Goal: Contribute content: Add original content to the website for others to see

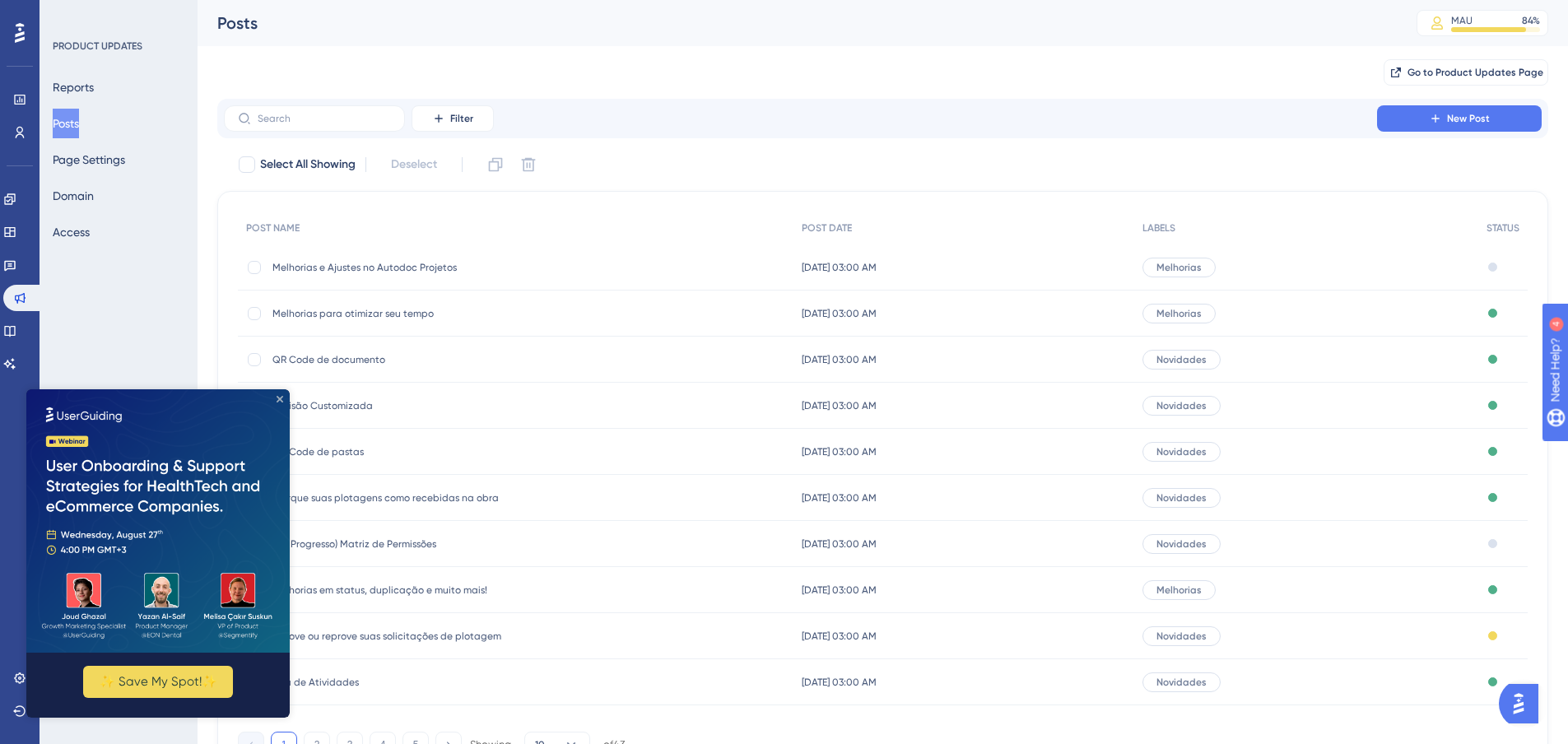
click at [279, 400] on icon "Close Preview" at bounding box center [279, 398] width 6 height 6
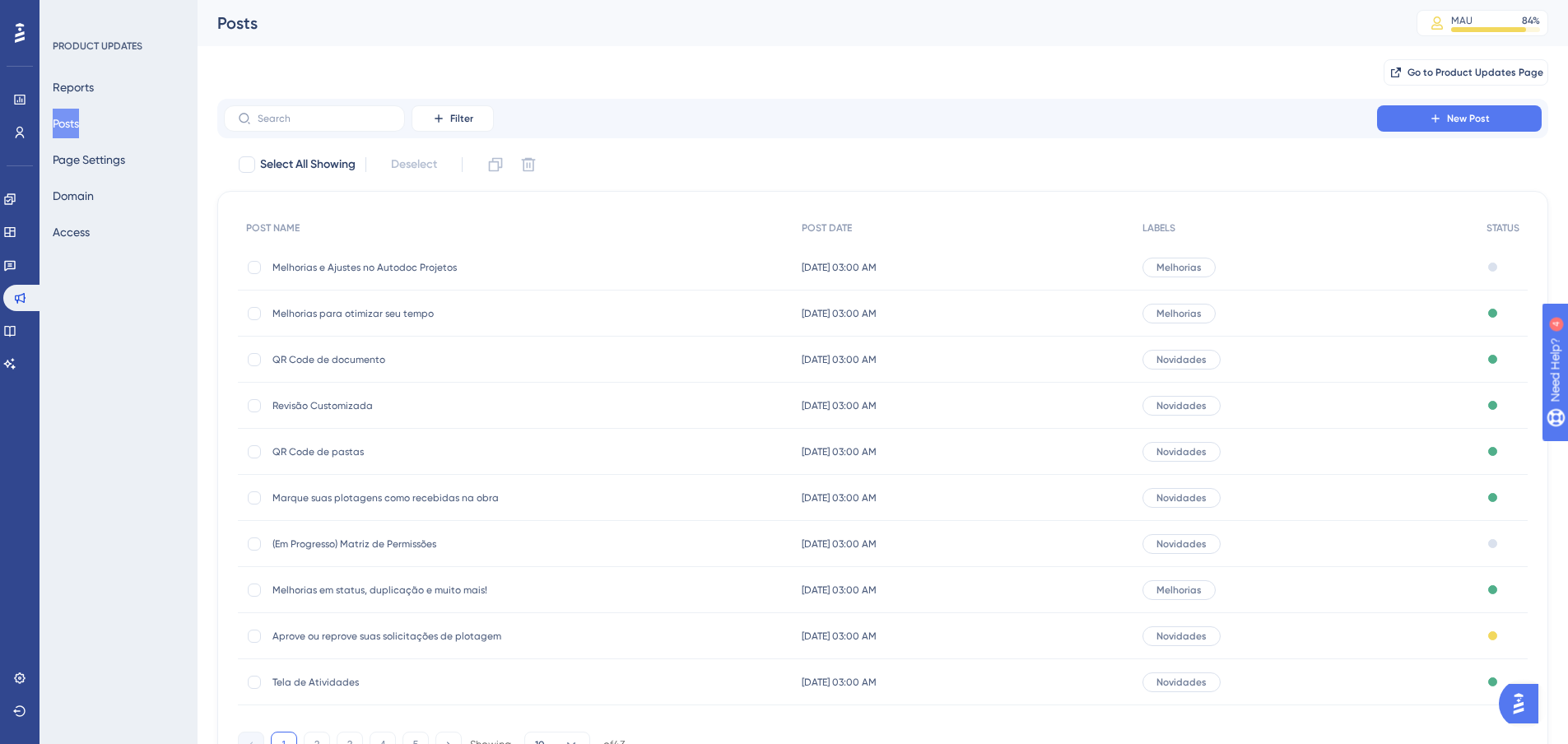
click at [388, 541] on span "(Em Progresso) Matriz de Permissões" at bounding box center [404, 544] width 263 height 13
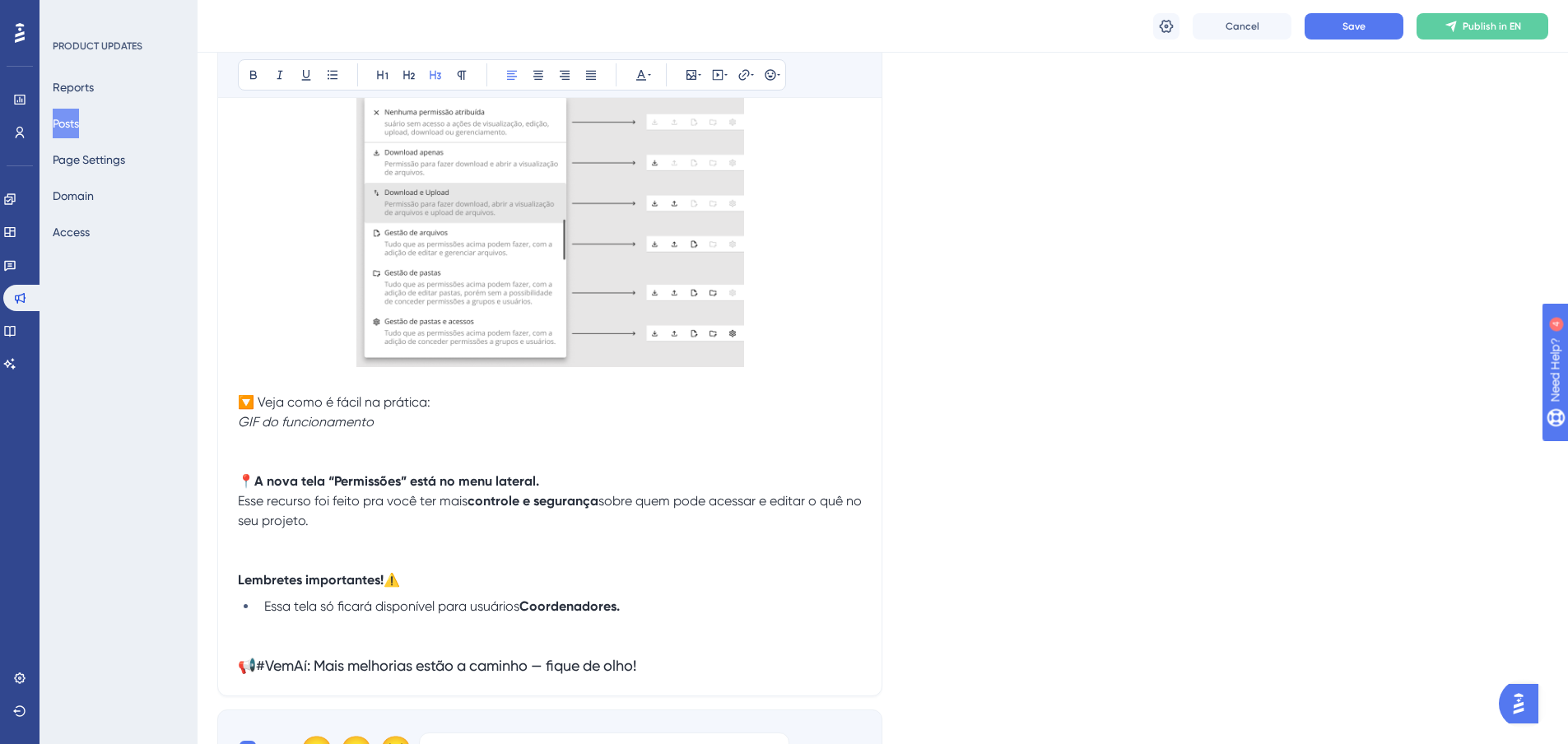
scroll to position [1976, 0]
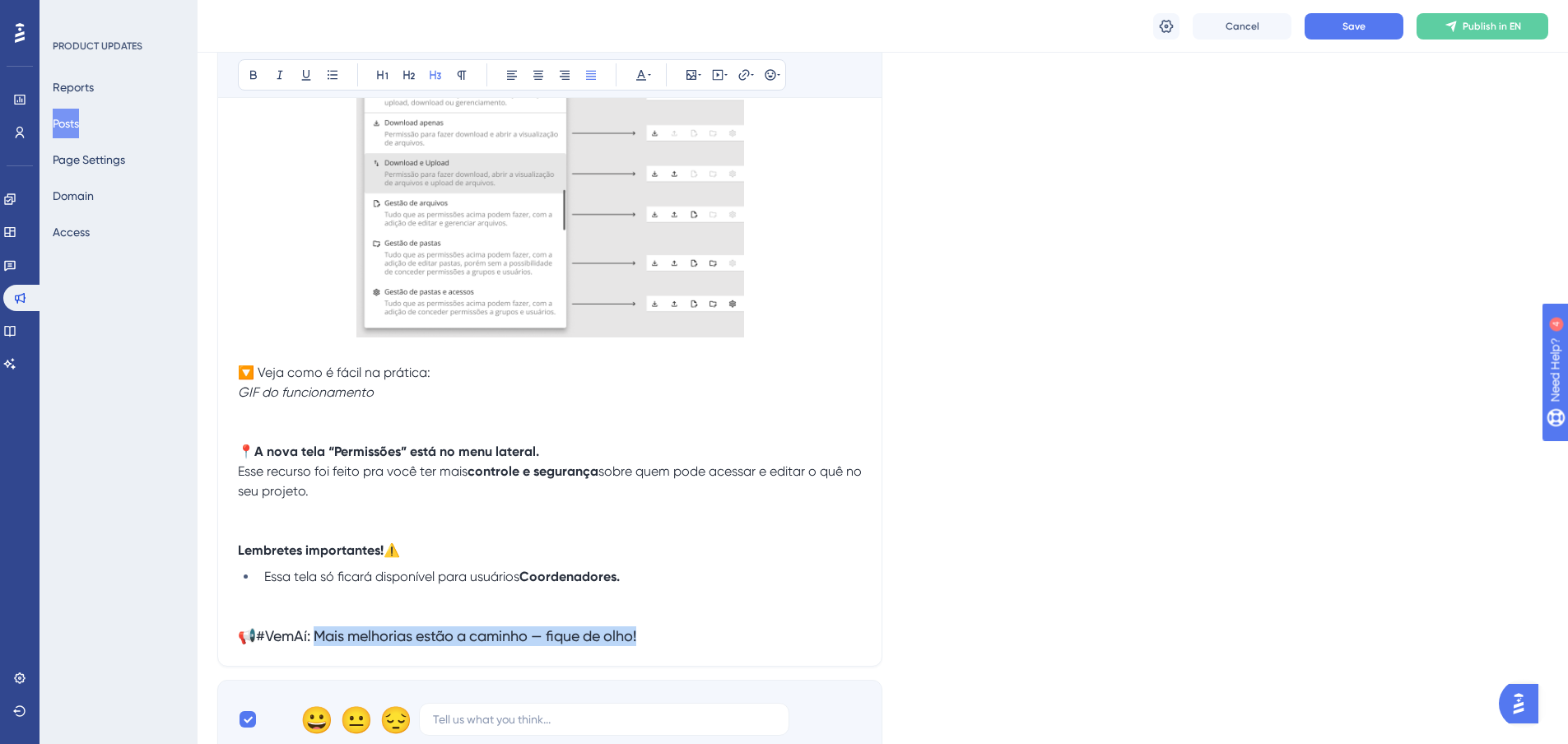
drag, startPoint x: 320, startPoint y: 634, endPoint x: 656, endPoint y: 647, distance: 336.3
click at [342, 639] on span "📢#VemAí: Mais melhorias estão a caminho — fique de olho!" at bounding box center [436, 635] width 398 height 17
drag, startPoint x: 317, startPoint y: 632, endPoint x: 666, endPoint y: 617, distance: 349.3
click at [666, 643] on h3 "📢#VemAí: Mais melhorias estão a caminho — fique de olho!" at bounding box center [550, 636] width 624 height 20
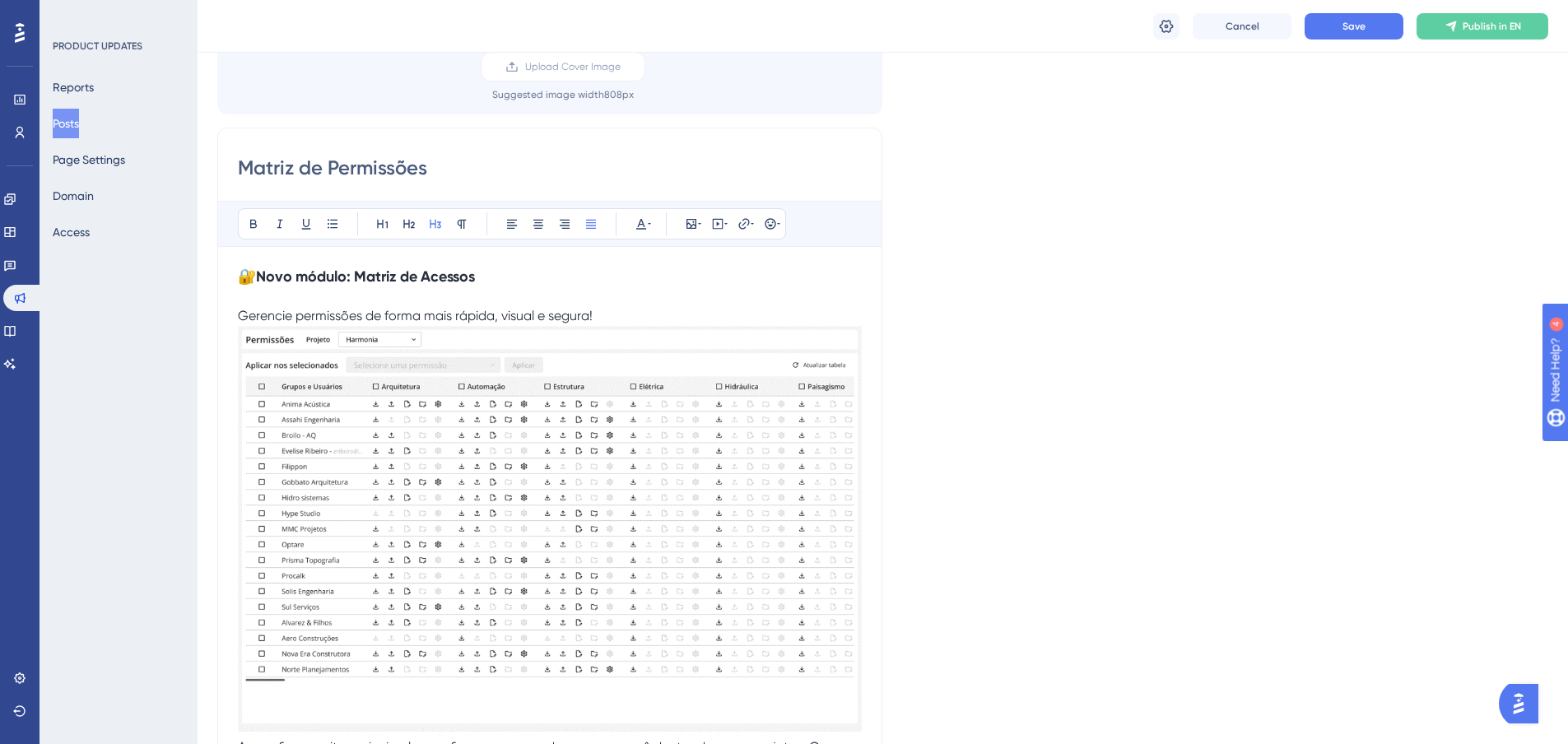
scroll to position [165, 0]
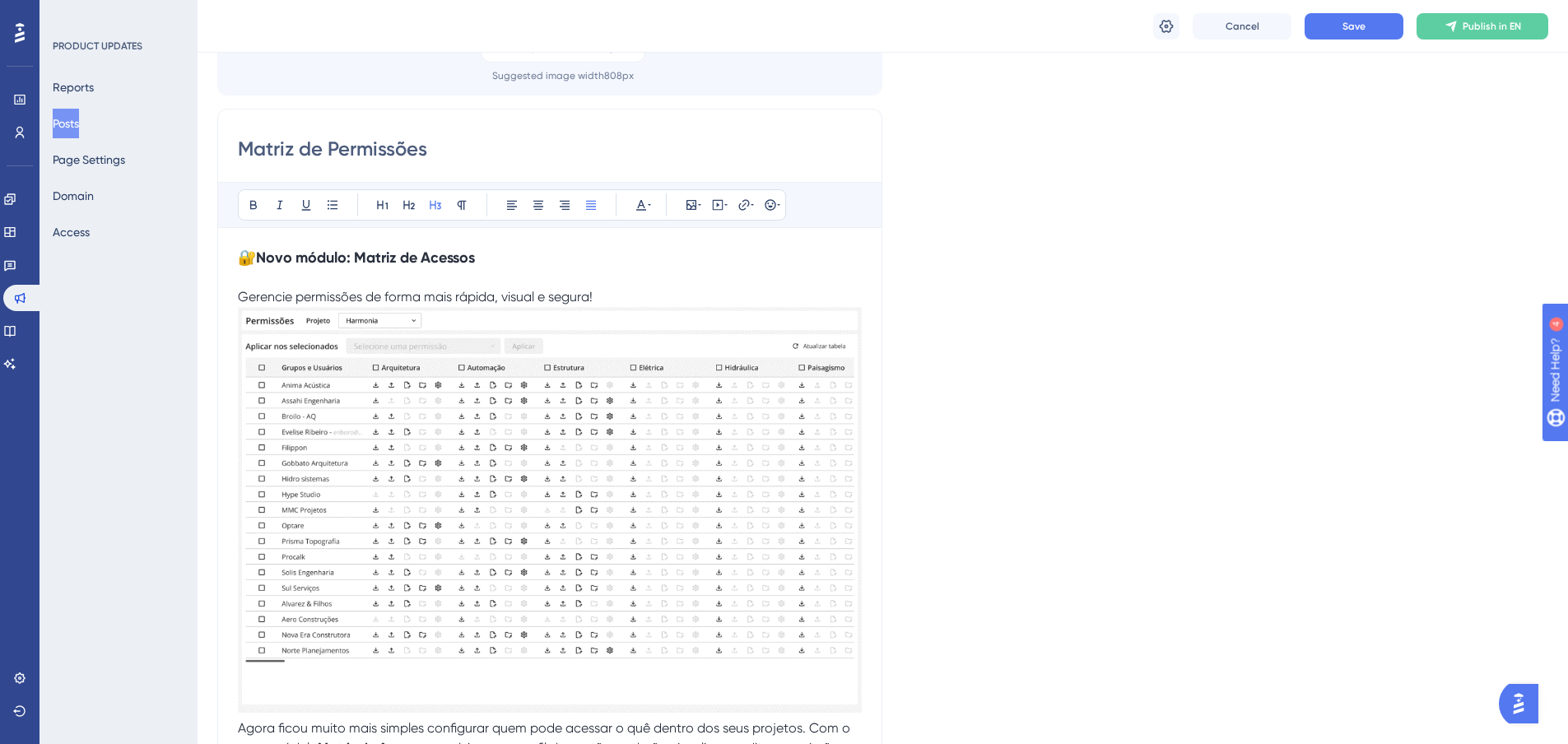
click at [626, 423] on img at bounding box center [550, 510] width 624 height 406
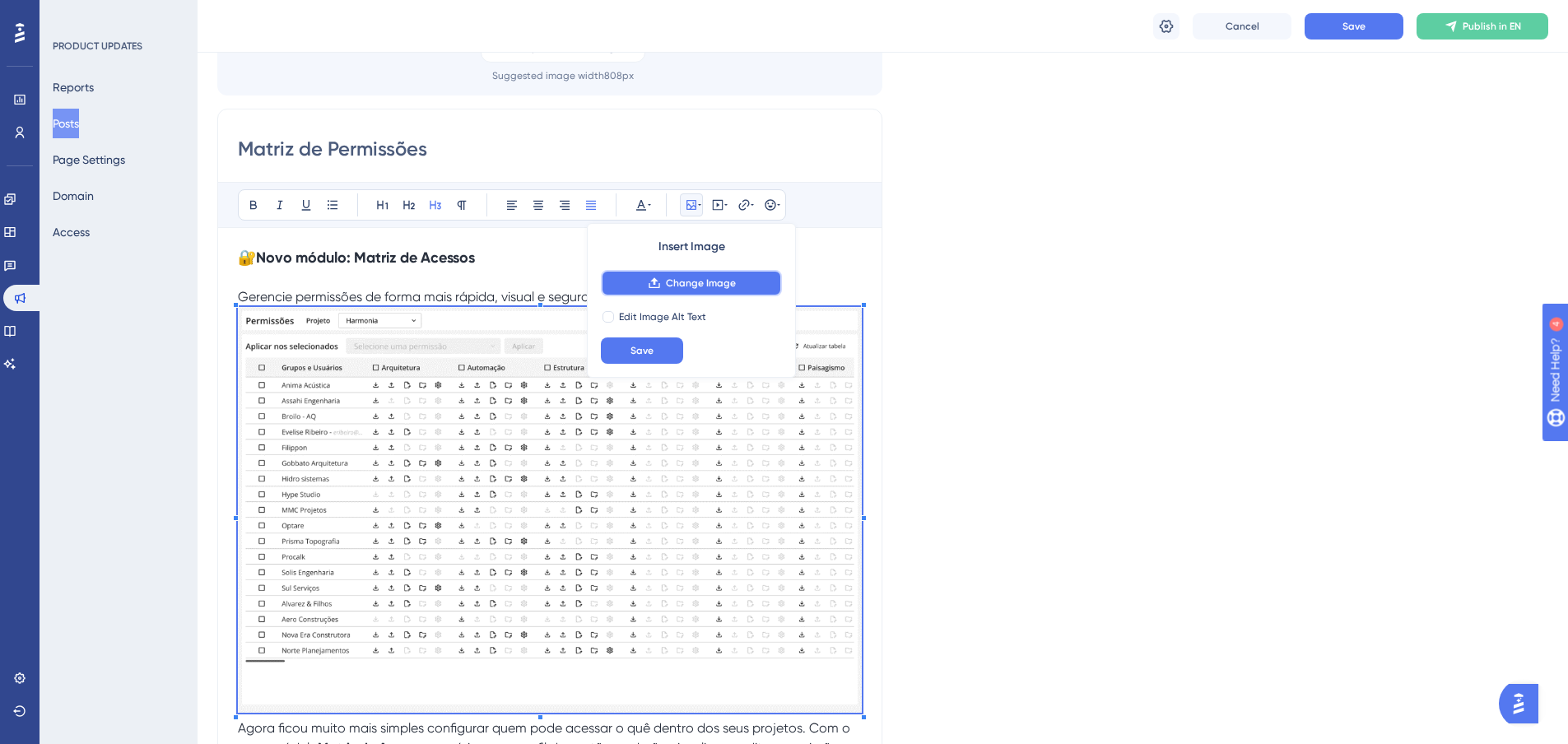
click at [733, 286] on span "Change Image" at bounding box center [701, 283] width 70 height 13
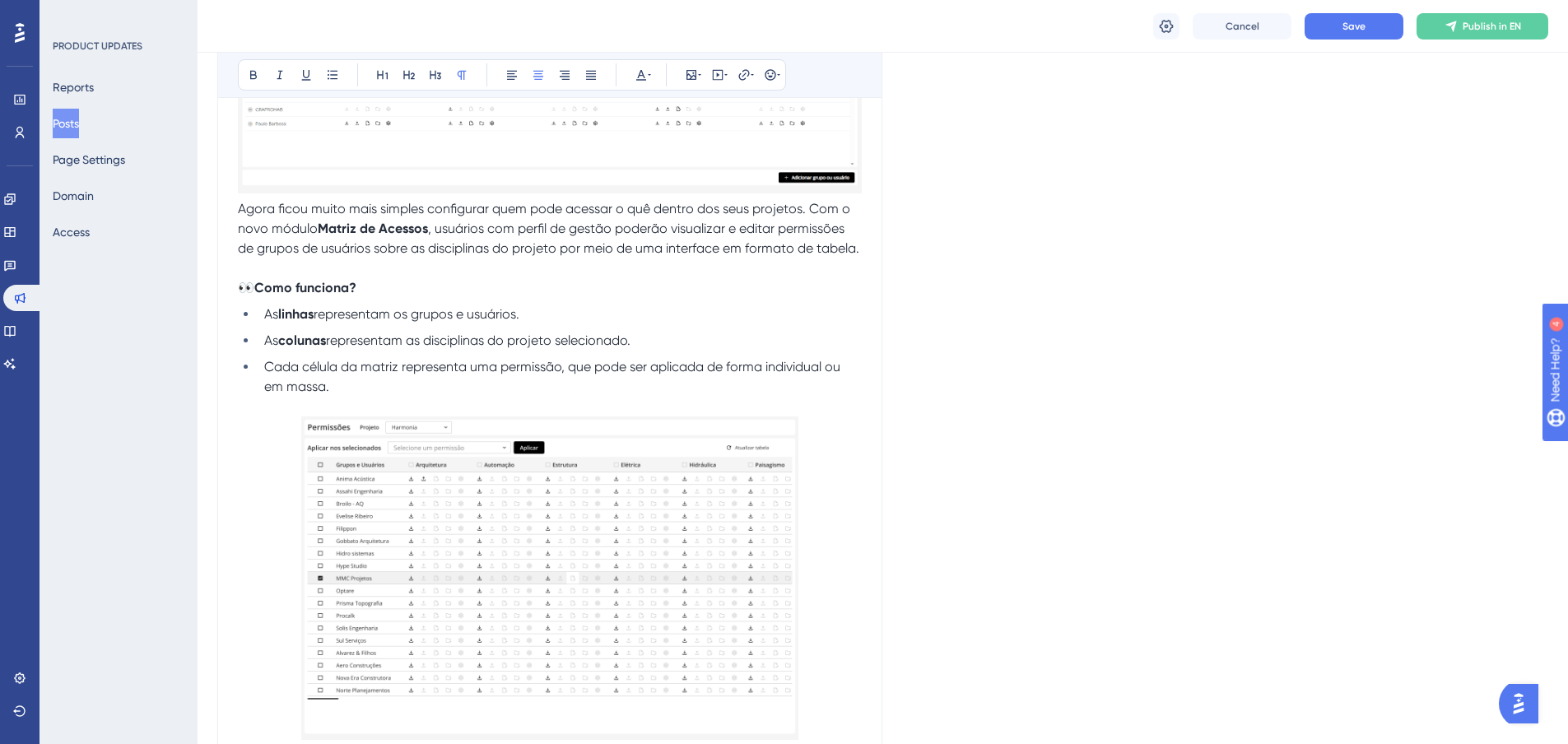
scroll to position [740, 0]
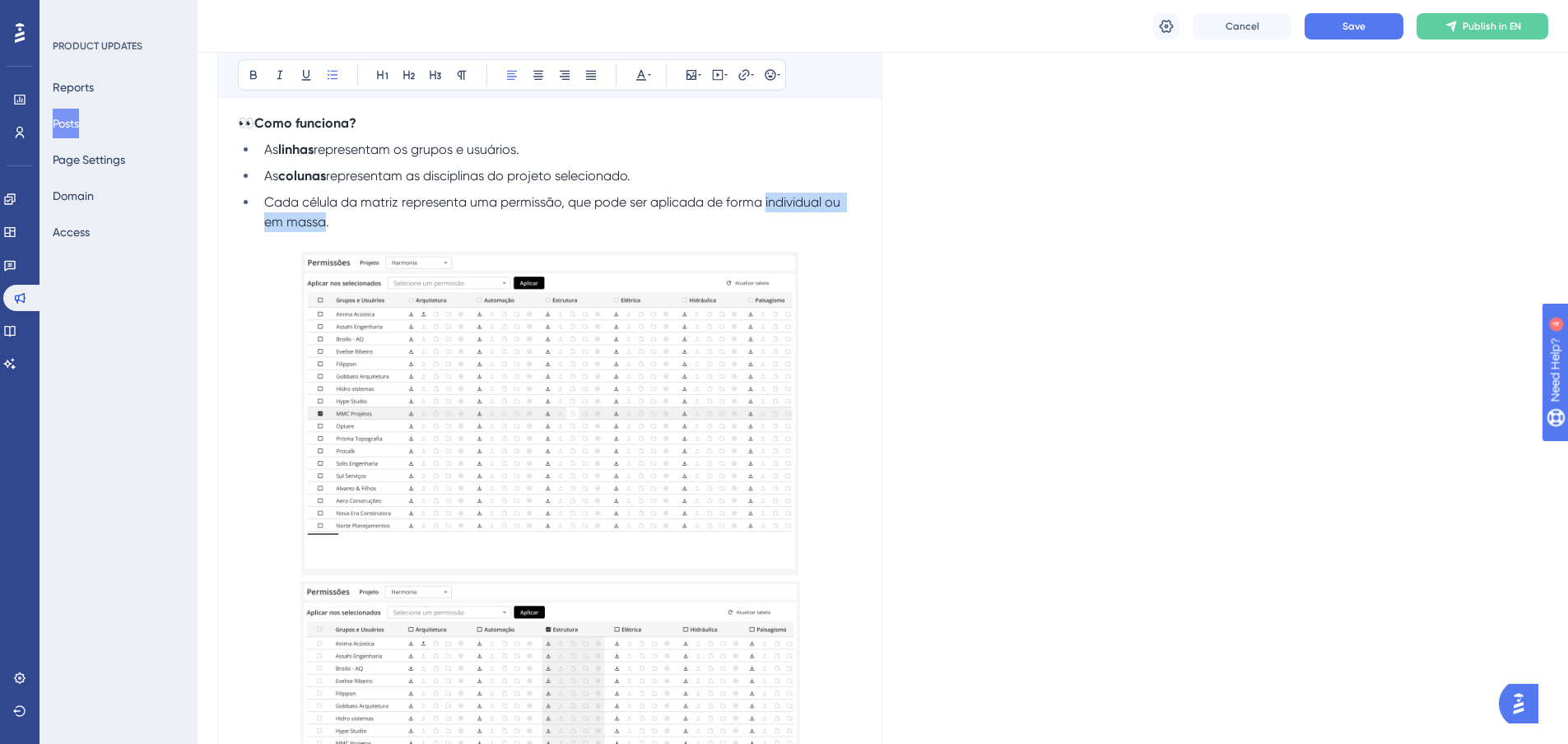
drag, startPoint x: 324, startPoint y: 223, endPoint x: 767, endPoint y: 200, distance: 443.6
click at [767, 200] on span "Cada célula da matriz representa uma permissão, que pode ser aplicada de forma …" at bounding box center [553, 212] width 579 height 35
click at [572, 439] on img at bounding box center [550, 413] width 498 height 324
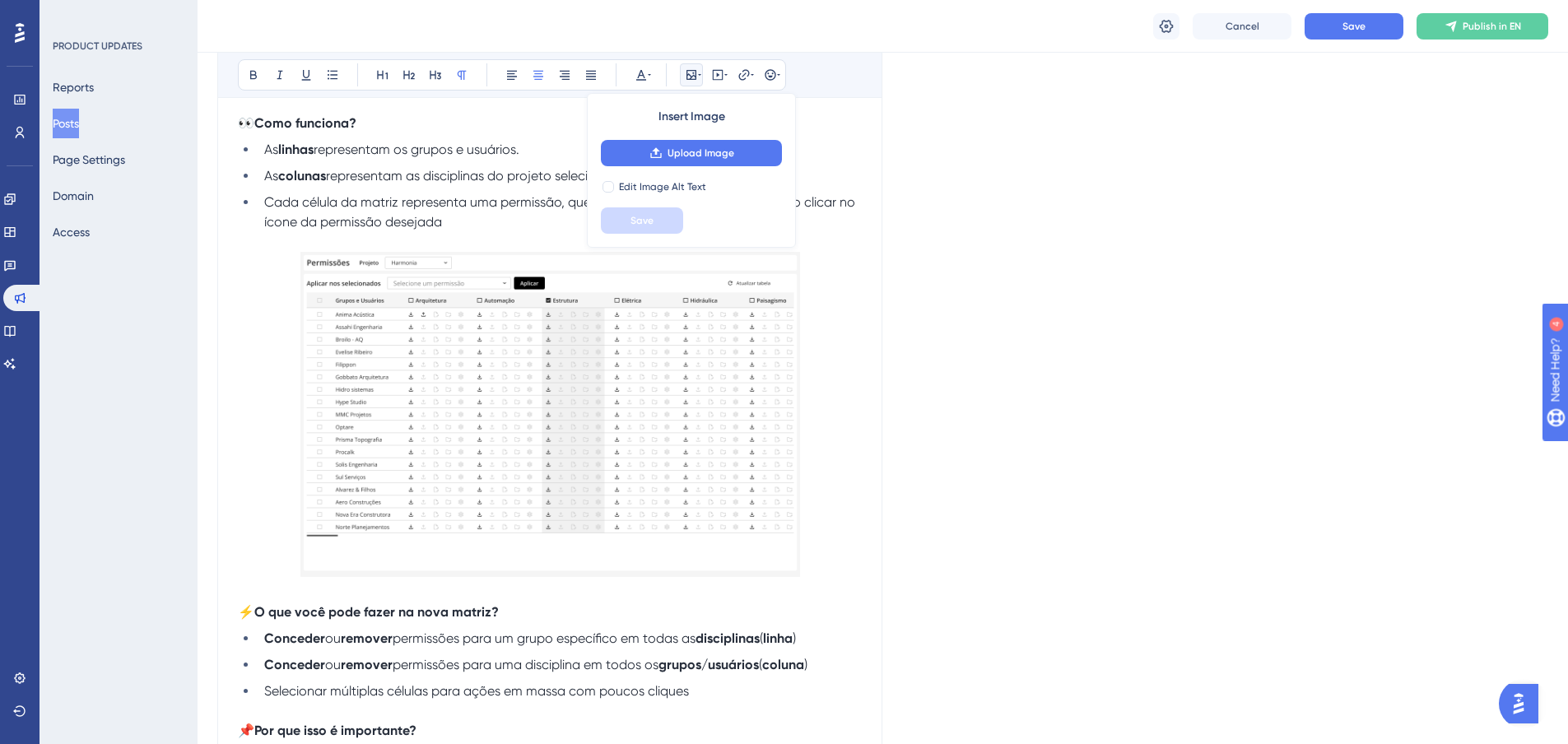
click at [572, 438] on img at bounding box center [550, 414] width 499 height 325
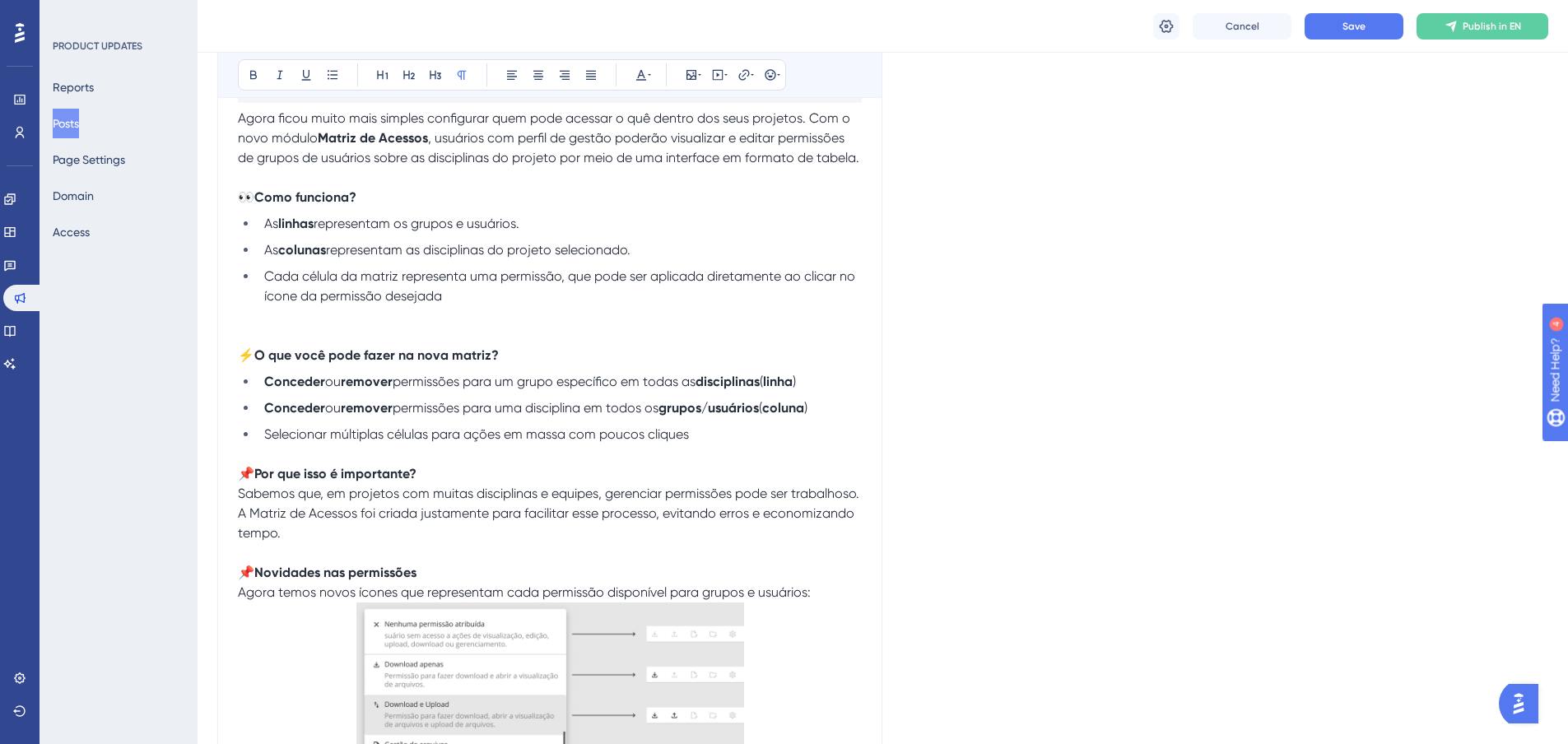
scroll to position [576, 0]
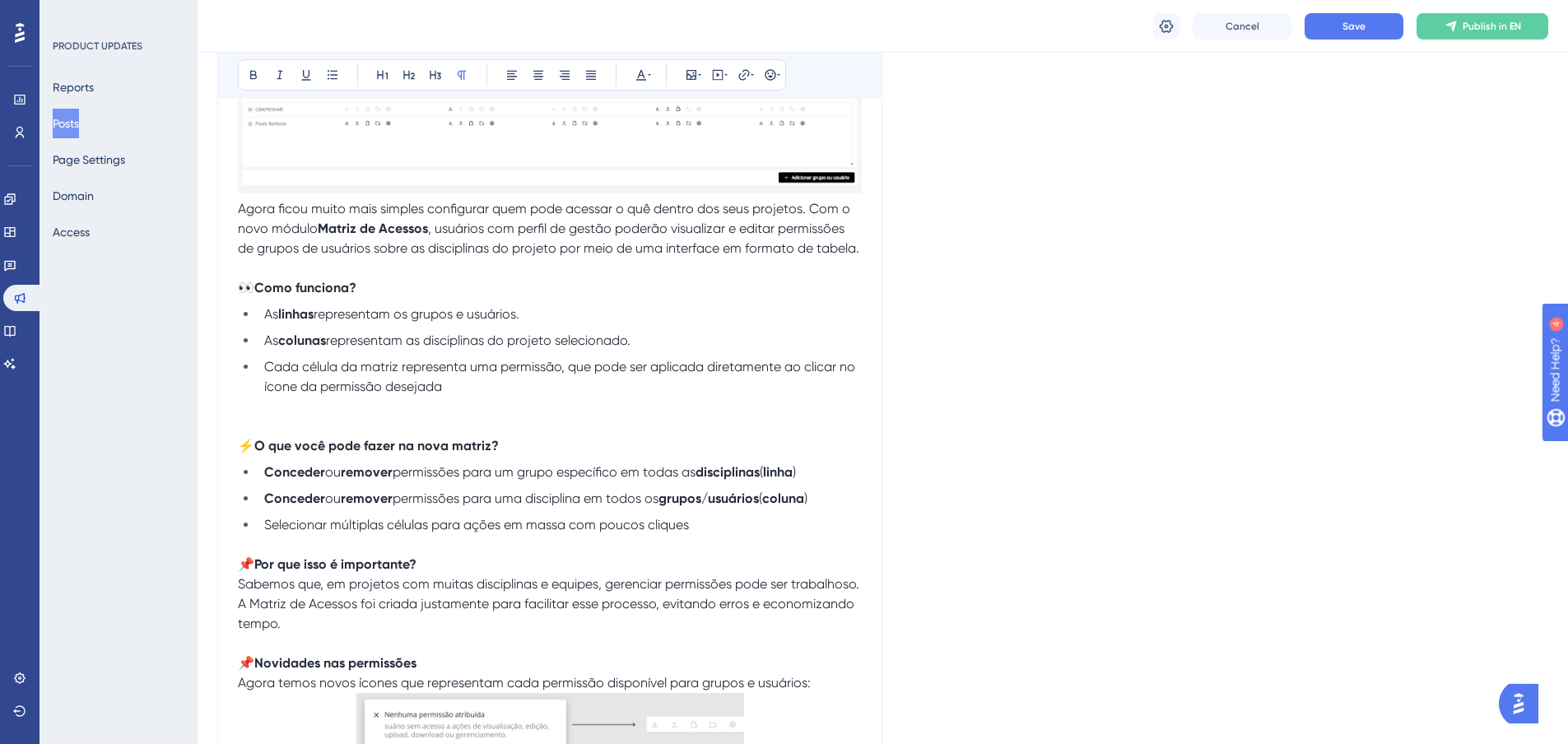
click at [401, 434] on p at bounding box center [550, 427] width 624 height 20
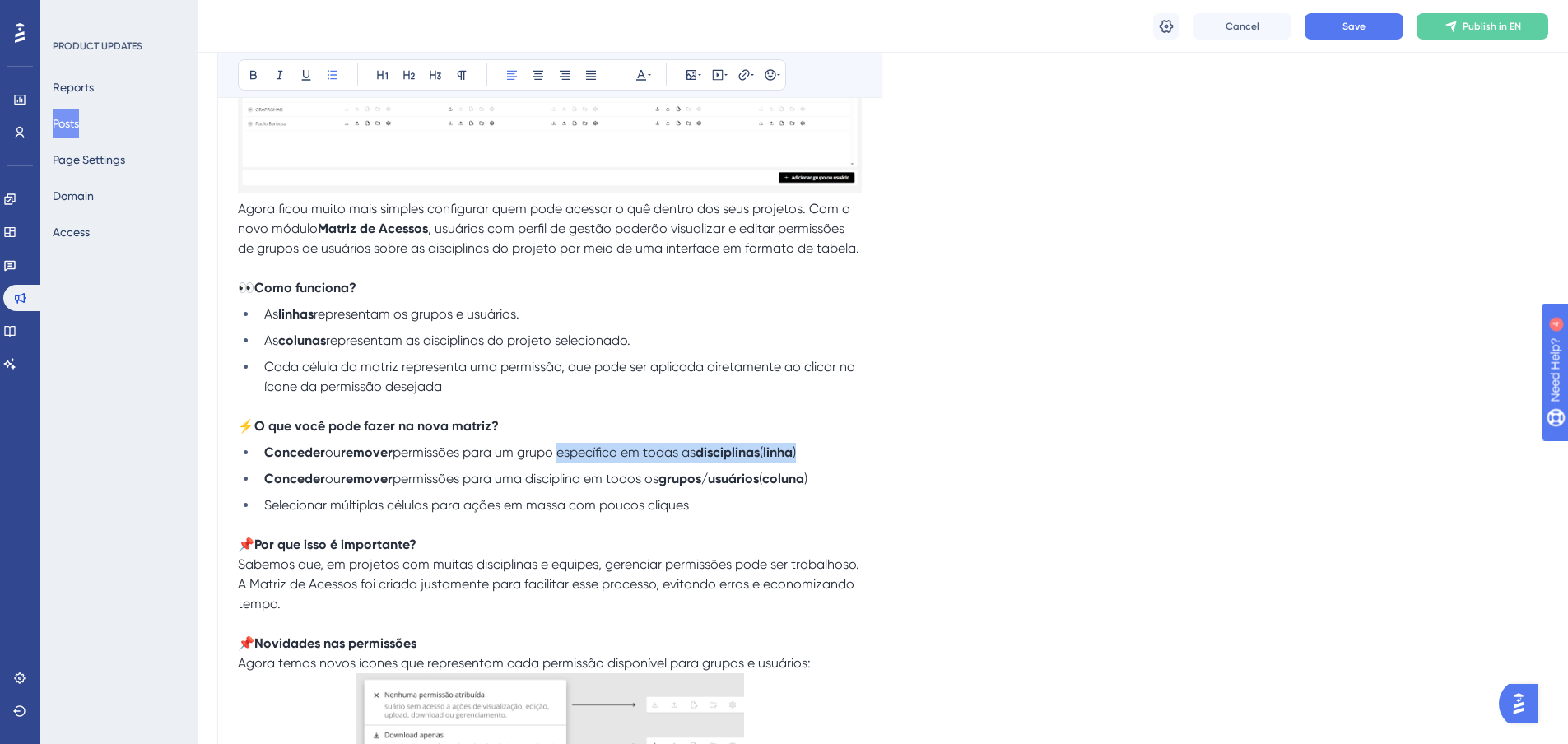
drag, startPoint x: 563, startPoint y: 452, endPoint x: 824, endPoint y: 455, distance: 261.0
click at [824, 455] on li "Conceder ou remover permissões para um grupo específico em todas as disciplinas…" at bounding box center [560, 452] width 604 height 20
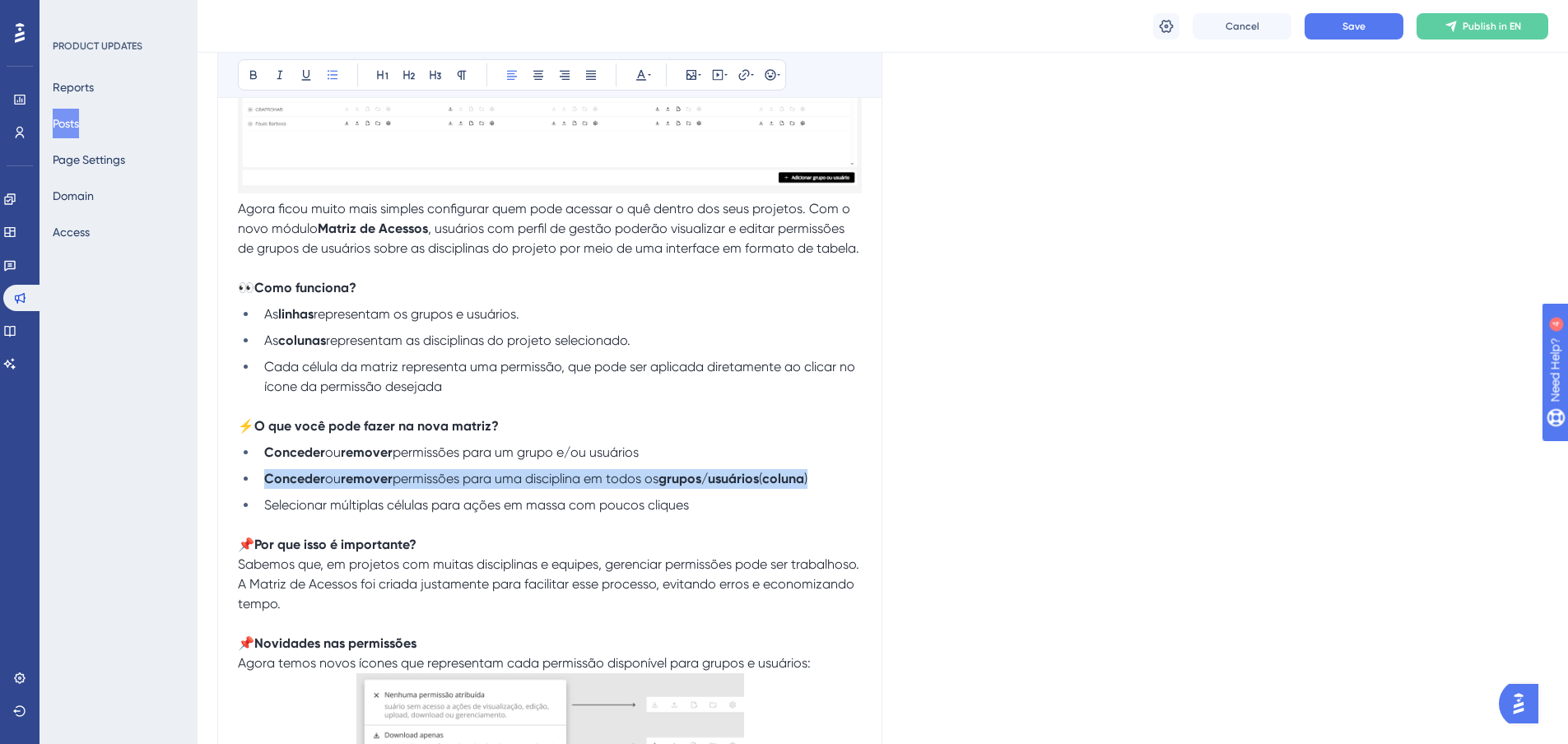
drag, startPoint x: 704, startPoint y: 450, endPoint x: 830, endPoint y: 466, distance: 127.0
click at [830, 466] on ul "Conceder ou remover permissões para um grupo e/ou usuários Conceder ou remover …" at bounding box center [550, 479] width 624 height 73
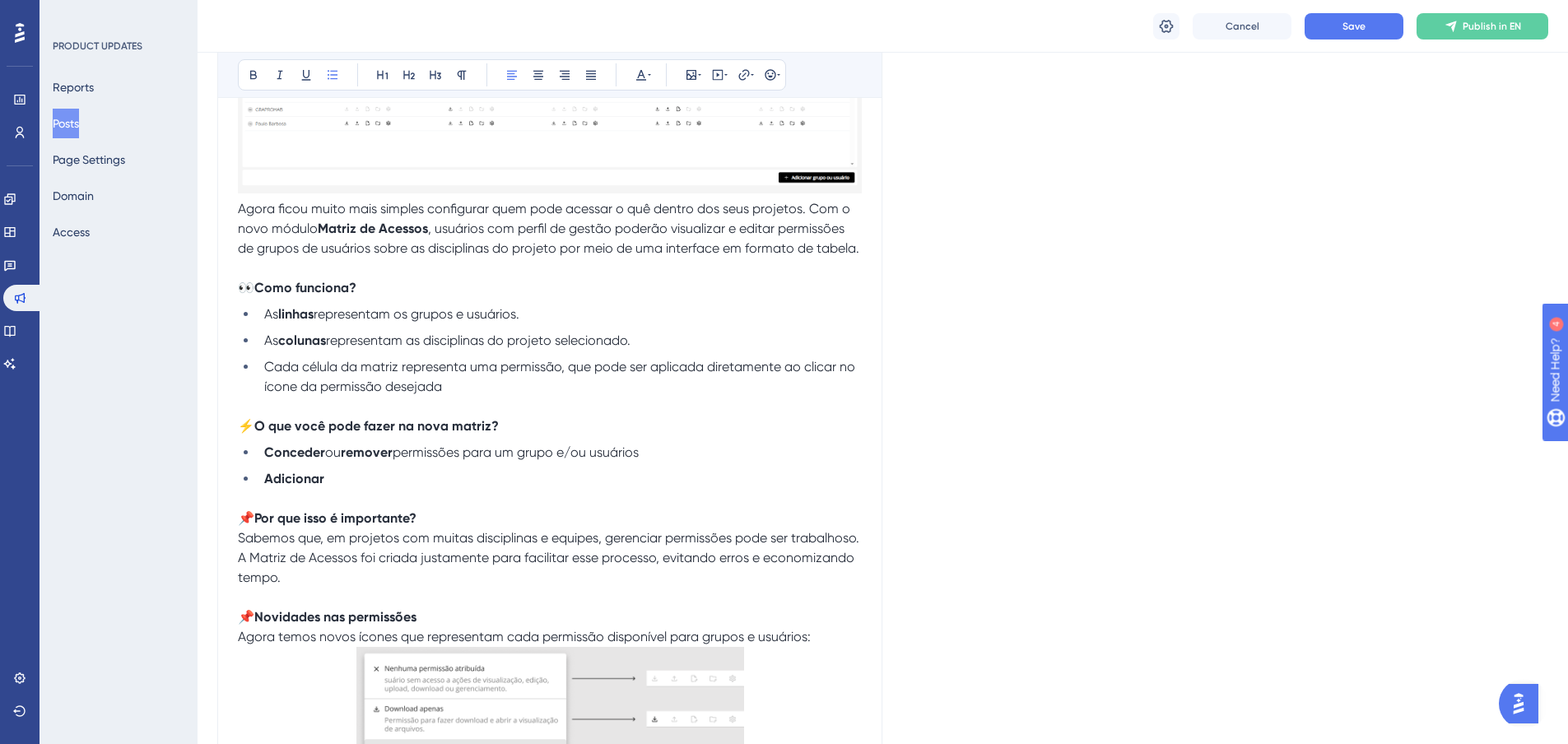
click at [601, 468] on ul "Conceder ou remover permissões para um grupo e/ou usuários Adicionar" at bounding box center [550, 466] width 624 height 46
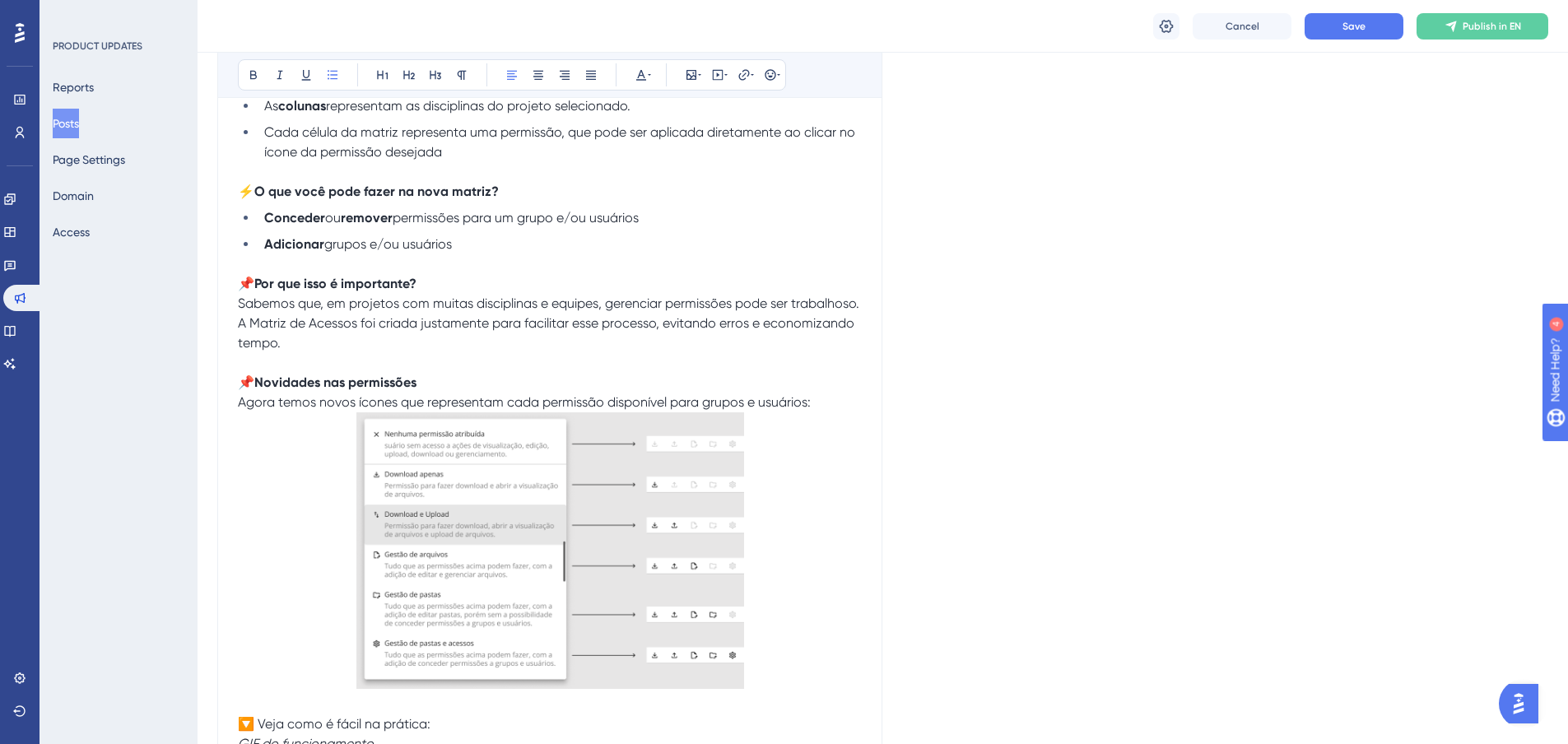
scroll to position [823, 0]
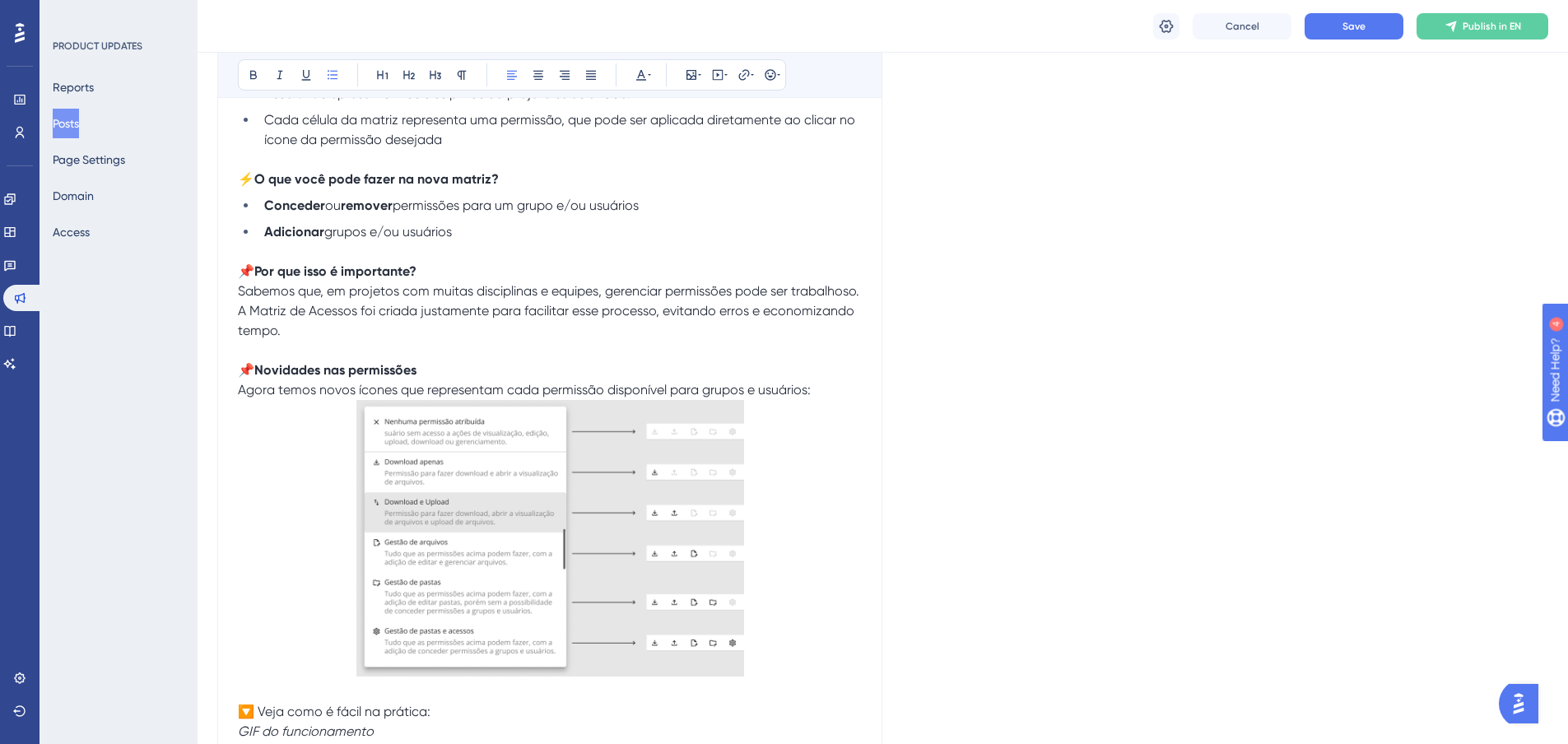
click at [507, 236] on li "Adicionar grupos e/ou usuários" at bounding box center [560, 232] width 604 height 20
click at [567, 226] on li "Adicionar grupos e/ou usuários diretamente" at bounding box center [560, 232] width 604 height 20
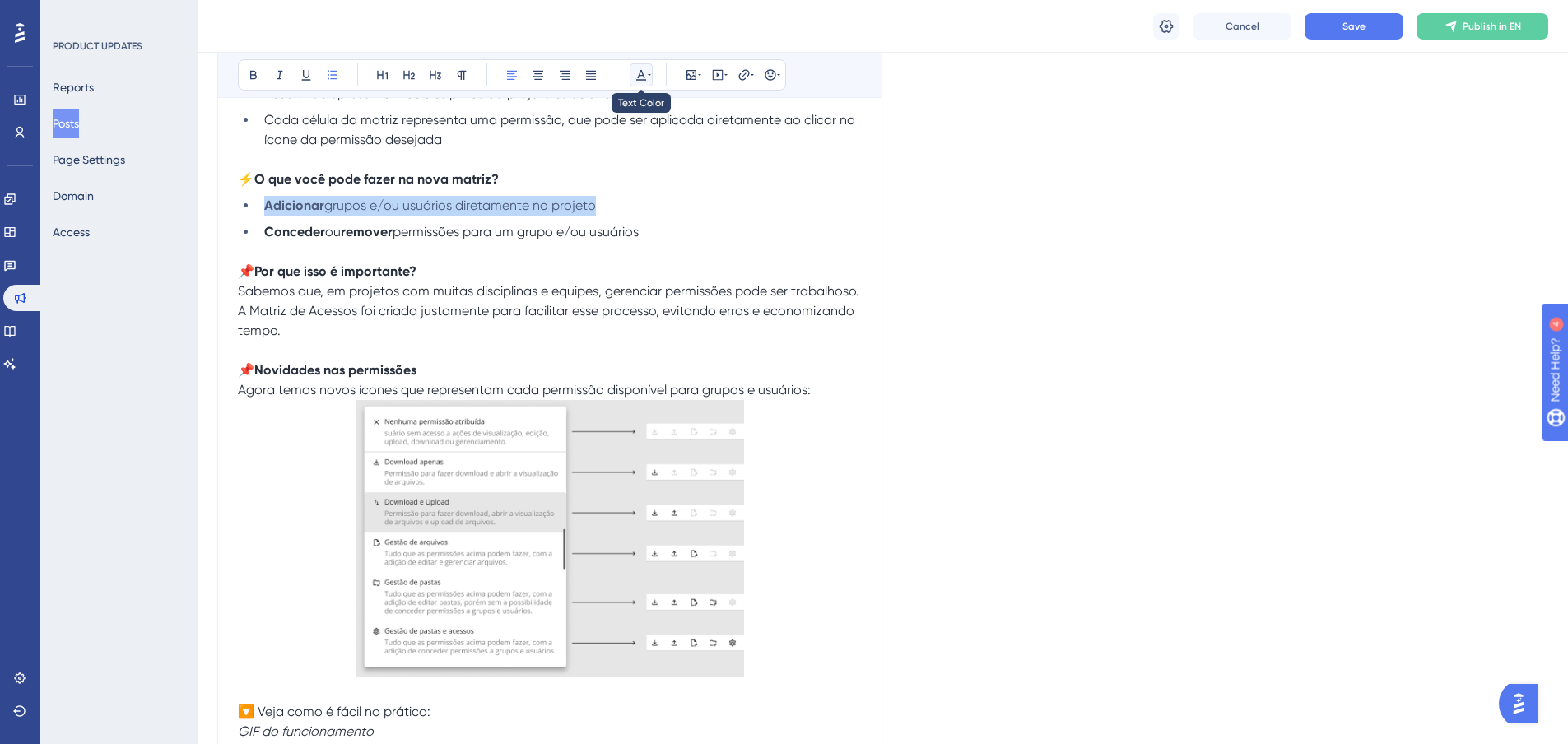
click at [650, 74] on icon at bounding box center [649, 74] width 4 height 13
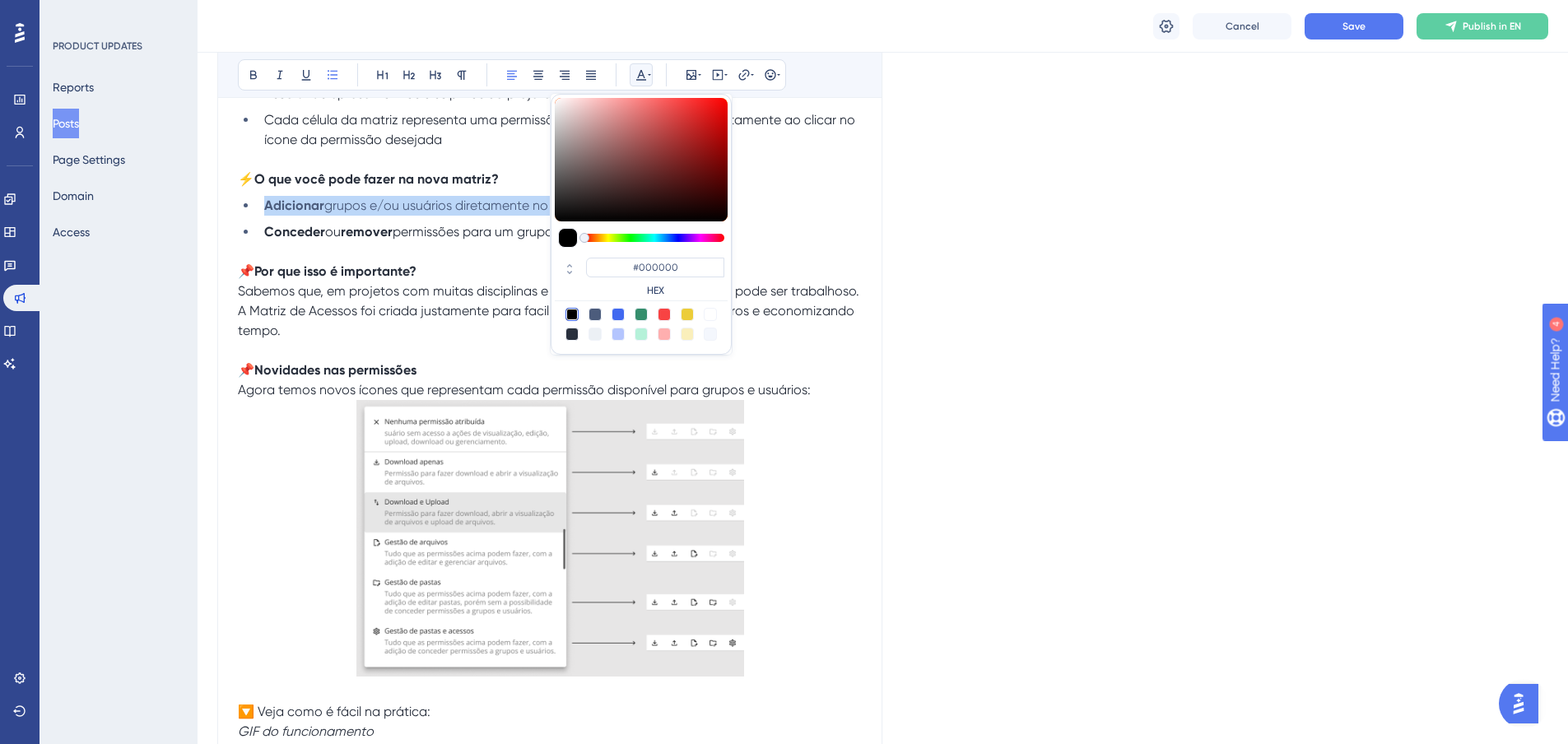
click at [572, 339] on div at bounding box center [572, 333] width 13 height 13
type input "#29303D"
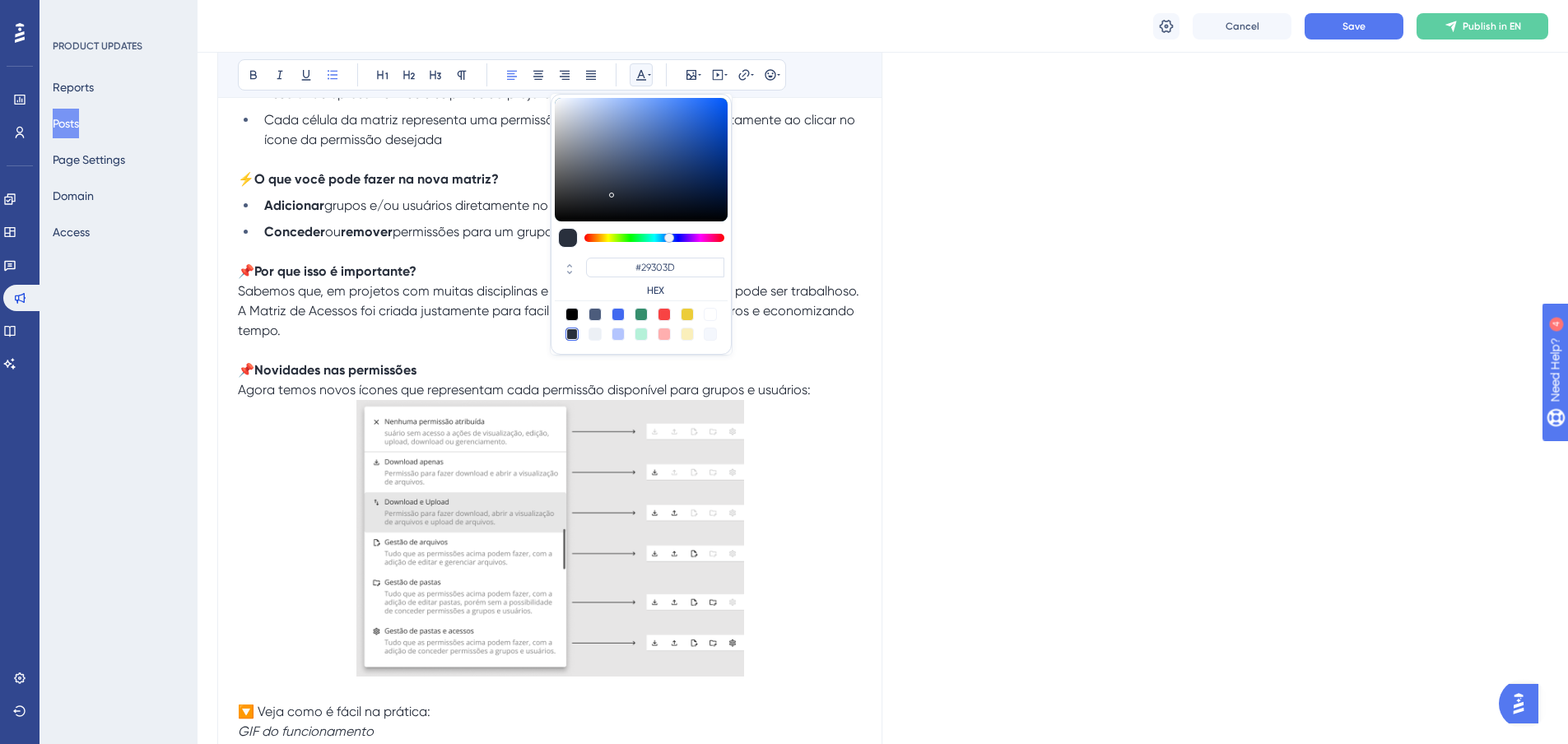
click at [460, 231] on span "permissões para um grupo e/ou usuários" at bounding box center [516, 231] width 247 height 16
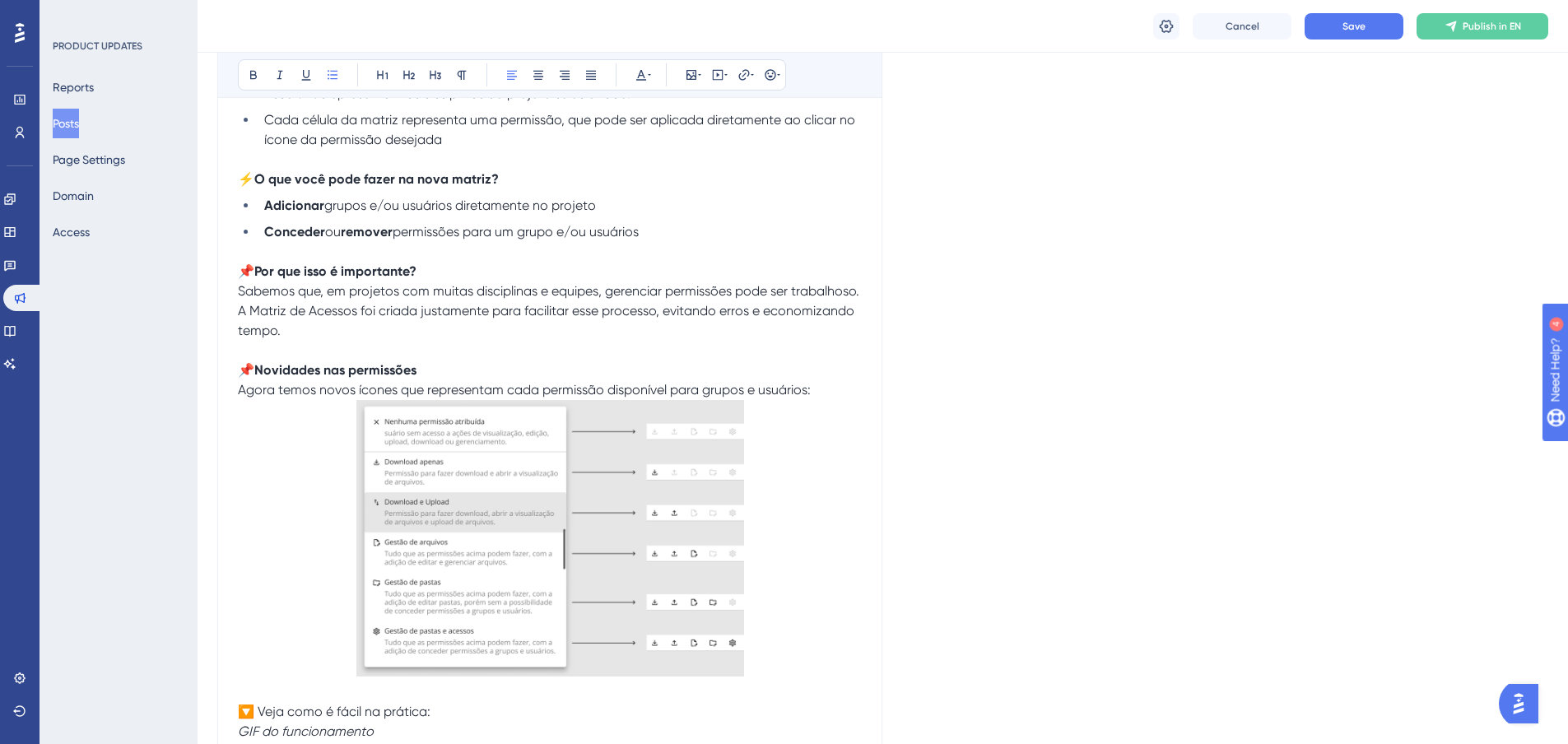
click at [658, 221] on ul "Adicionar grupos e/ou usuários diretamente no projeto Conceder ou remover permi…" at bounding box center [550, 219] width 624 height 46
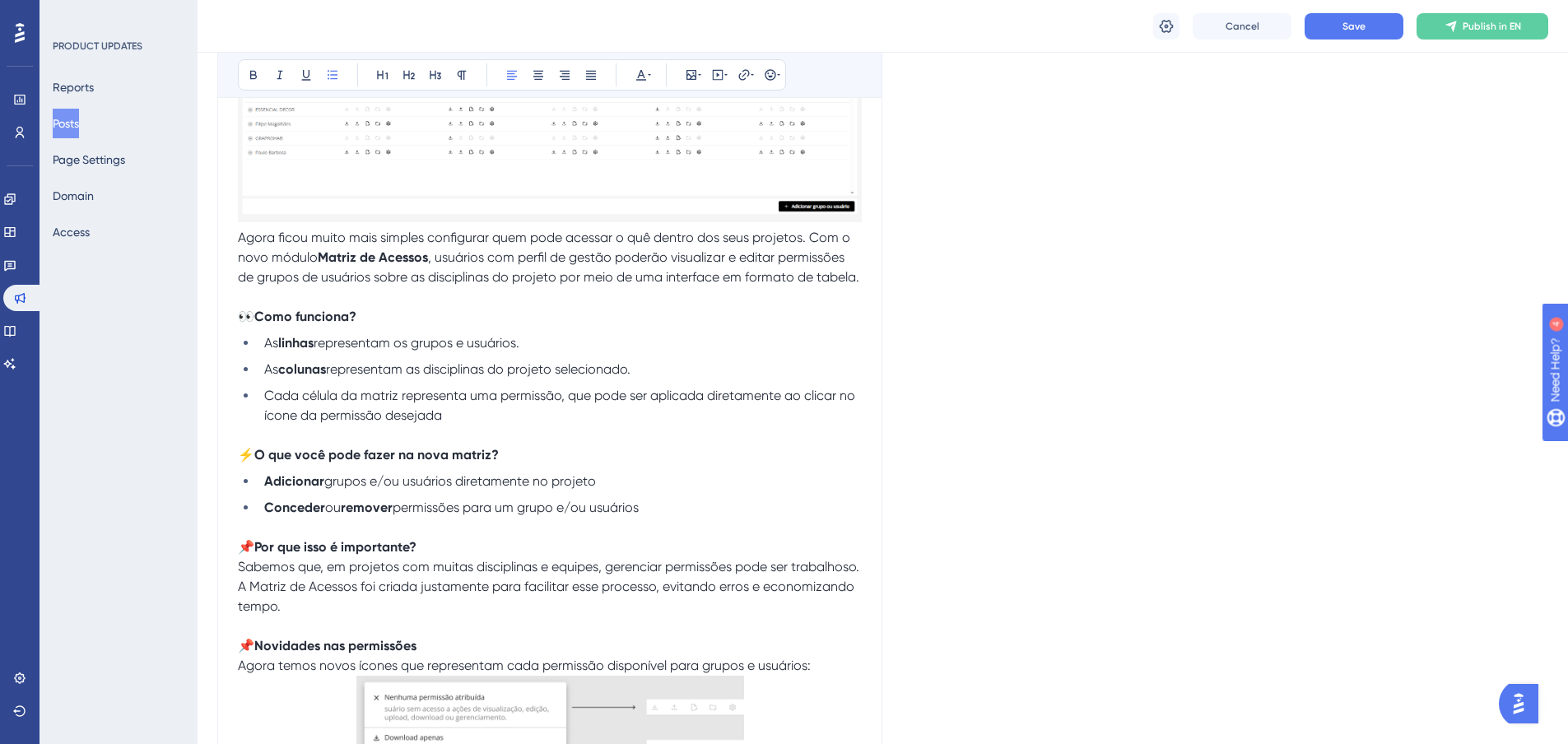
scroll to position [411, 0]
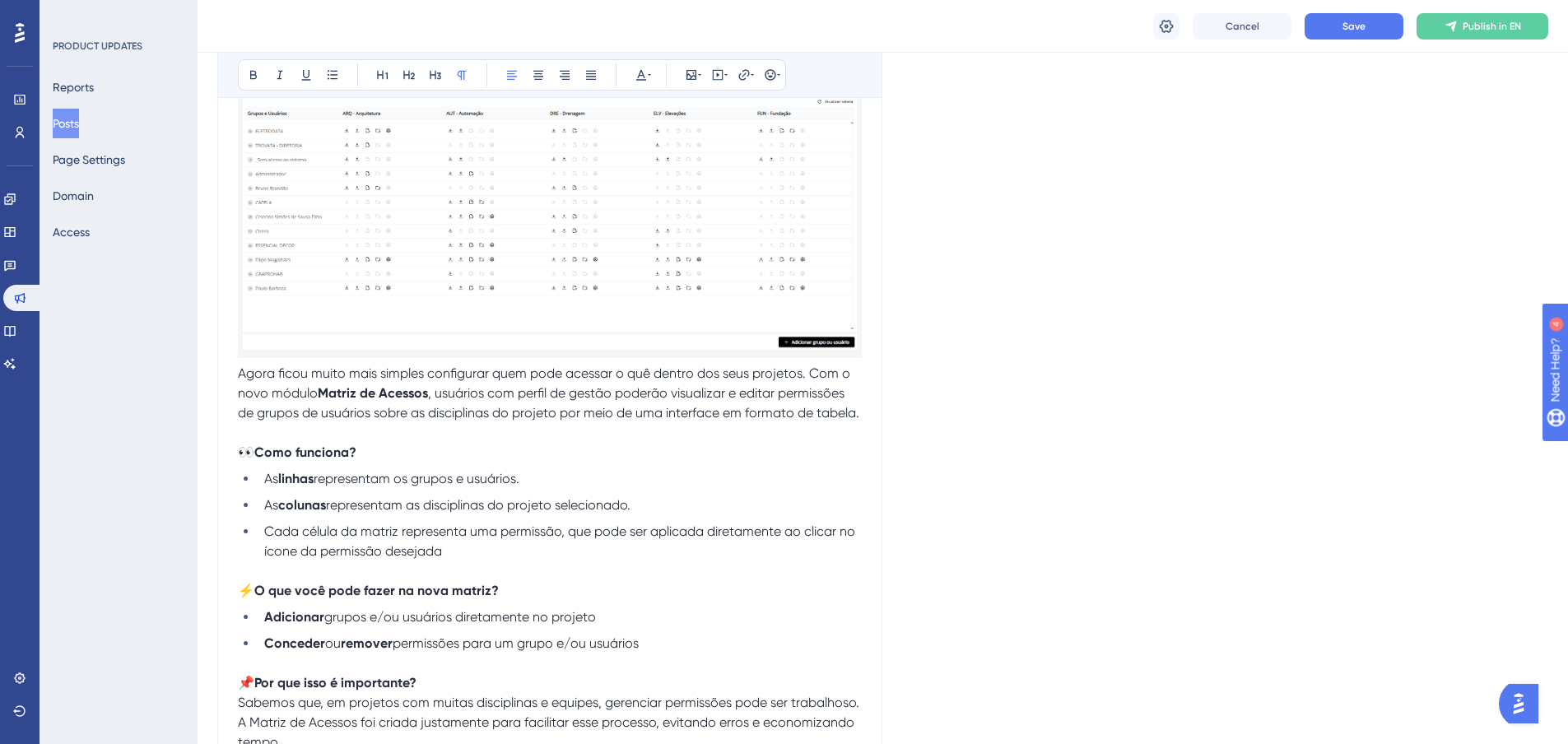
click at [862, 414] on div "Matriz de Permissões Bold Italic Underline Bullet Point Heading 1 Heading 2 Hea…" at bounding box center [550, 639] width 665 height 1555
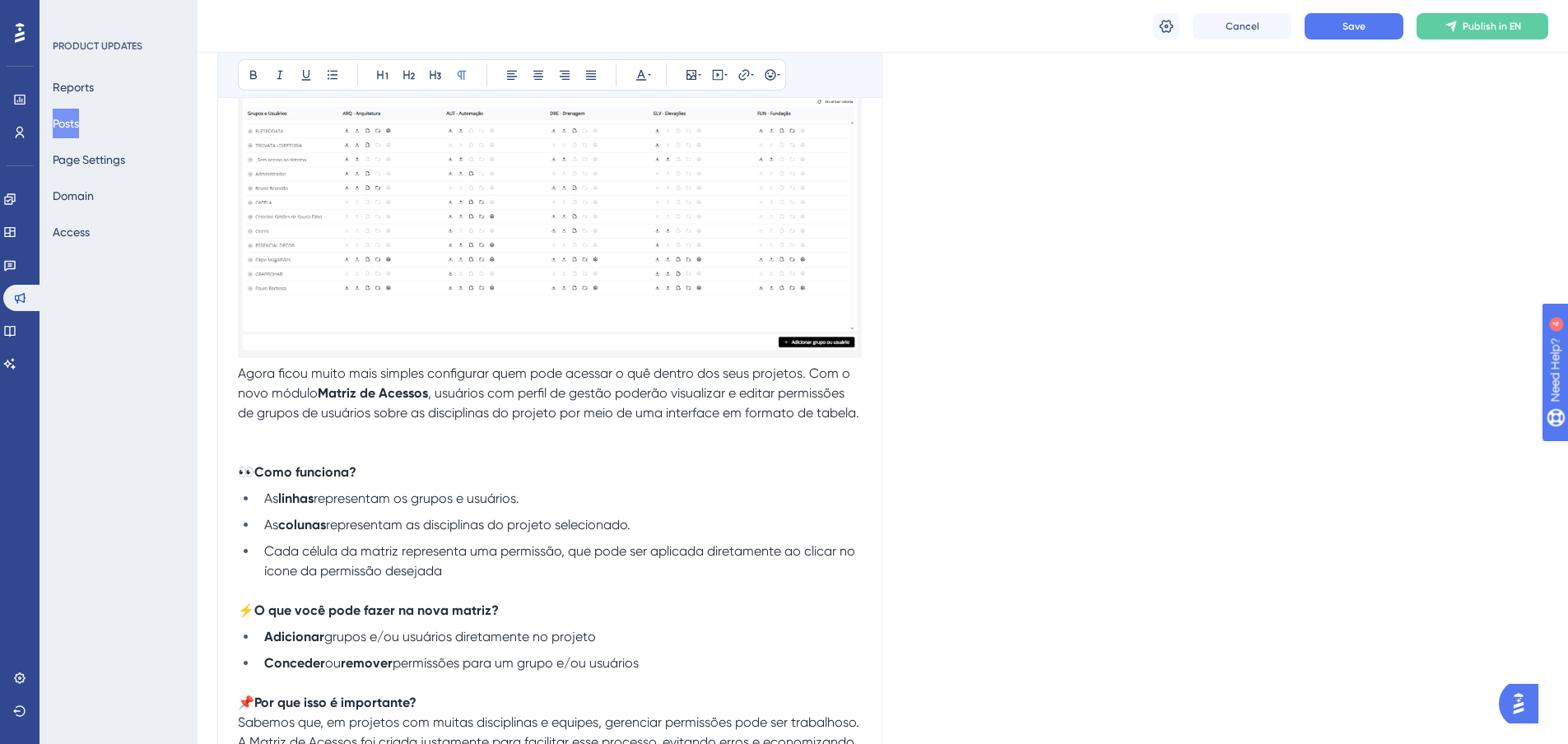
click at [242, 609] on span "⚡" at bounding box center [246, 610] width 17 height 16
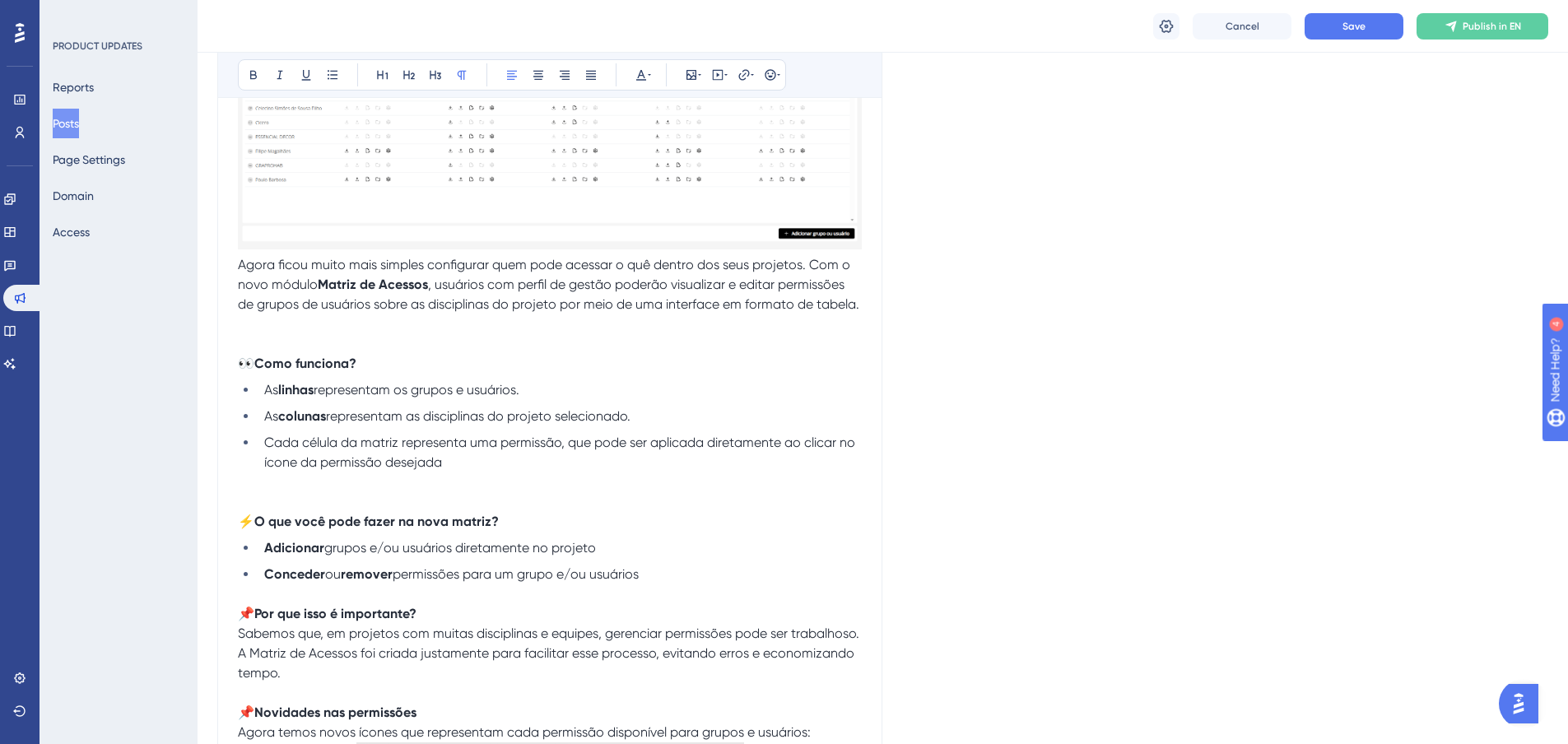
scroll to position [576, 0]
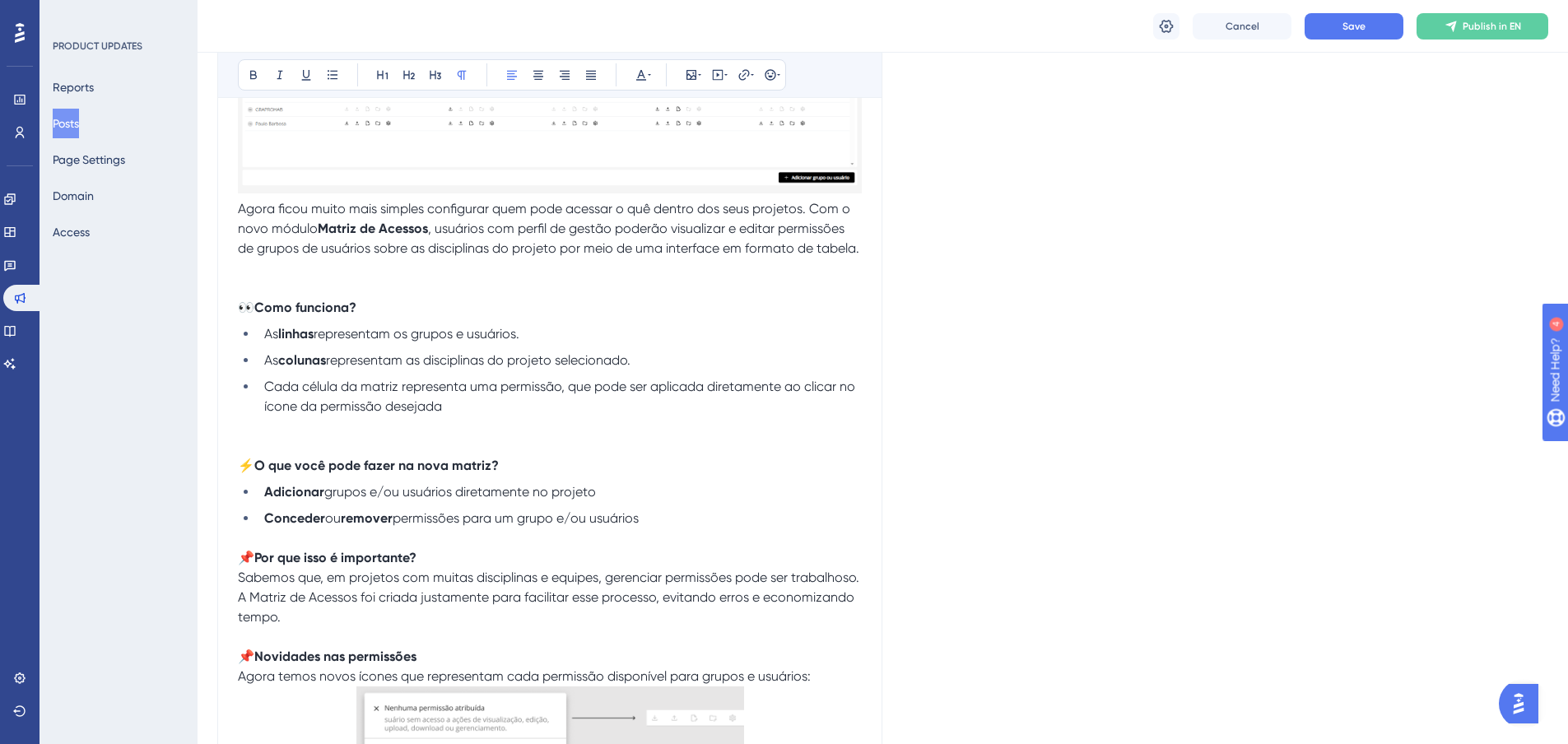
click at [238, 560] on span "📌" at bounding box center [246, 558] width 17 height 16
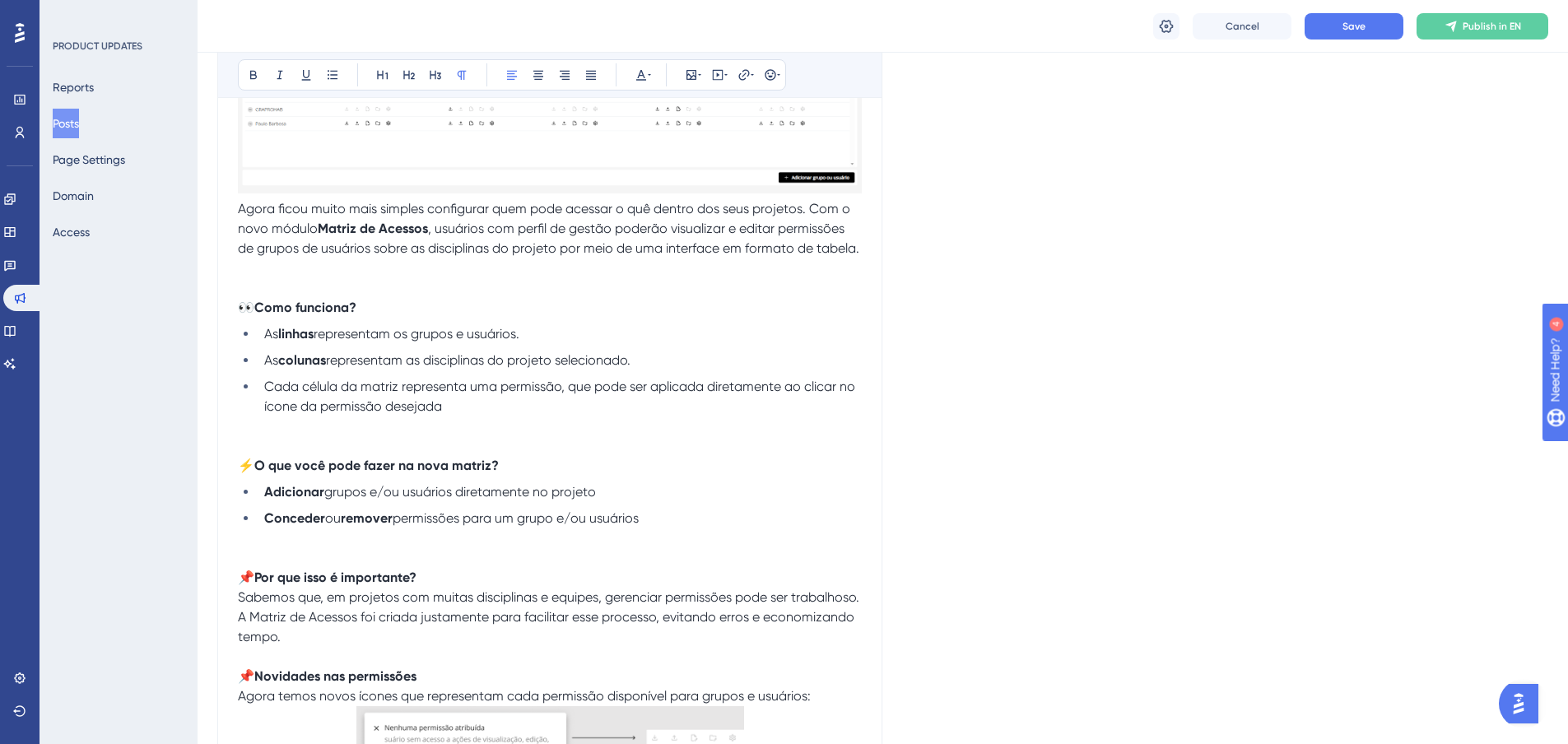
click at [239, 677] on span "📌" at bounding box center [246, 677] width 17 height 16
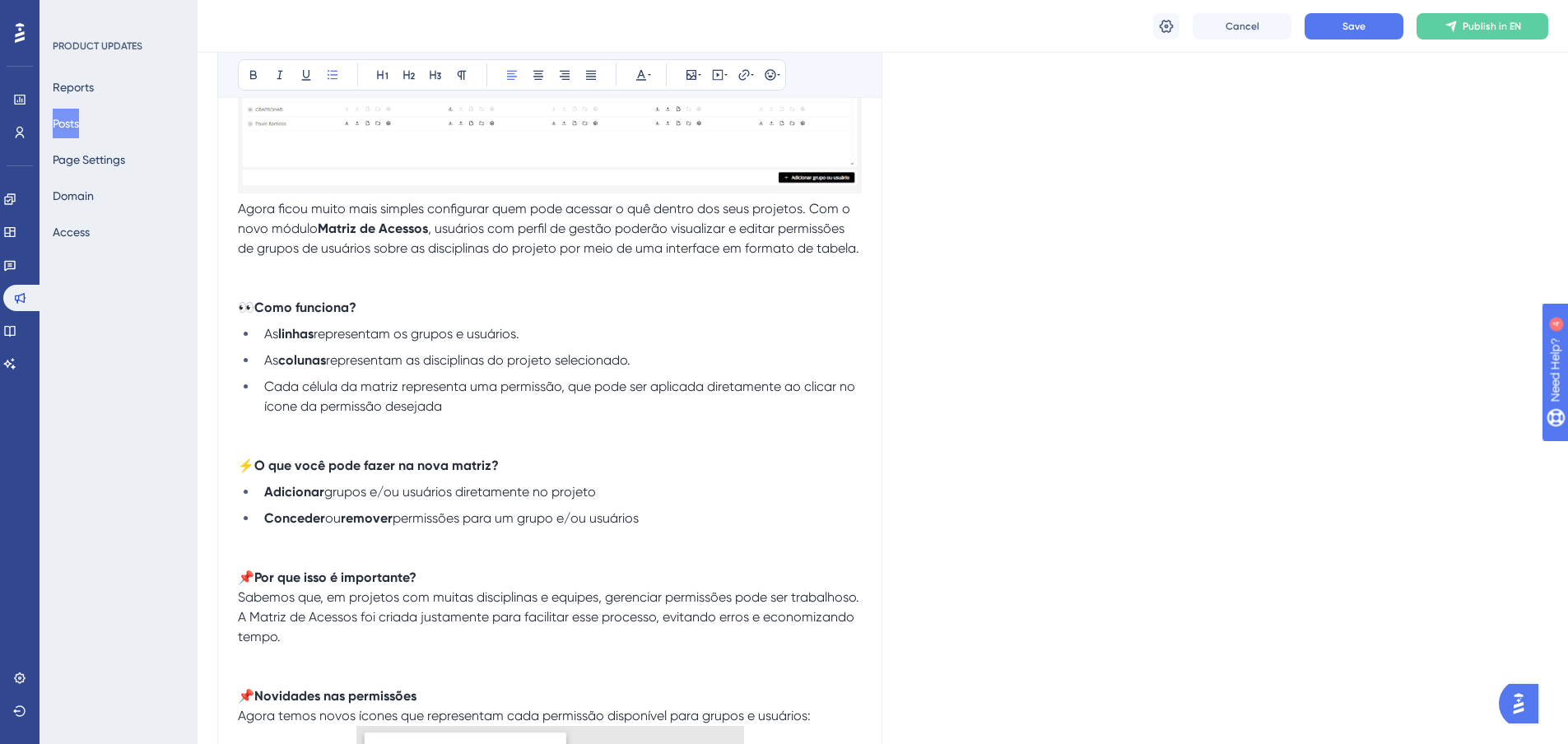
click at [631, 495] on li "Adicionar grupos e/ou usuários diretamente no projeto" at bounding box center [560, 492] width 604 height 20
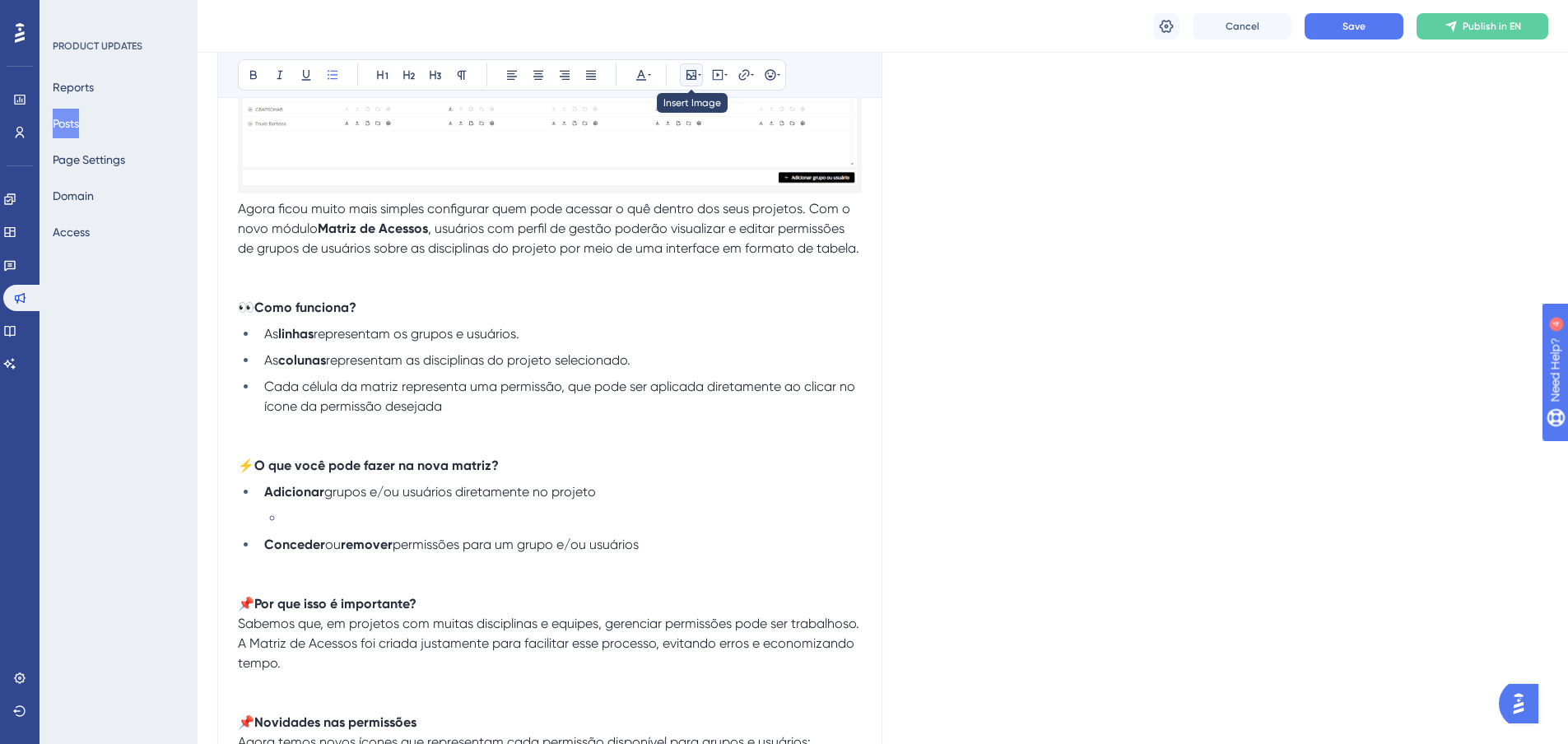
click at [687, 72] on icon at bounding box center [691, 74] width 10 height 10
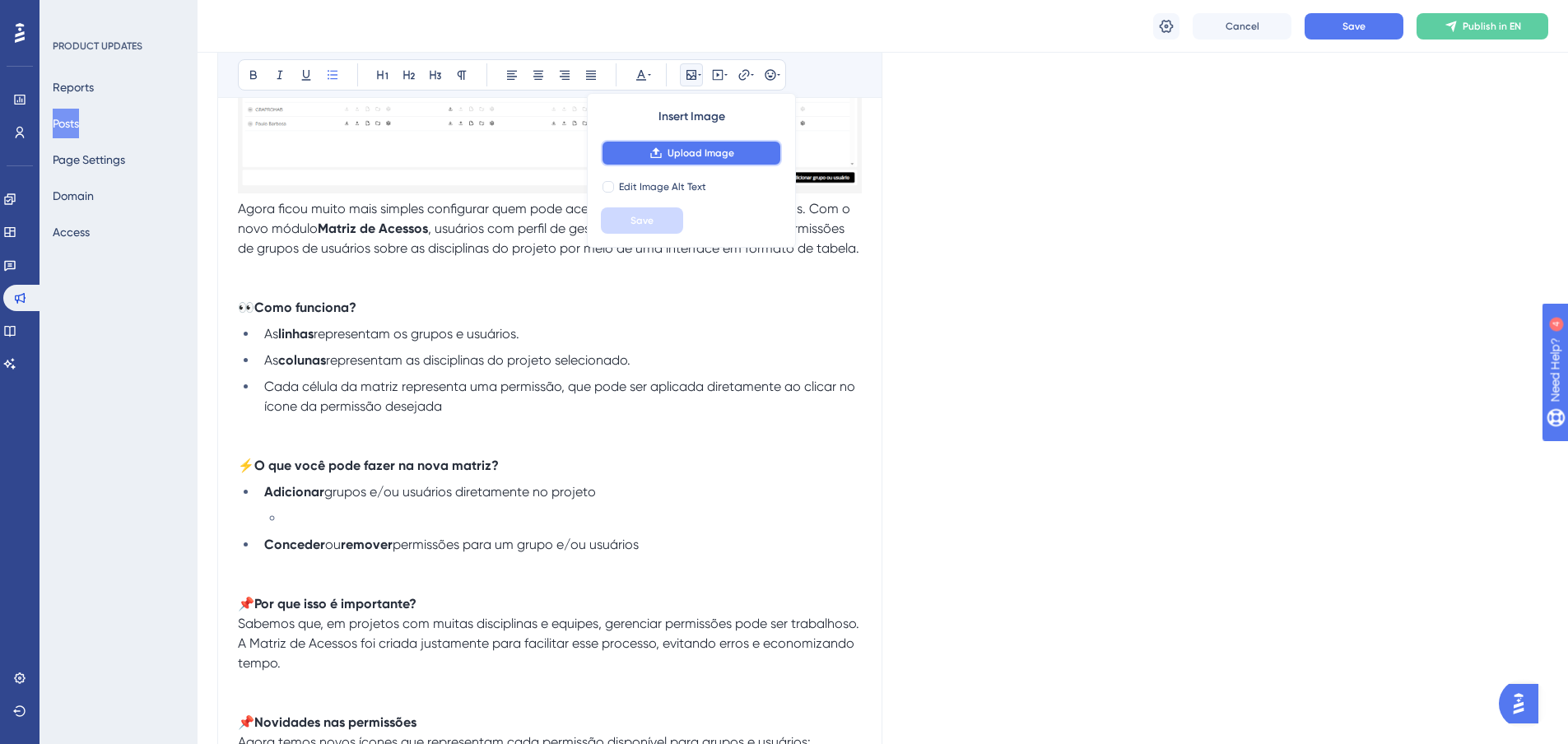
click at [701, 156] on span "Upload Image" at bounding box center [701, 153] width 67 height 13
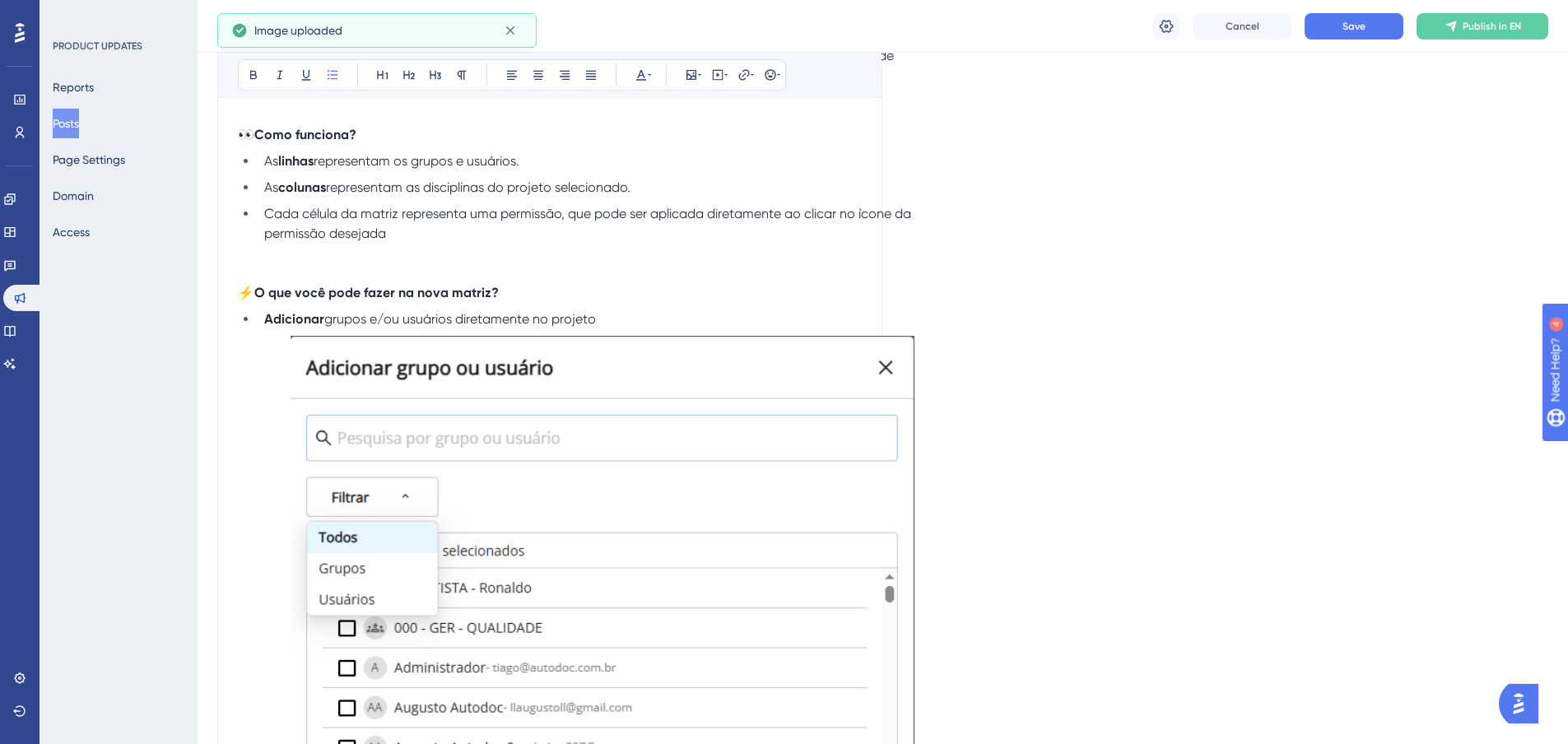
scroll to position [905, 0]
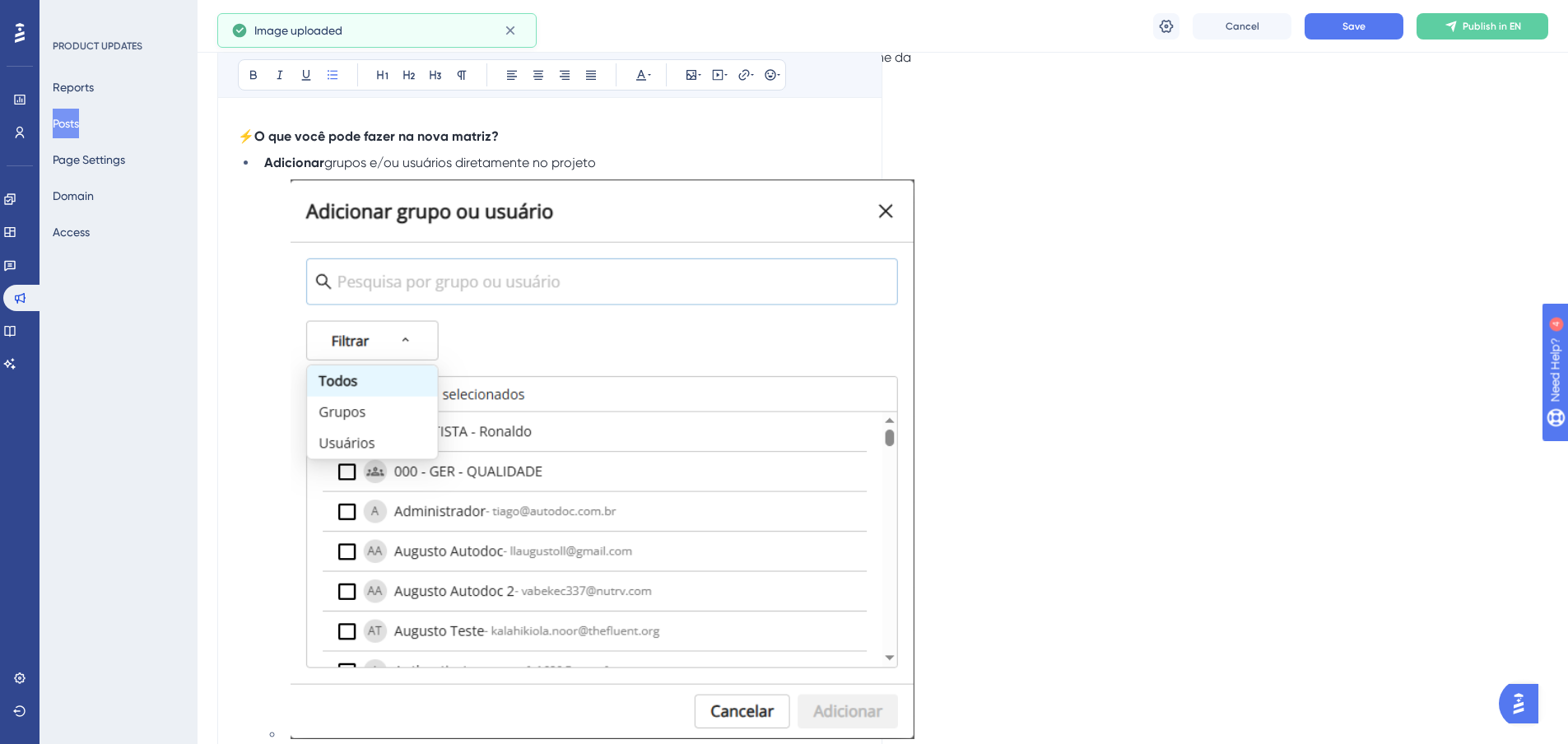
click at [723, 421] on img at bounding box center [603, 458] width 624 height 560
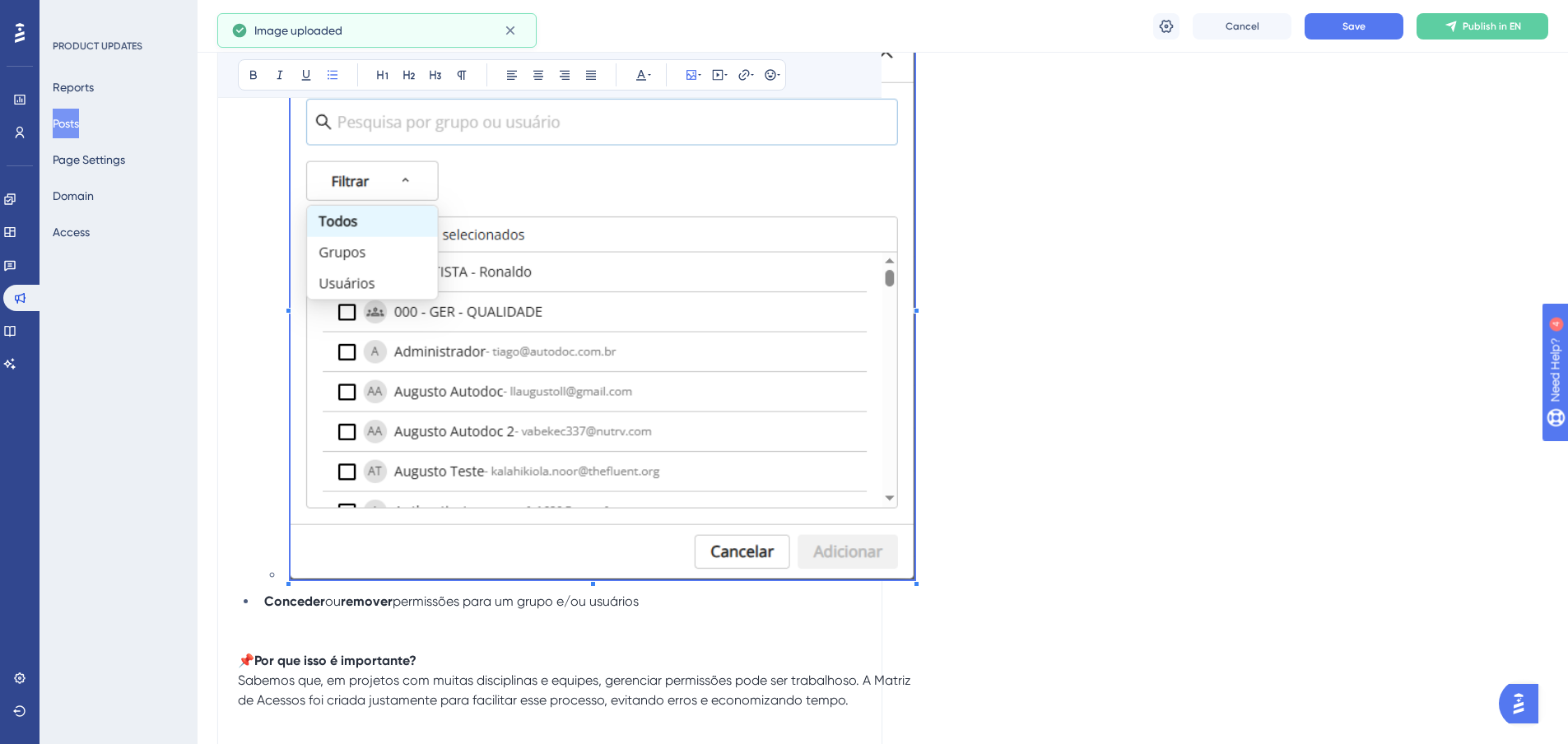
scroll to position [1070, 0]
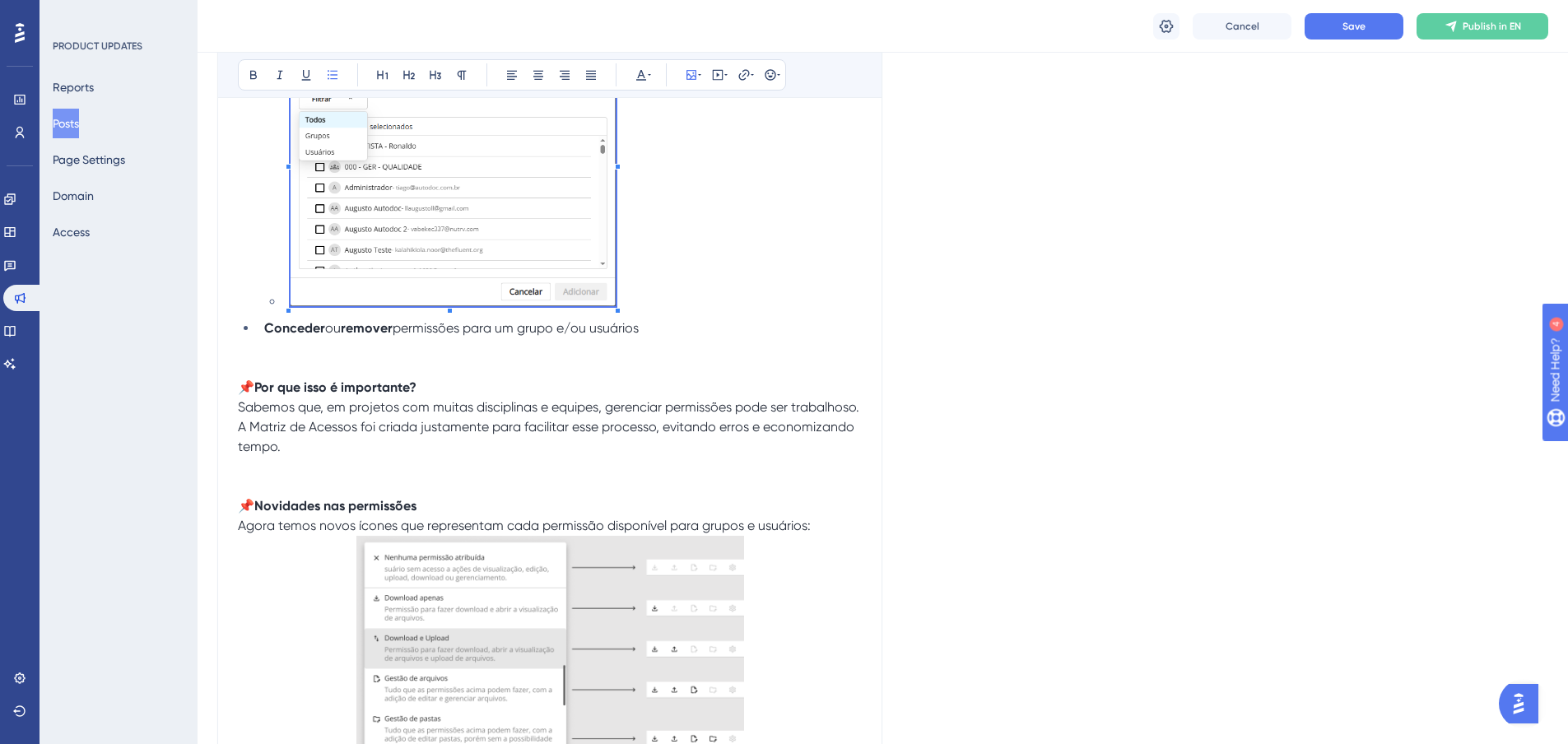
click at [616, 266] on li at bounding box center [573, 163] width 578 height 297
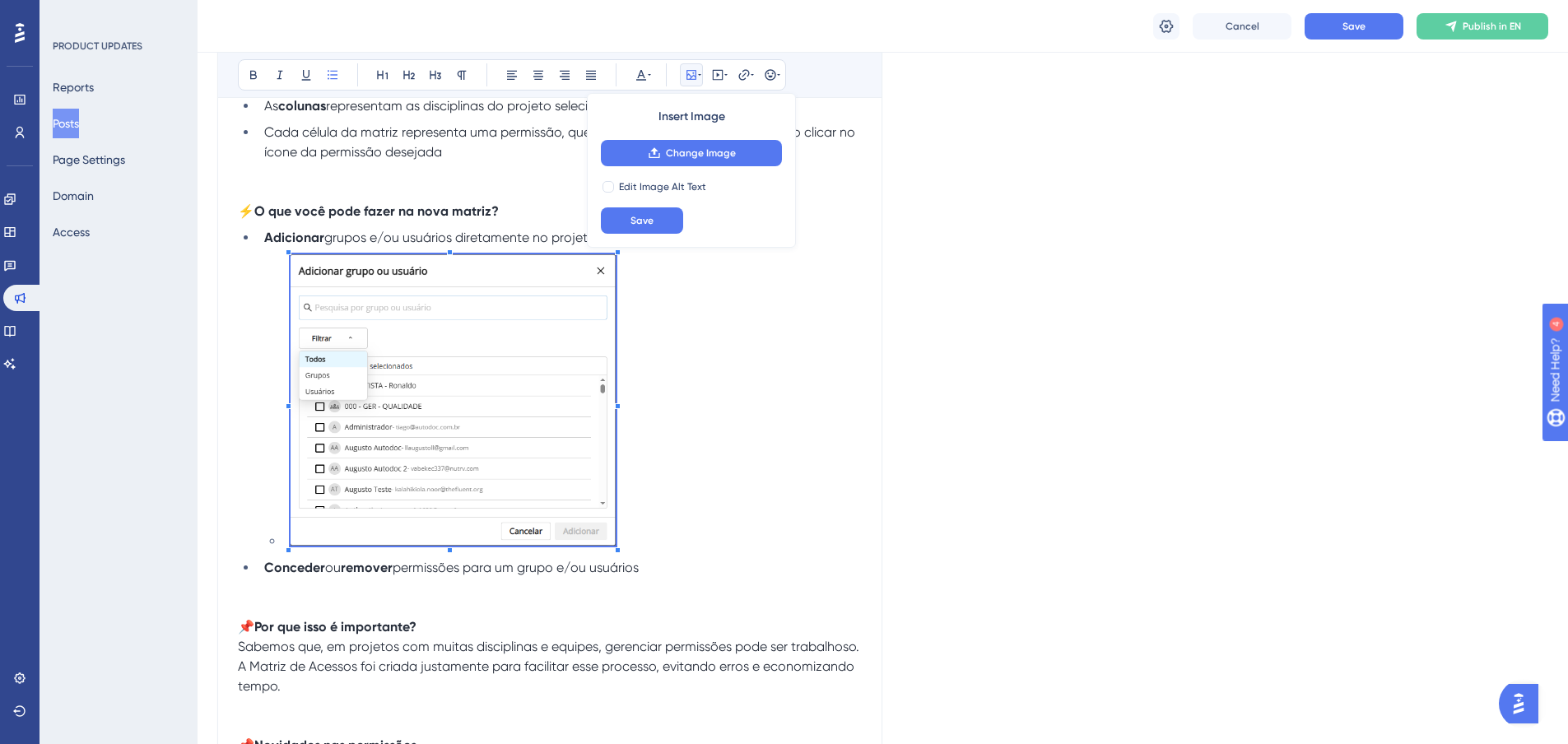
scroll to position [740, 0]
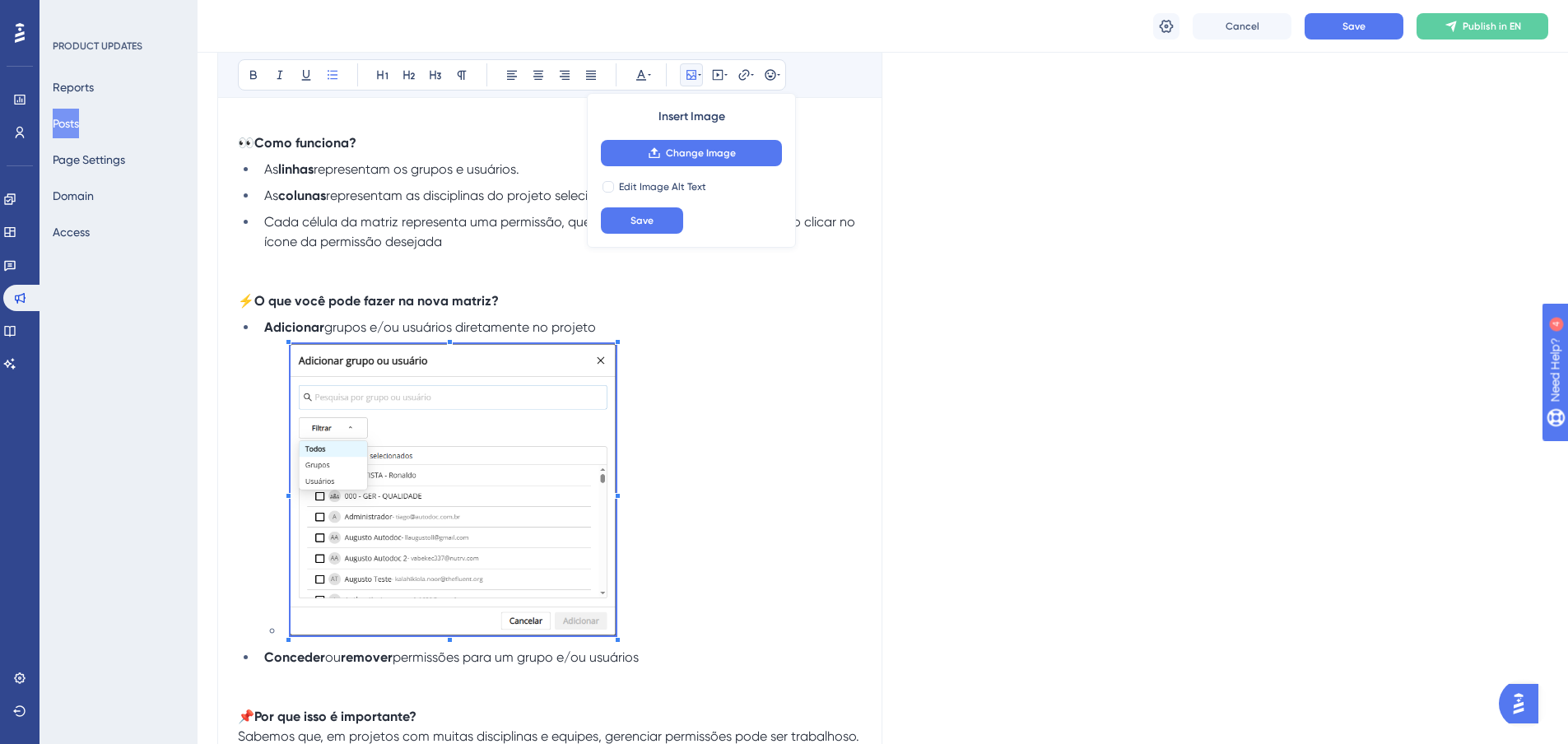
click at [710, 424] on li at bounding box center [573, 492] width 578 height 297
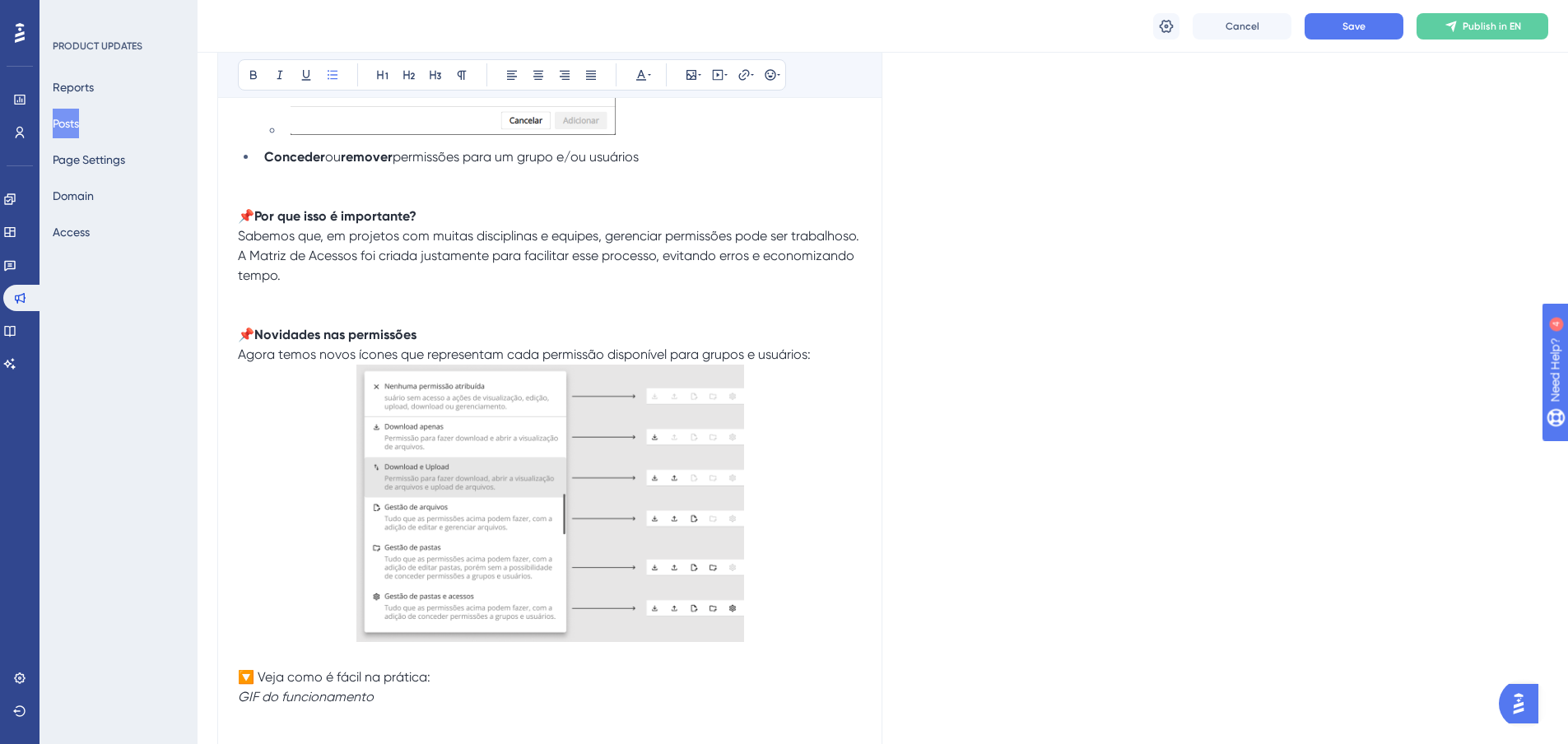
scroll to position [1482, 0]
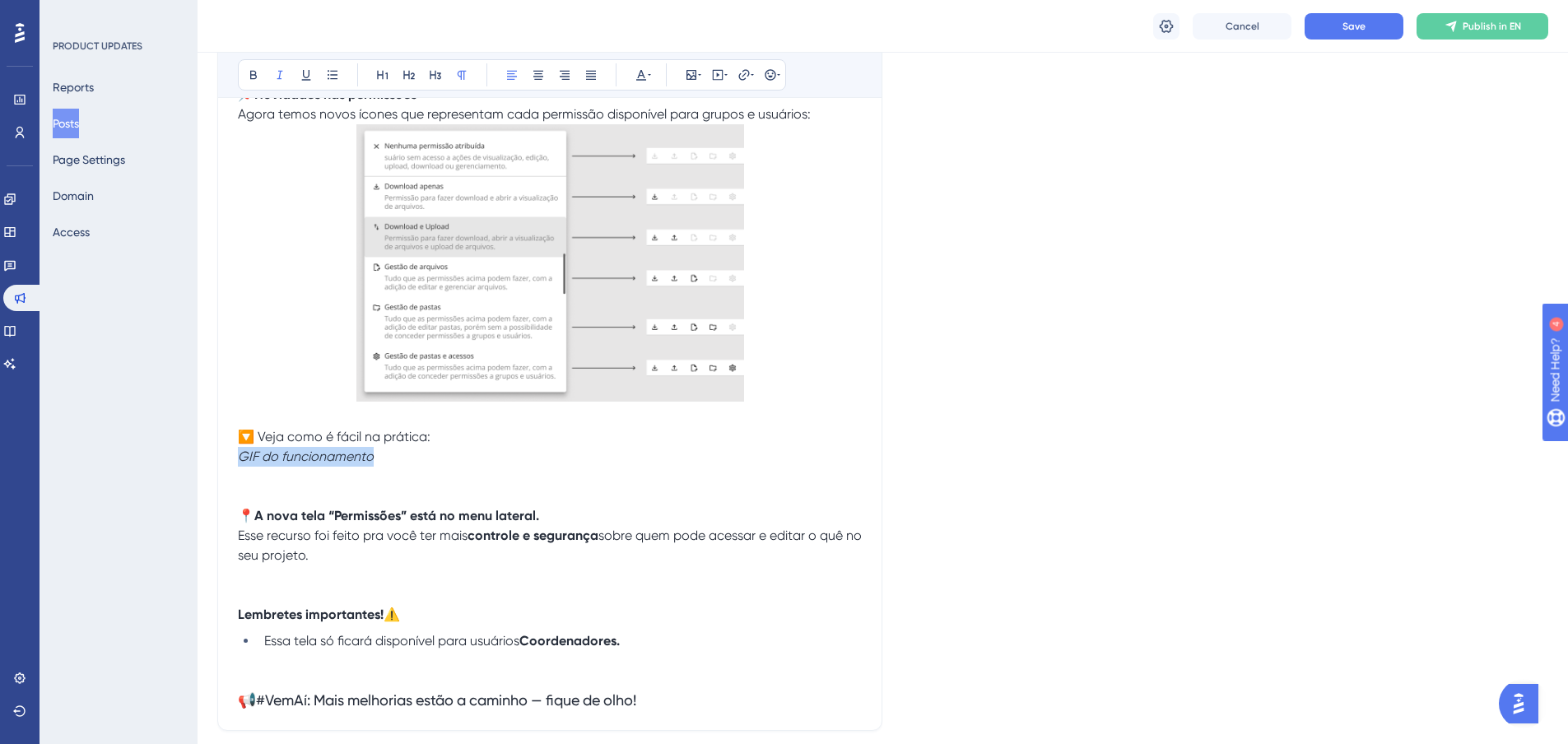
drag, startPoint x: 405, startPoint y: 452, endPoint x: 238, endPoint y: 454, distance: 167.0
click at [238, 454] on p "🔽 Veja como é fácil na prática: GIF do funcionamento" at bounding box center [550, 447] width 624 height 40
click at [692, 82] on button at bounding box center [692, 74] width 23 height 23
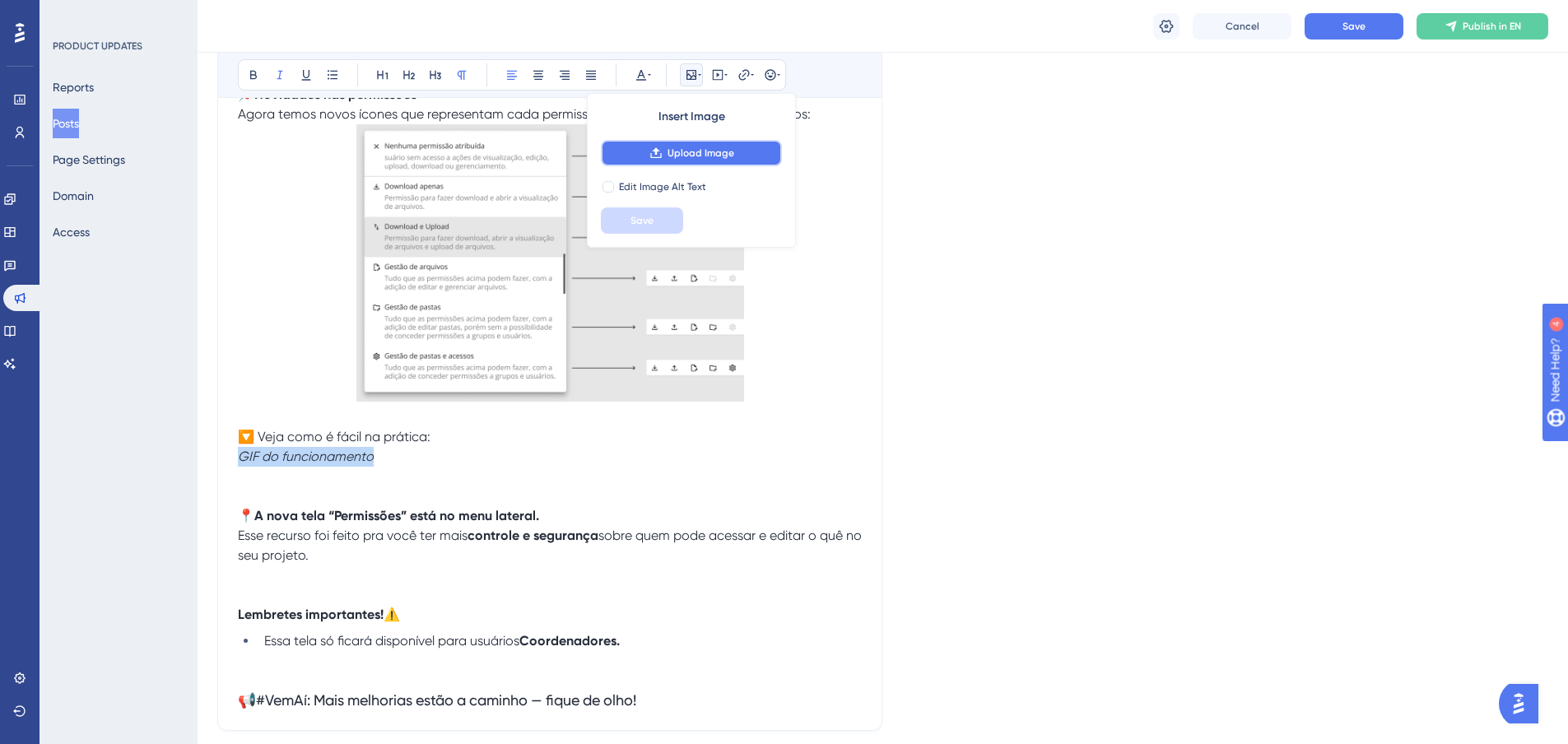
click at [708, 157] on span "Upload Image" at bounding box center [701, 153] width 67 height 13
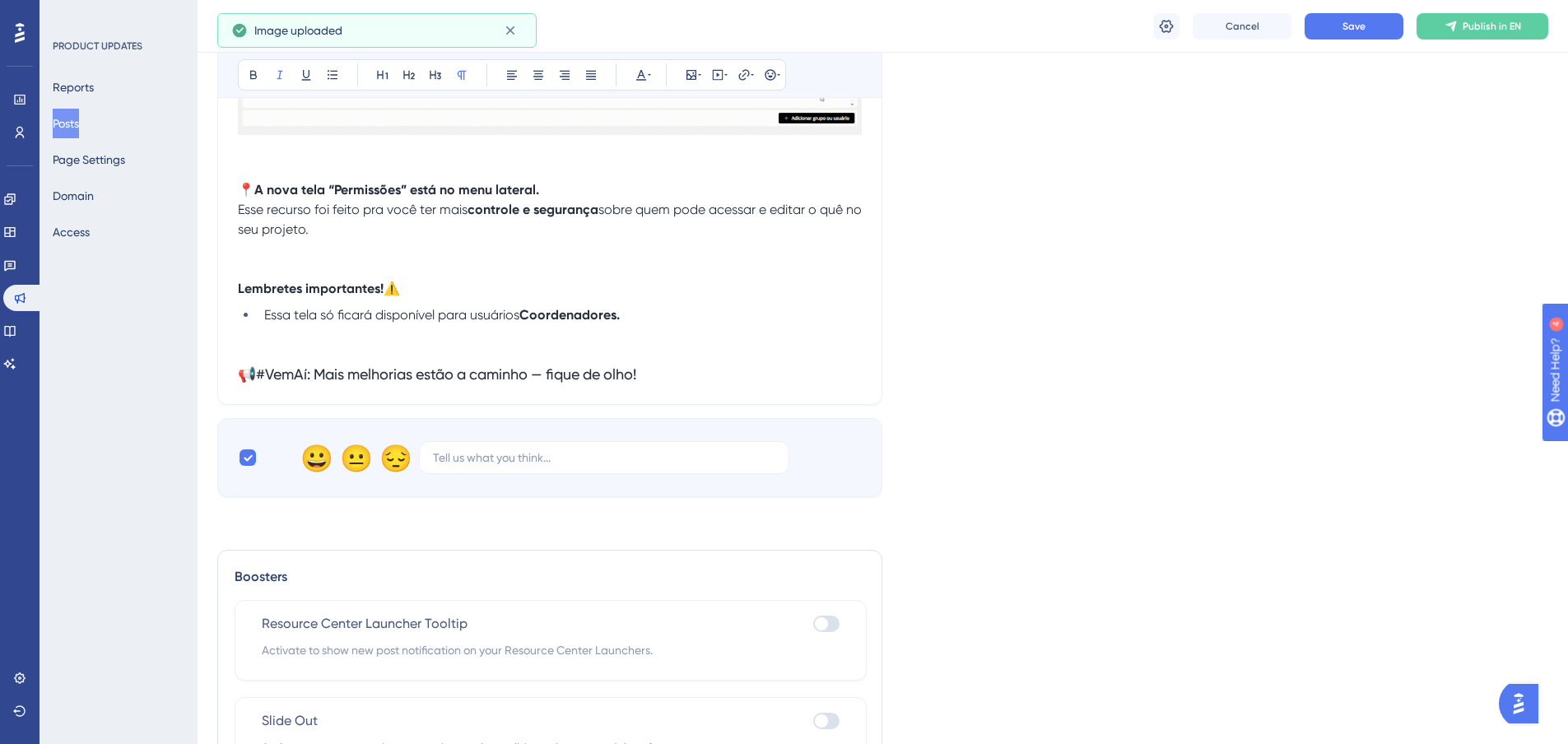
scroll to position [2140, 0]
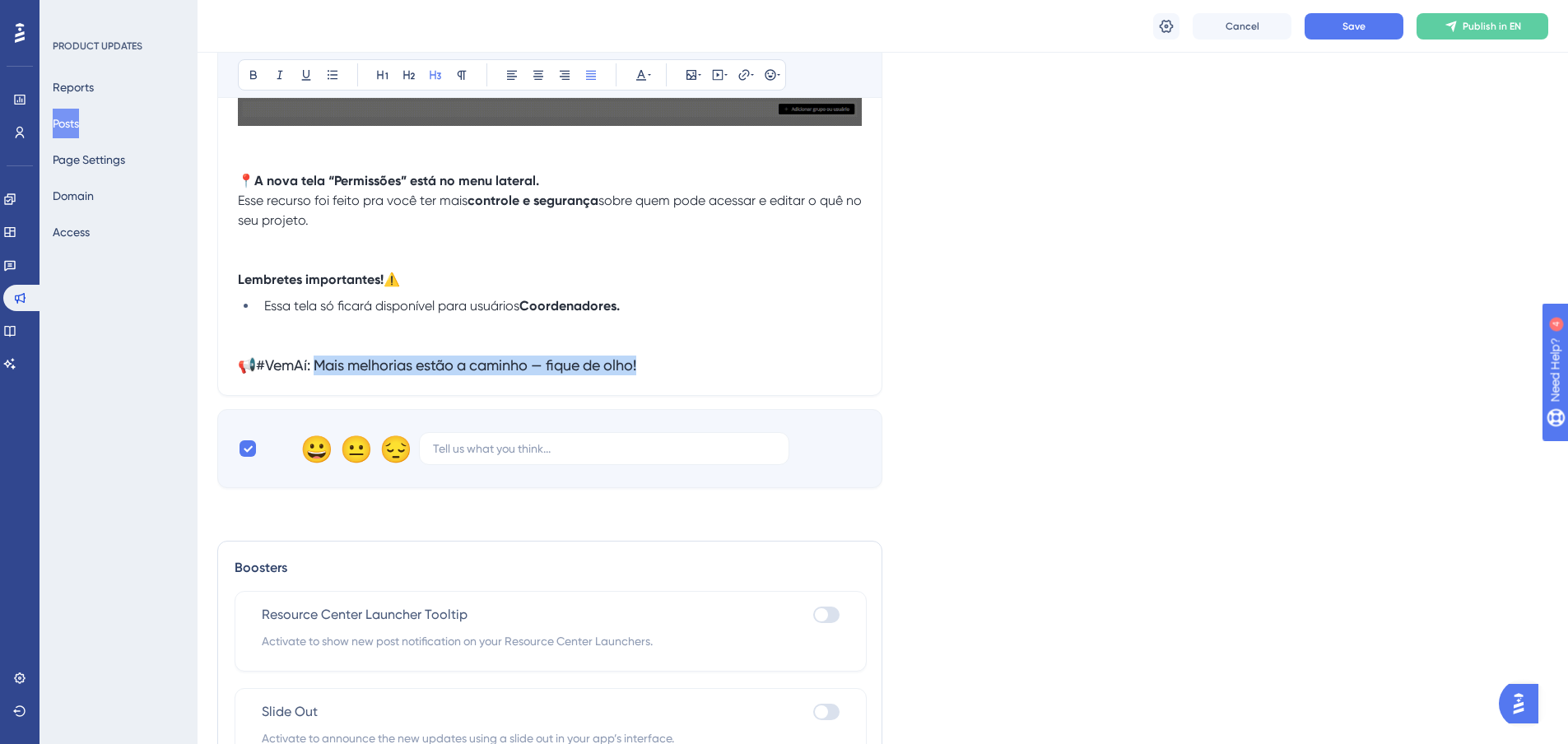
drag, startPoint x: 318, startPoint y: 363, endPoint x: 659, endPoint y: 368, distance: 341.0
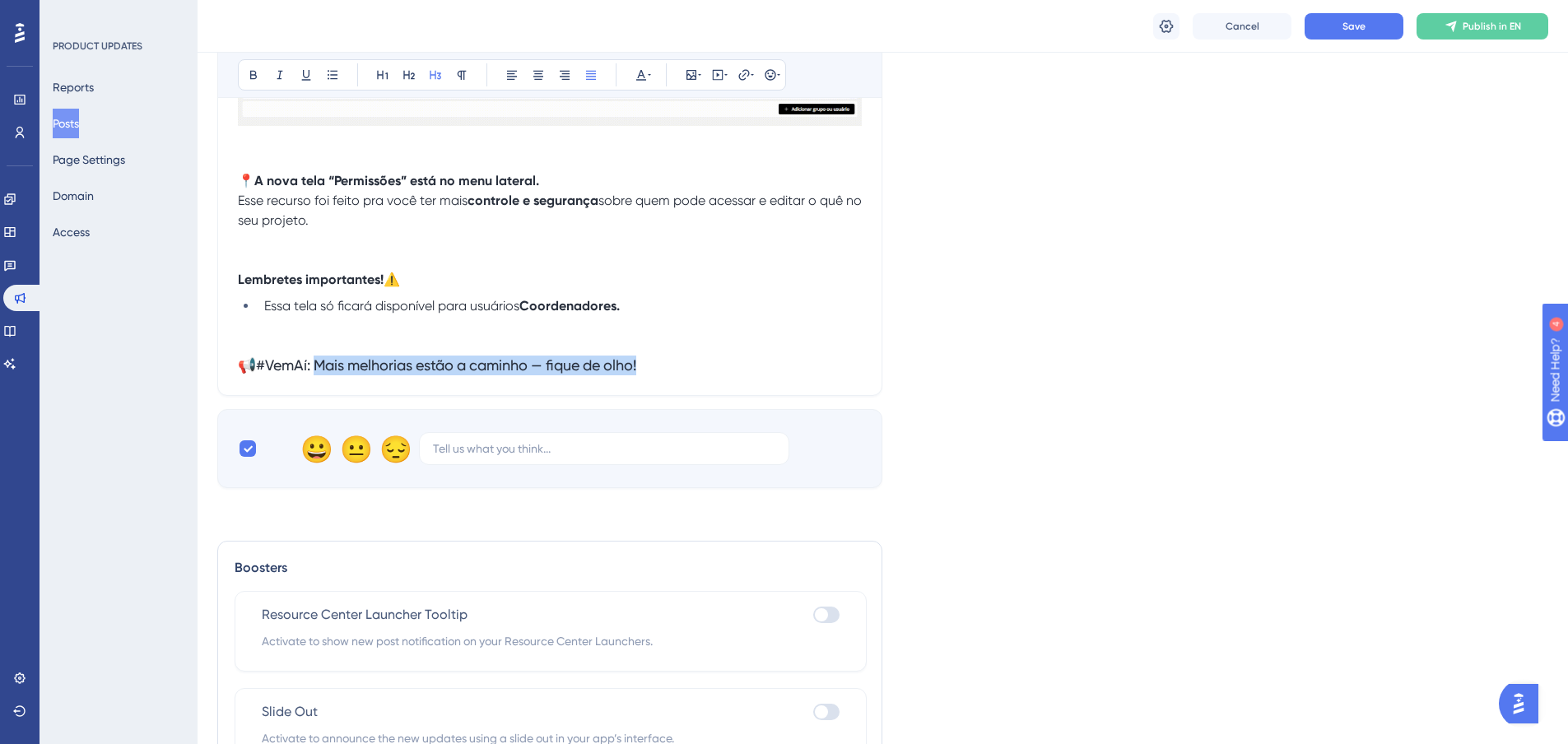
click at [659, 368] on h3 "📢#VemAí: Mais melhorias estão a caminho — fique de olho!" at bounding box center [550, 365] width 624 height 20
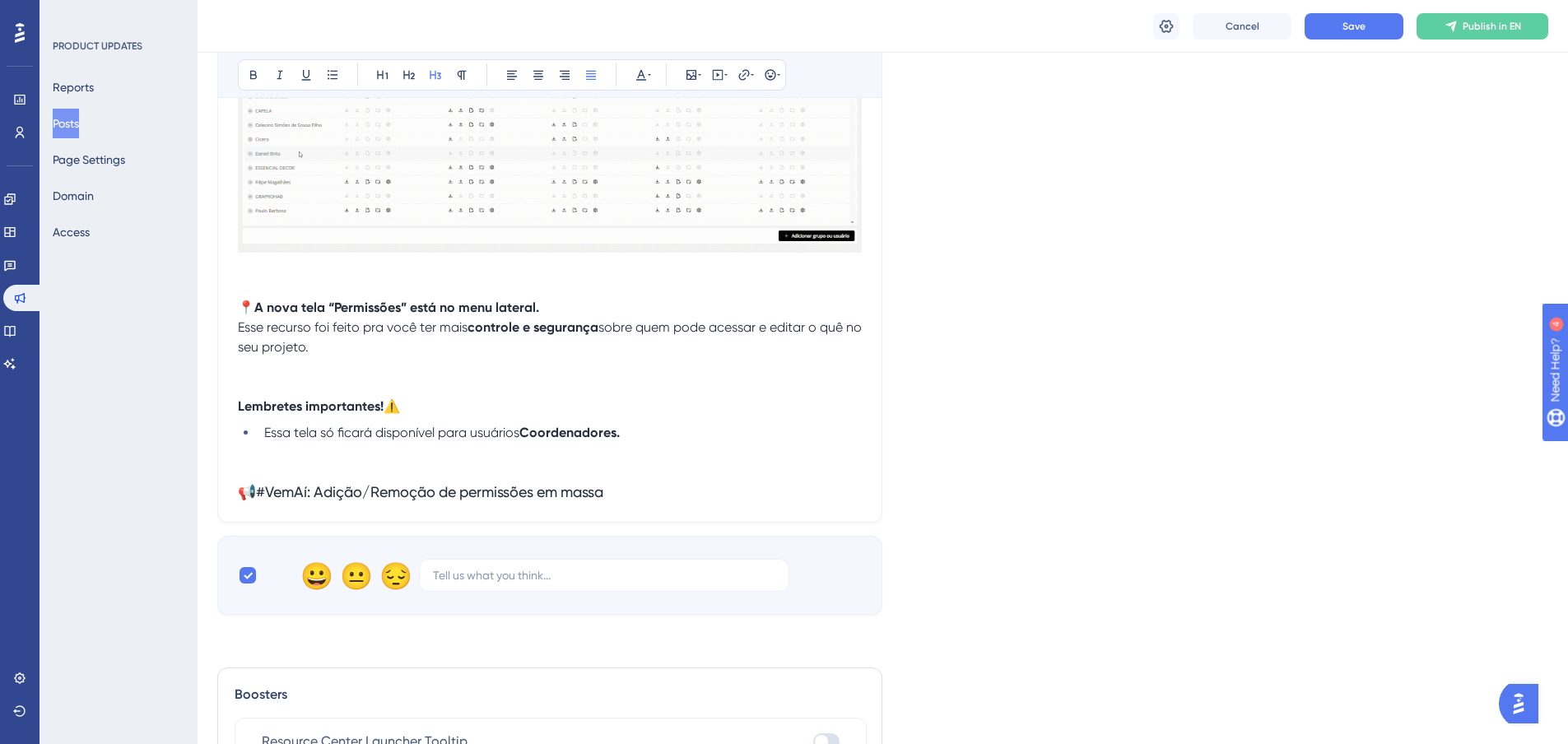
scroll to position [2083, 0]
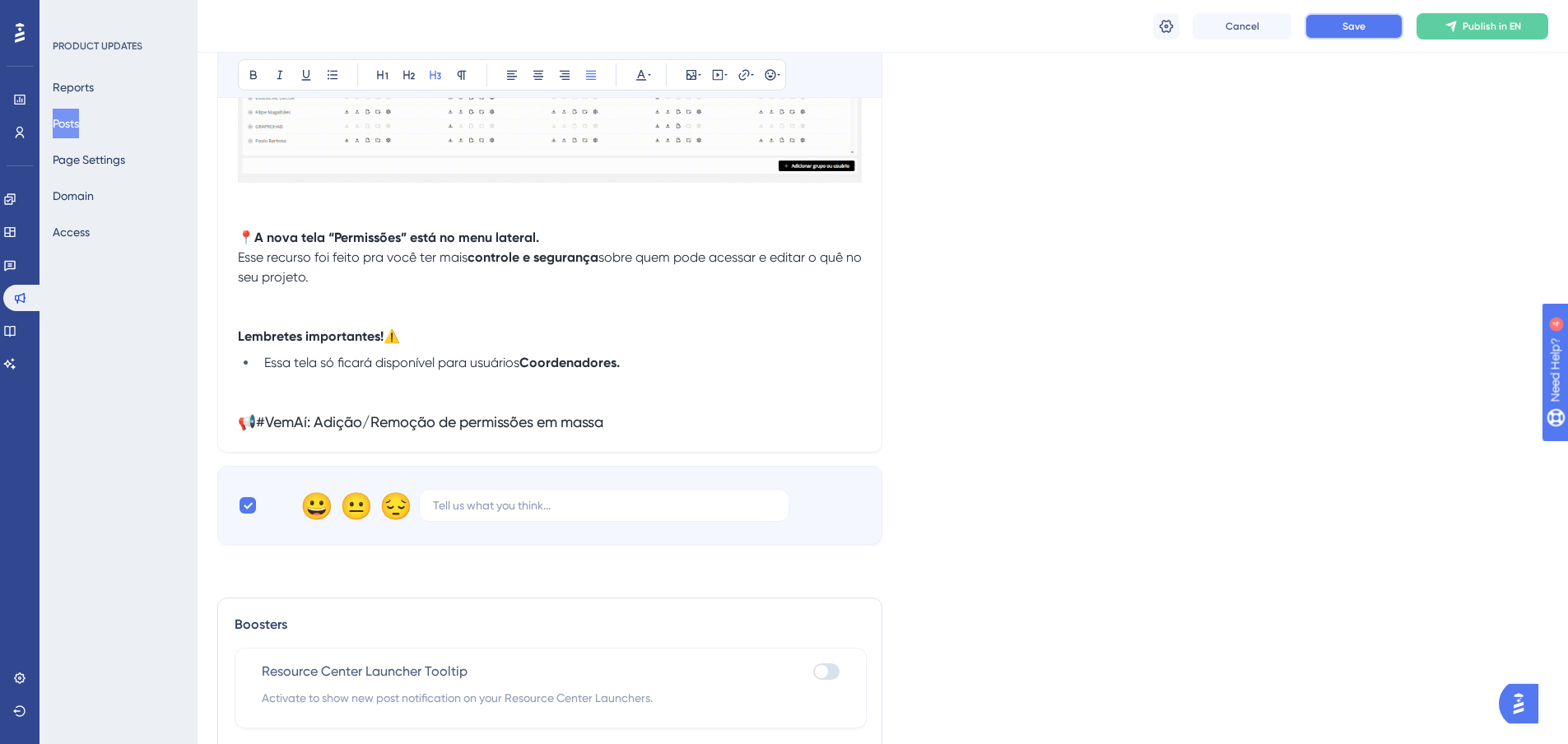
click at [1368, 28] on button "Save" at bounding box center [1353, 27] width 98 height 27
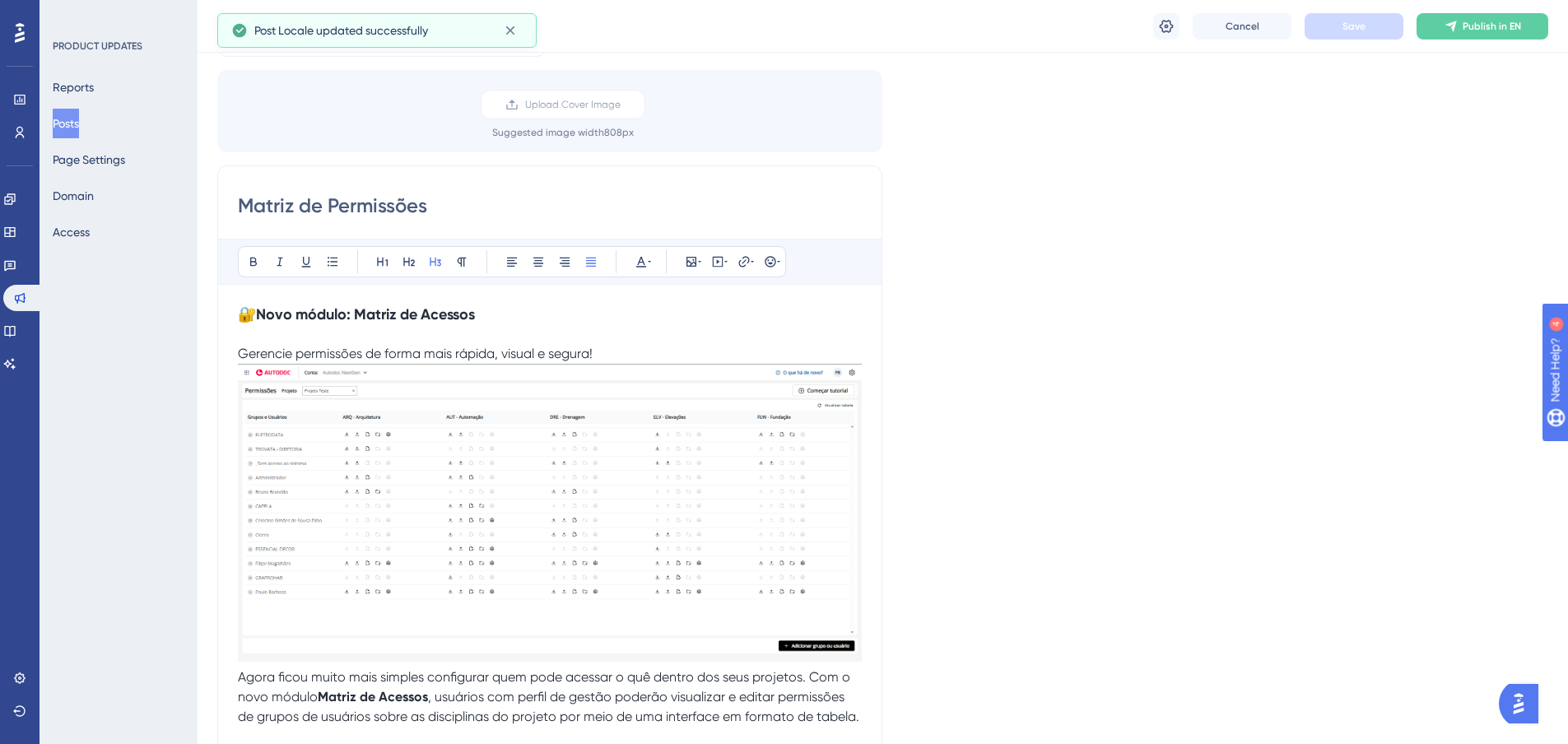
scroll to position [0, 0]
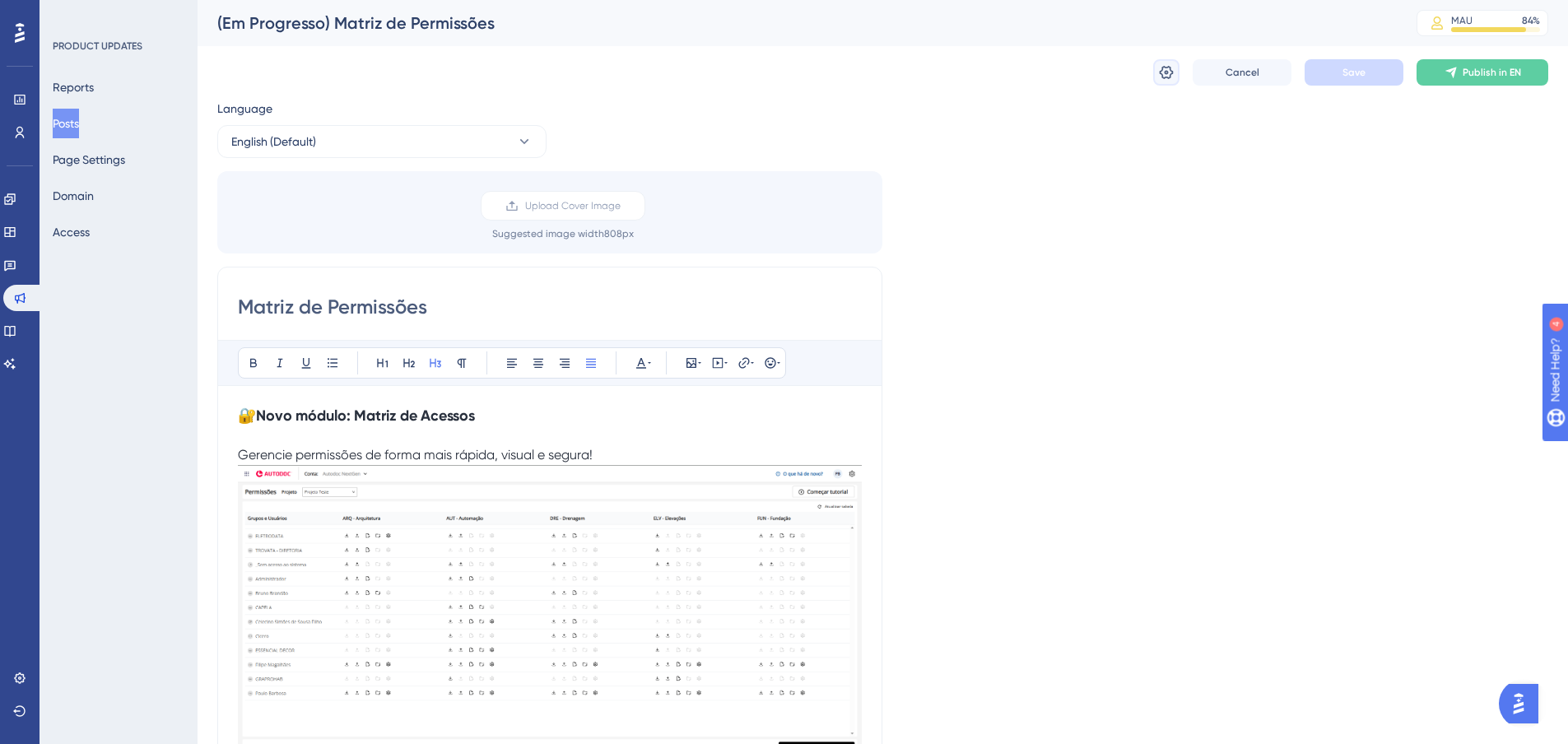
click at [1164, 71] on icon at bounding box center [1166, 72] width 17 height 17
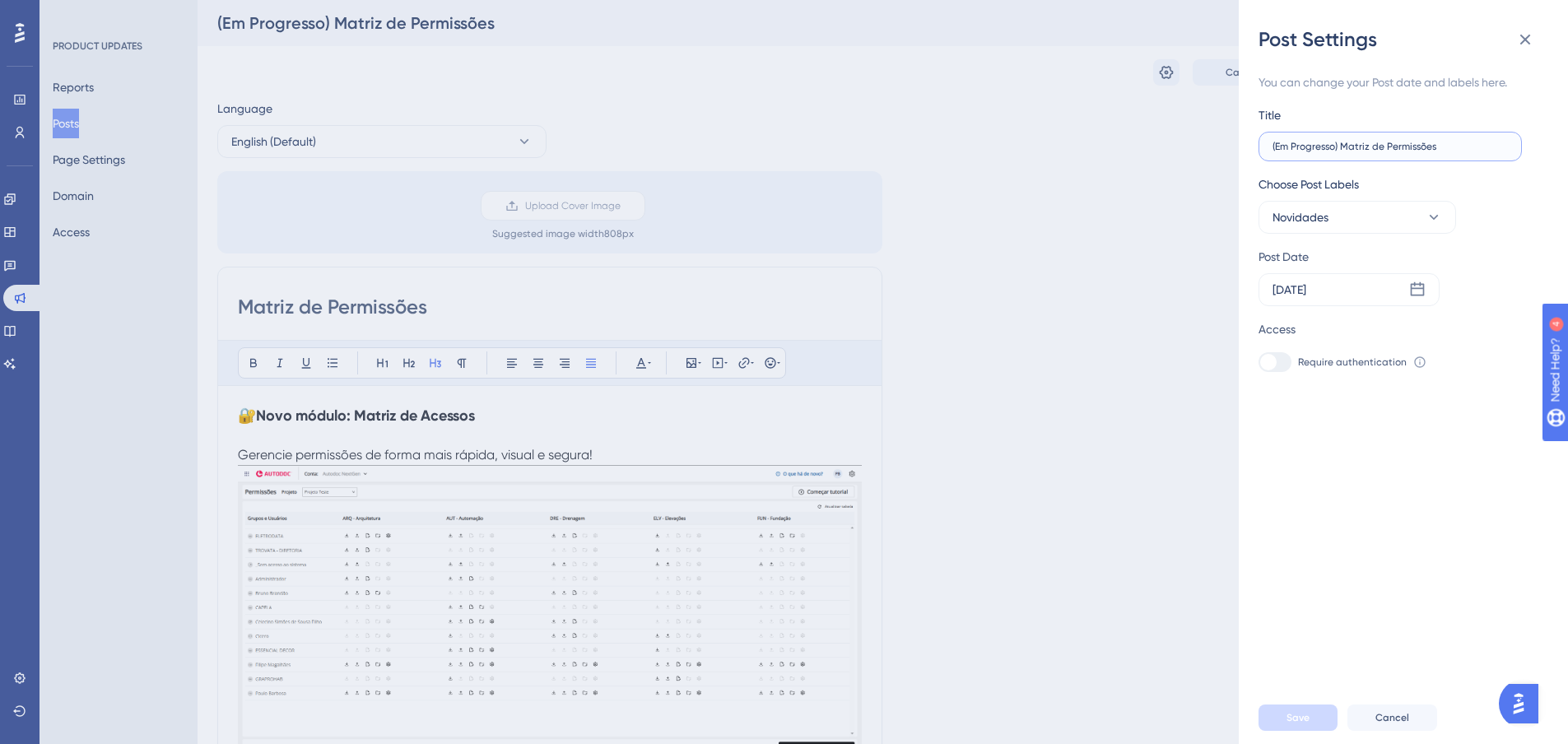
drag, startPoint x: 1341, startPoint y: 145, endPoint x: 1175, endPoint y: 129, distance: 166.8
click at [1175, 129] on div "Post Settings You can change your Post date and labels here. Title (Em Progress…" at bounding box center [784, 372] width 1568 height 744
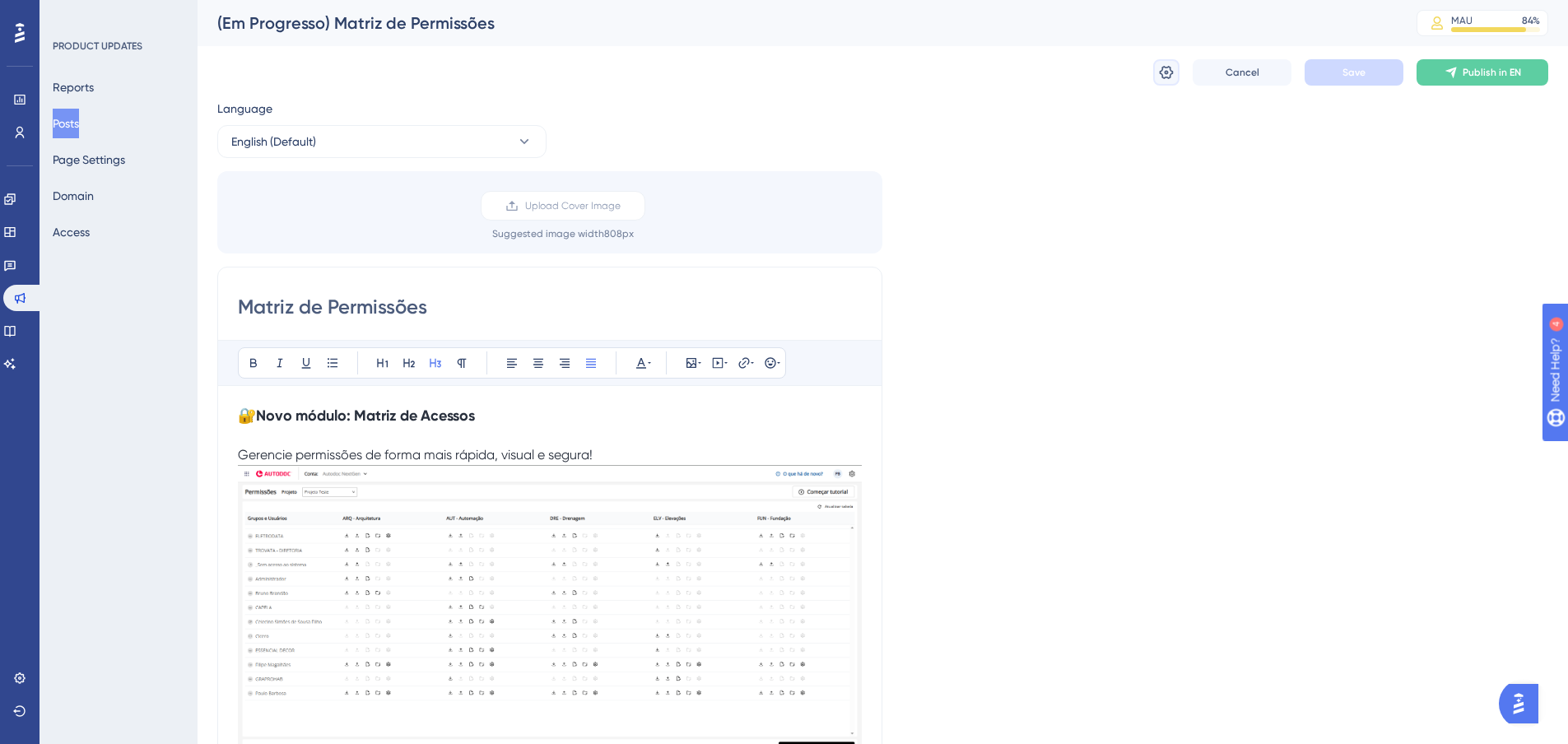
click at [1159, 71] on icon at bounding box center [1166, 72] width 17 height 17
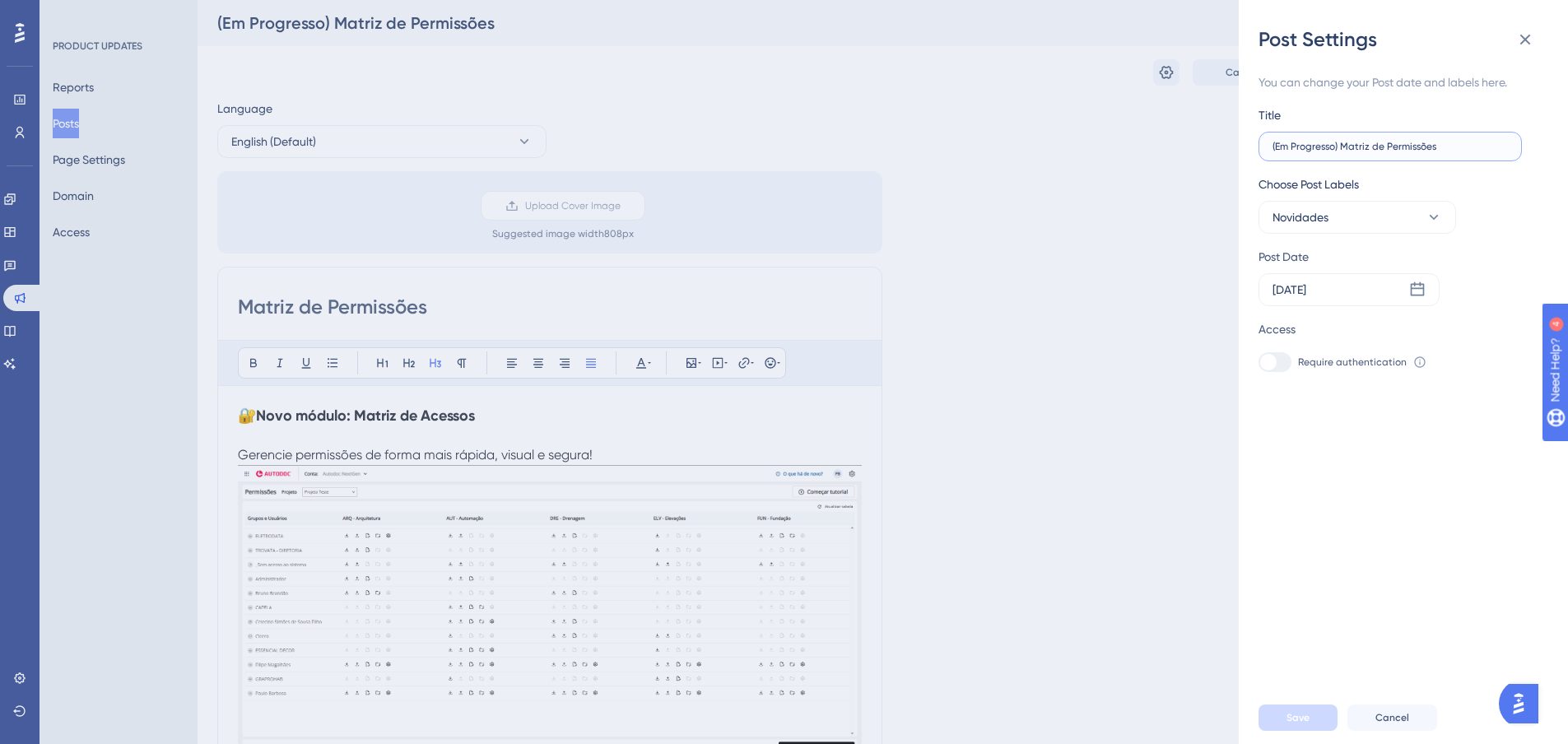
drag, startPoint x: 1340, startPoint y: 144, endPoint x: 1266, endPoint y: 143, distance: 74.0
click at [1266, 143] on label "(Em Progresso) Matriz de Permissões" at bounding box center [1390, 146] width 263 height 29
type input "Matriz de Permissões"
click at [1406, 288] on div "[DATE]" at bounding box center [1349, 289] width 181 height 33
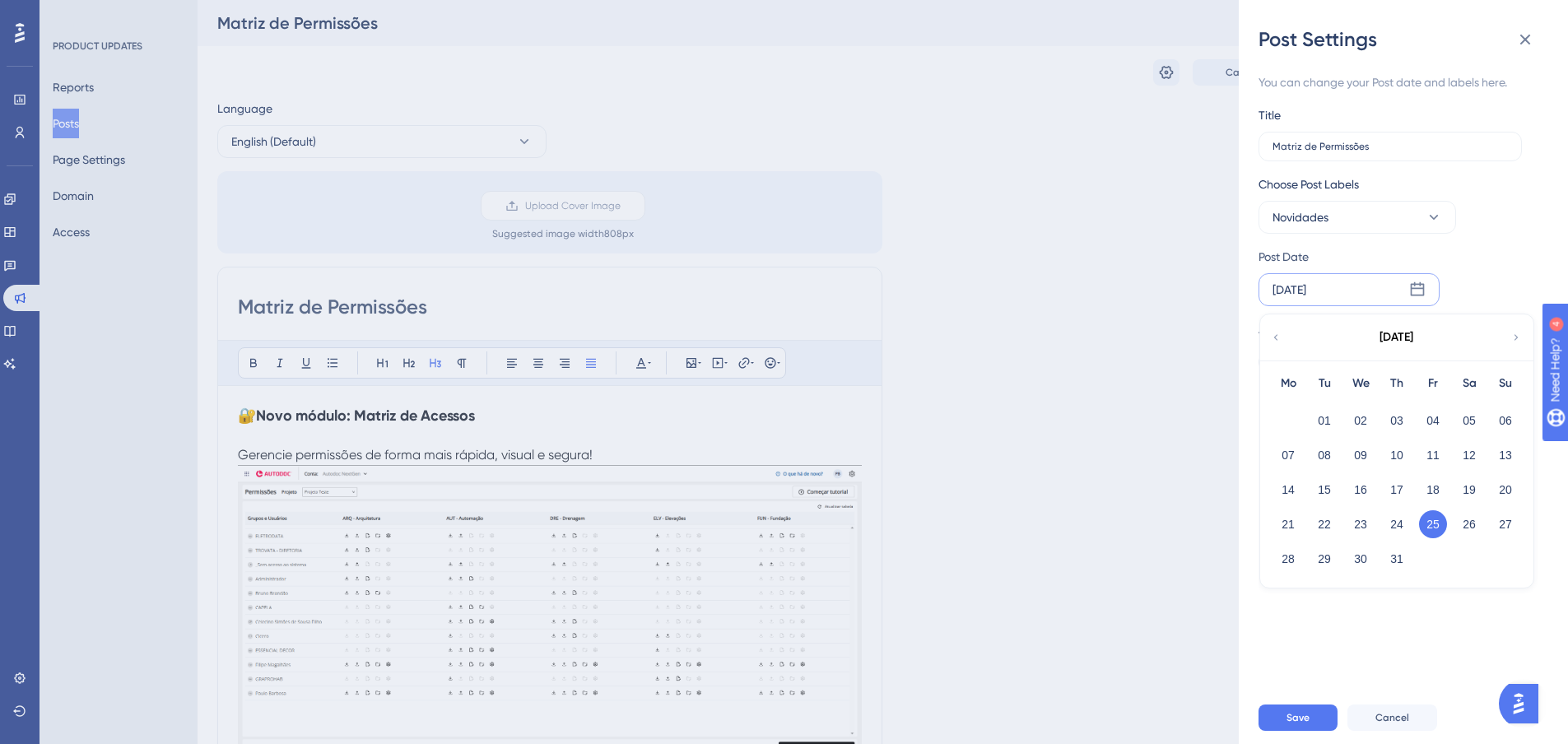
click at [1517, 336] on icon at bounding box center [1517, 337] width 4 height 5
click at [1288, 521] on button "18" at bounding box center [1289, 524] width 28 height 28
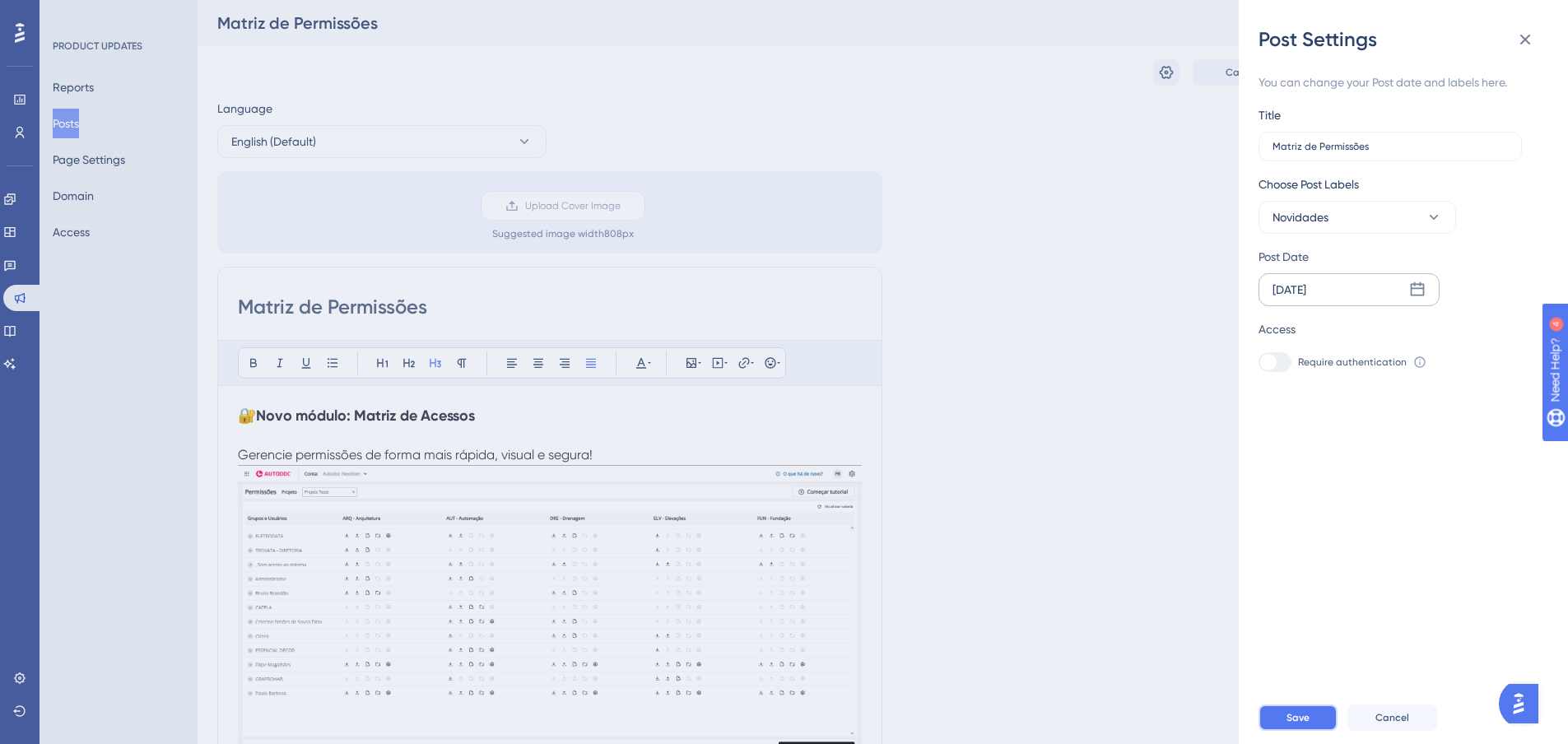
click at [1313, 728] on button "Save" at bounding box center [1298, 717] width 79 height 27
click at [1524, 42] on icon at bounding box center [1525, 40] width 11 height 11
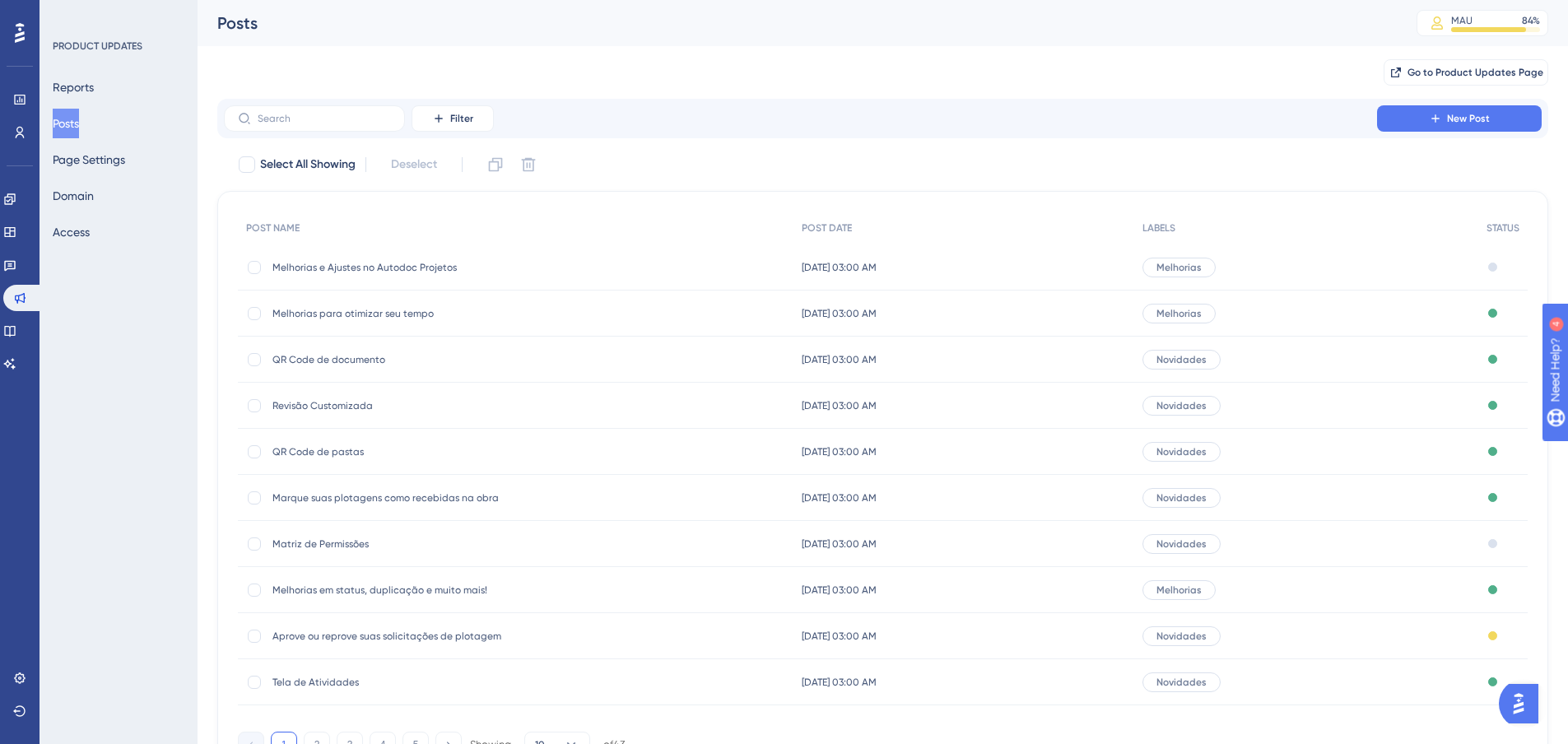
click at [347, 541] on span "Matriz de Permissões" at bounding box center [404, 544] width 263 height 13
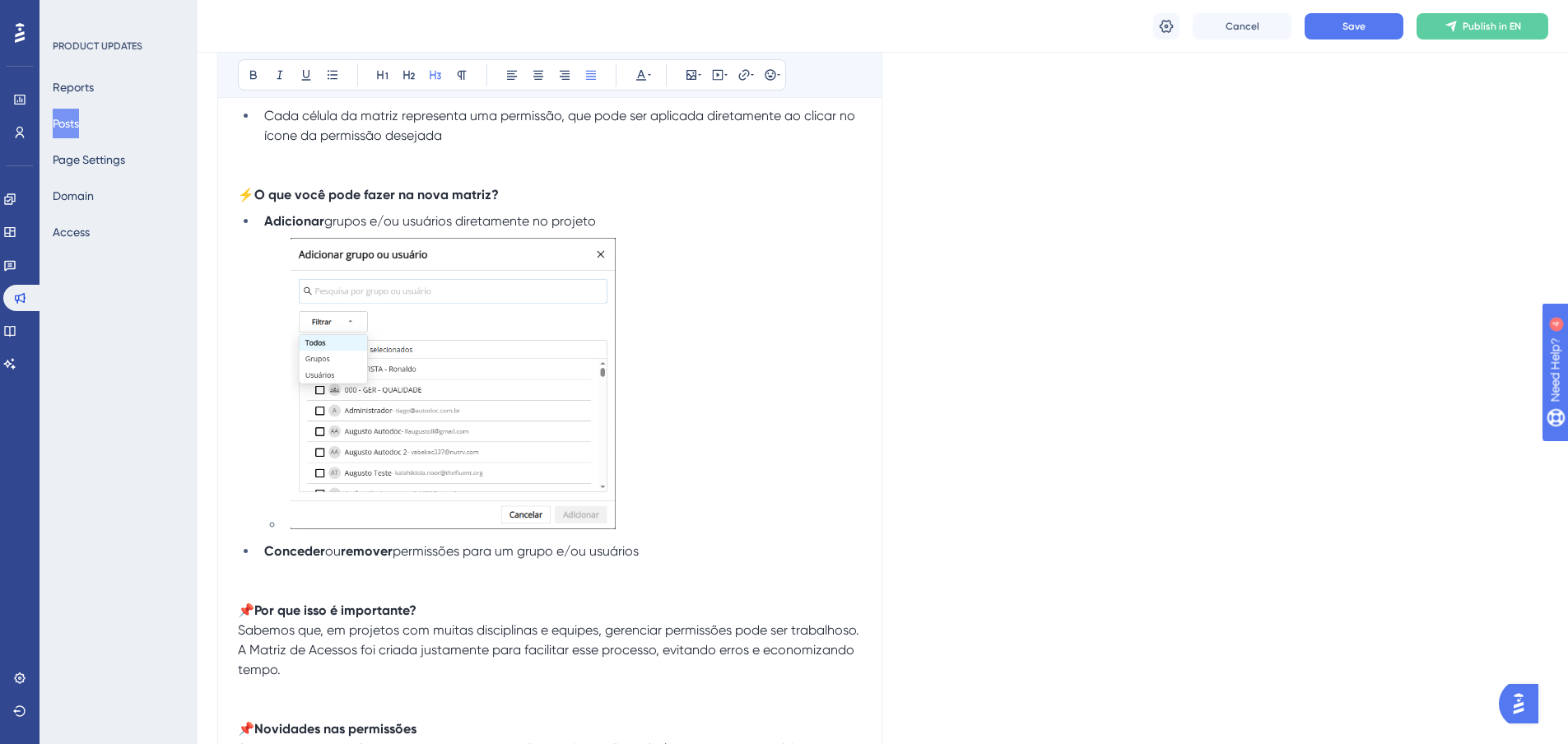
scroll to position [850, 0]
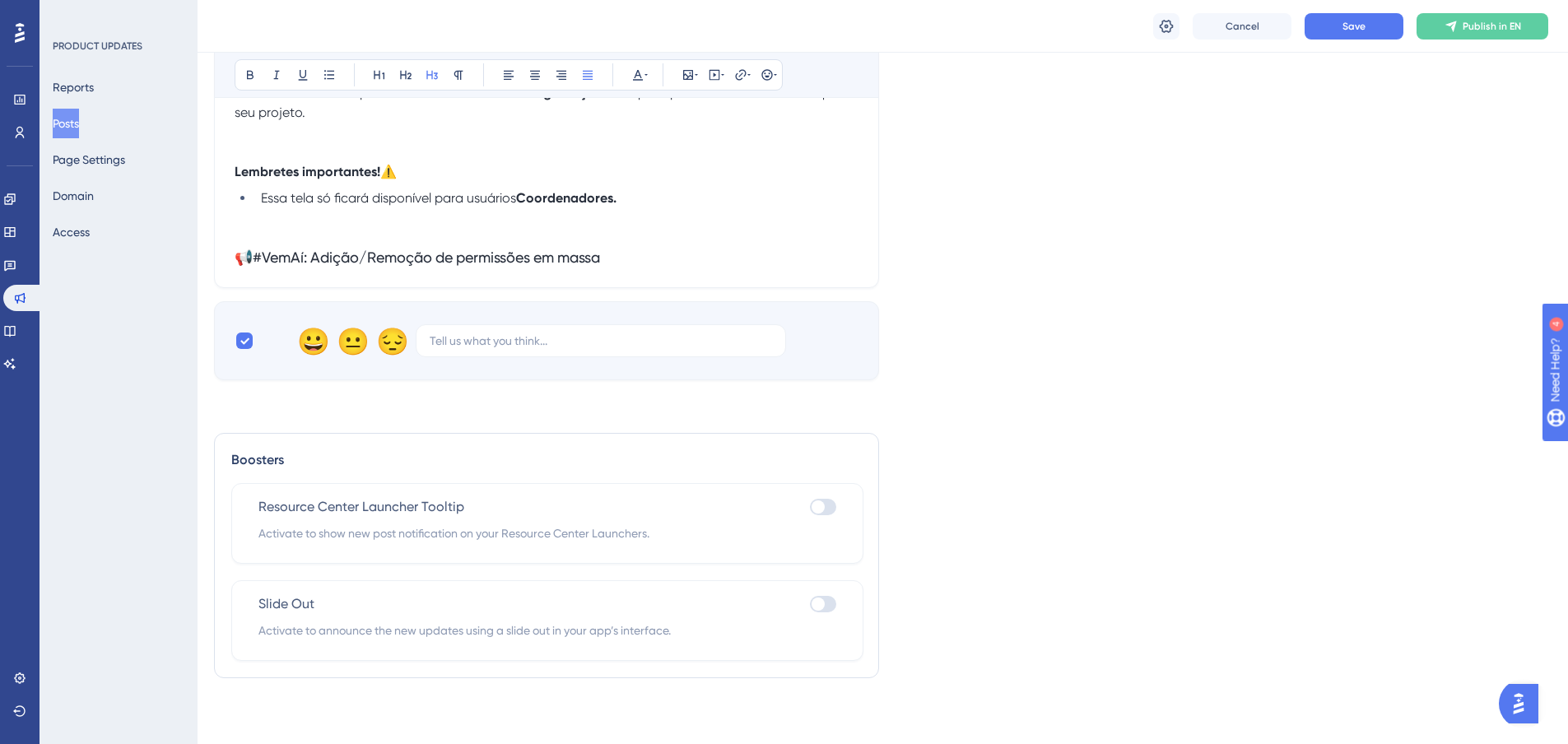
drag, startPoint x: 905, startPoint y: 306, endPoint x: 915, endPoint y: 496, distance: 190.3
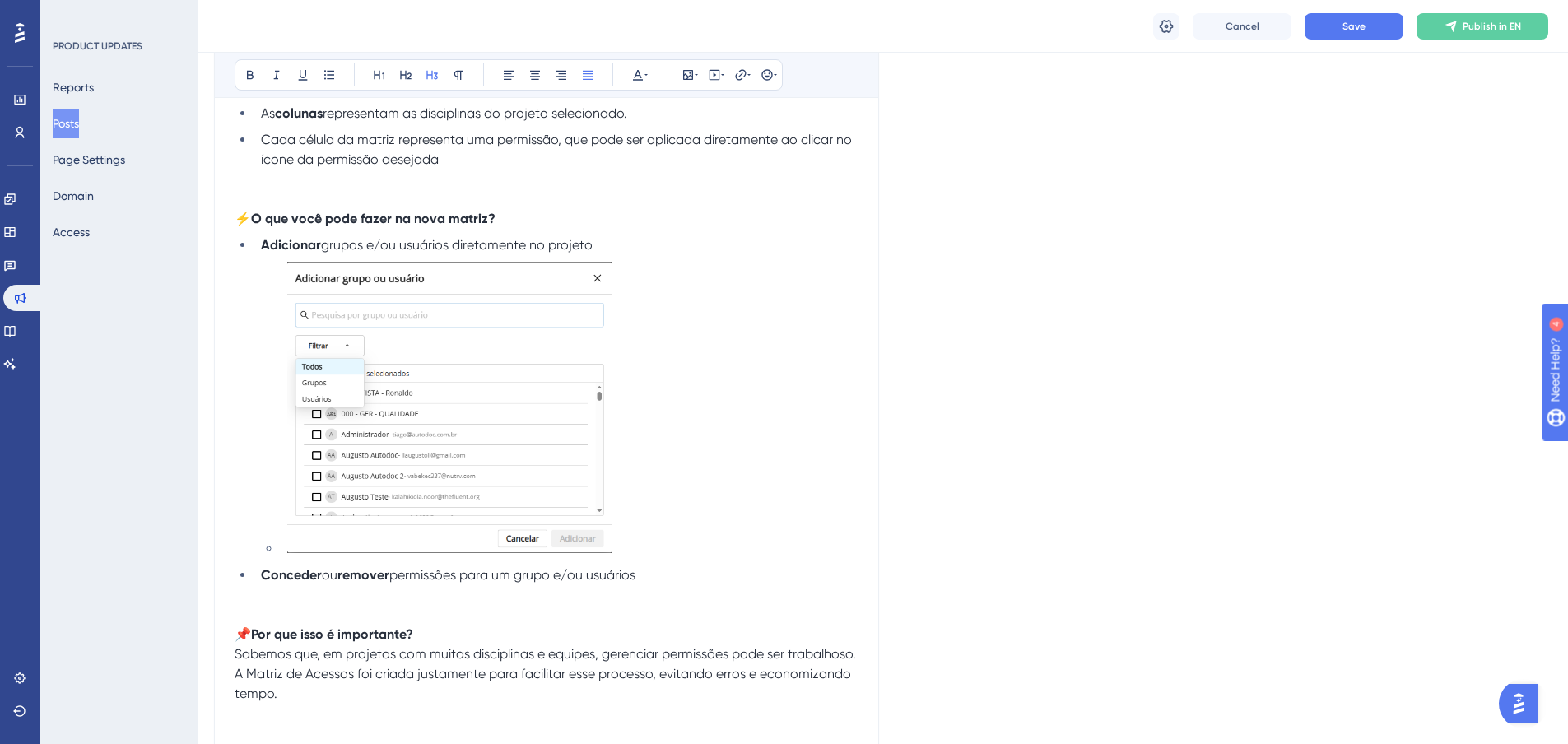
scroll to position [905, 4]
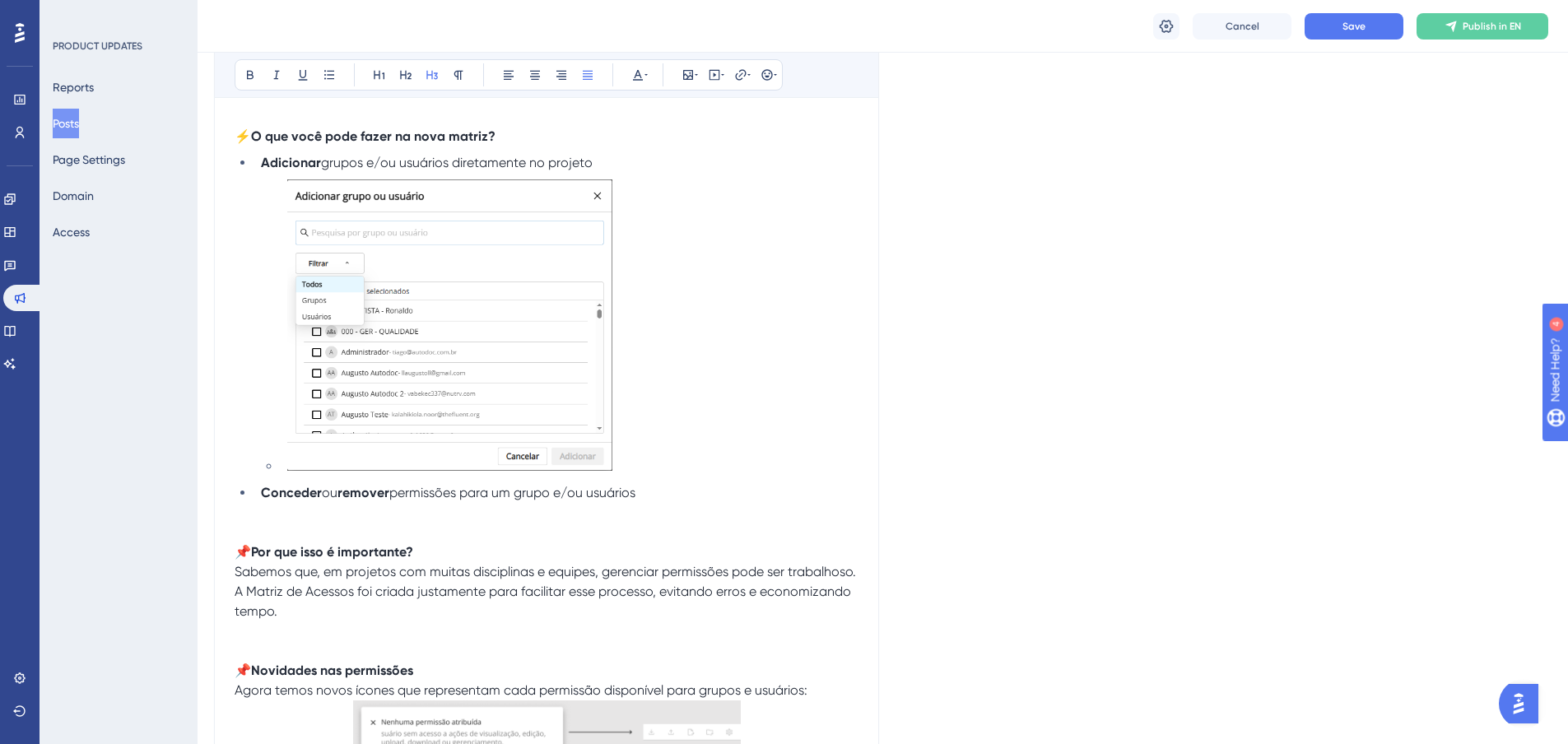
click at [666, 493] on li "Conceder ou remover permissões para um grupo e/ou usuários" at bounding box center [556, 493] width 604 height 20
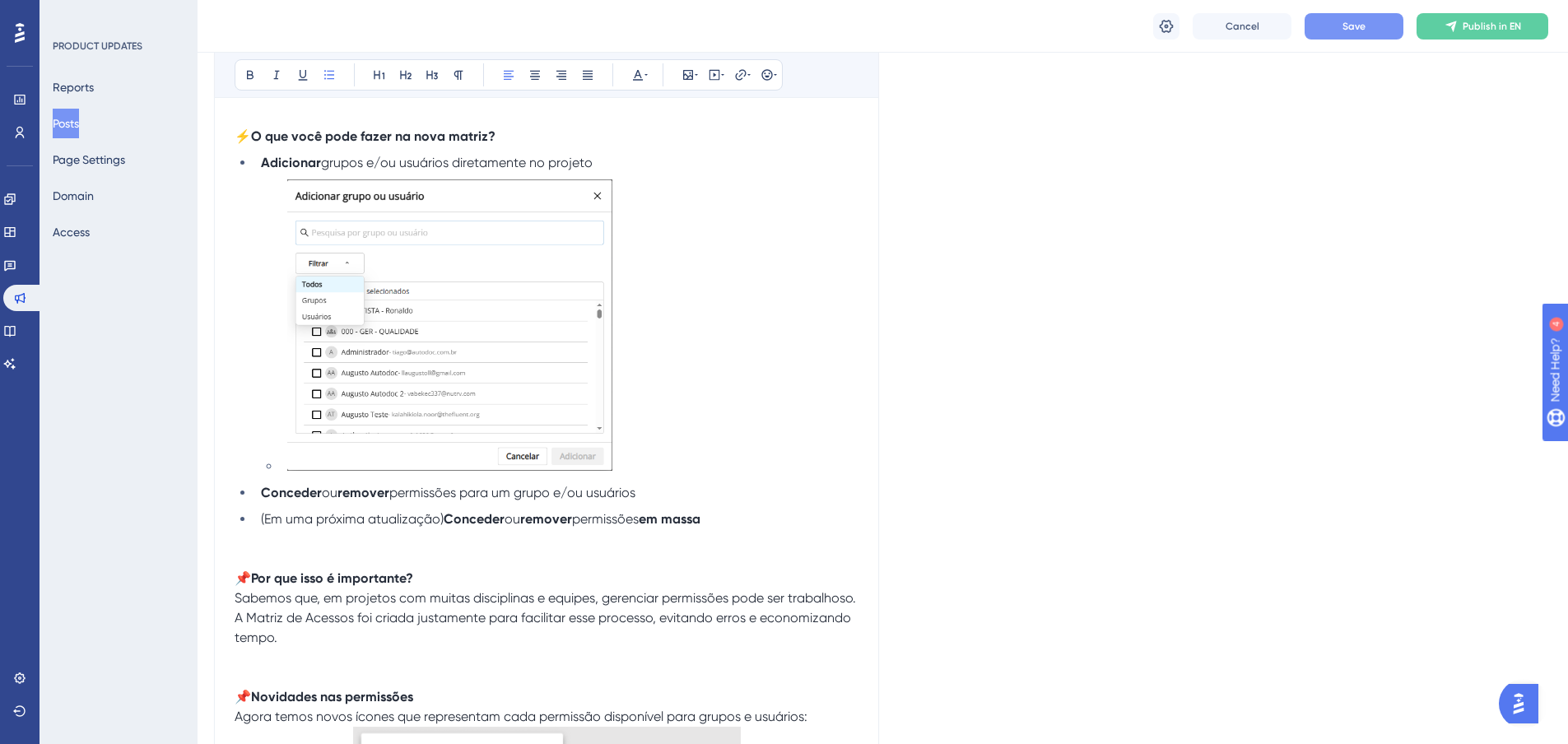
click at [1380, 27] on button "Save" at bounding box center [1353, 27] width 98 height 27
drag, startPoint x: 757, startPoint y: 521, endPoint x: 742, endPoint y: 495, distance: 30.0
click at [742, 495] on ul "Adicionar grupos e/ou usuários diretamente no projeto Conceder ou remover permi…" at bounding box center [547, 341] width 624 height 376
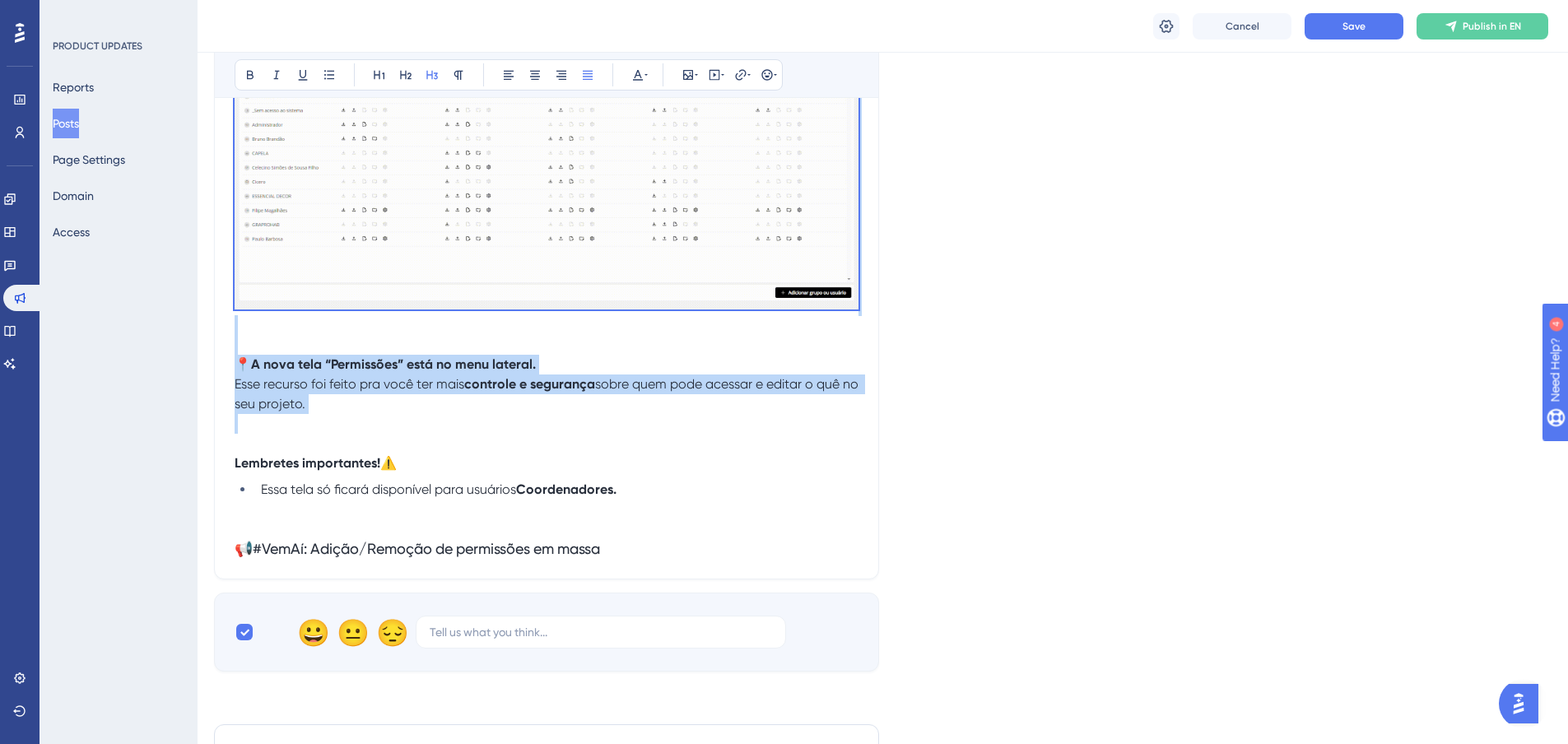
scroll to position [1893, 4]
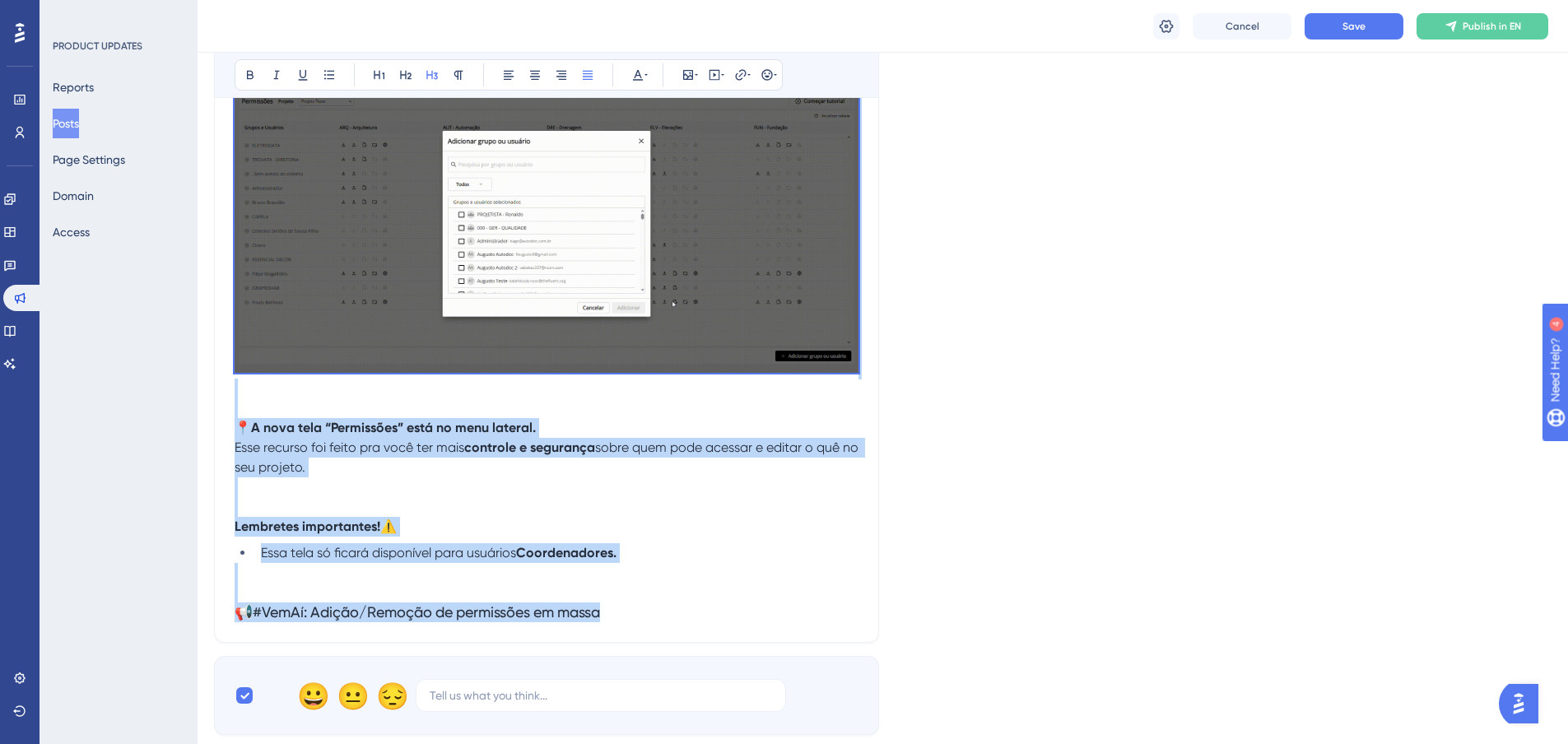
drag, startPoint x: 235, startPoint y: 257, endPoint x: 677, endPoint y: 630, distance: 578.4
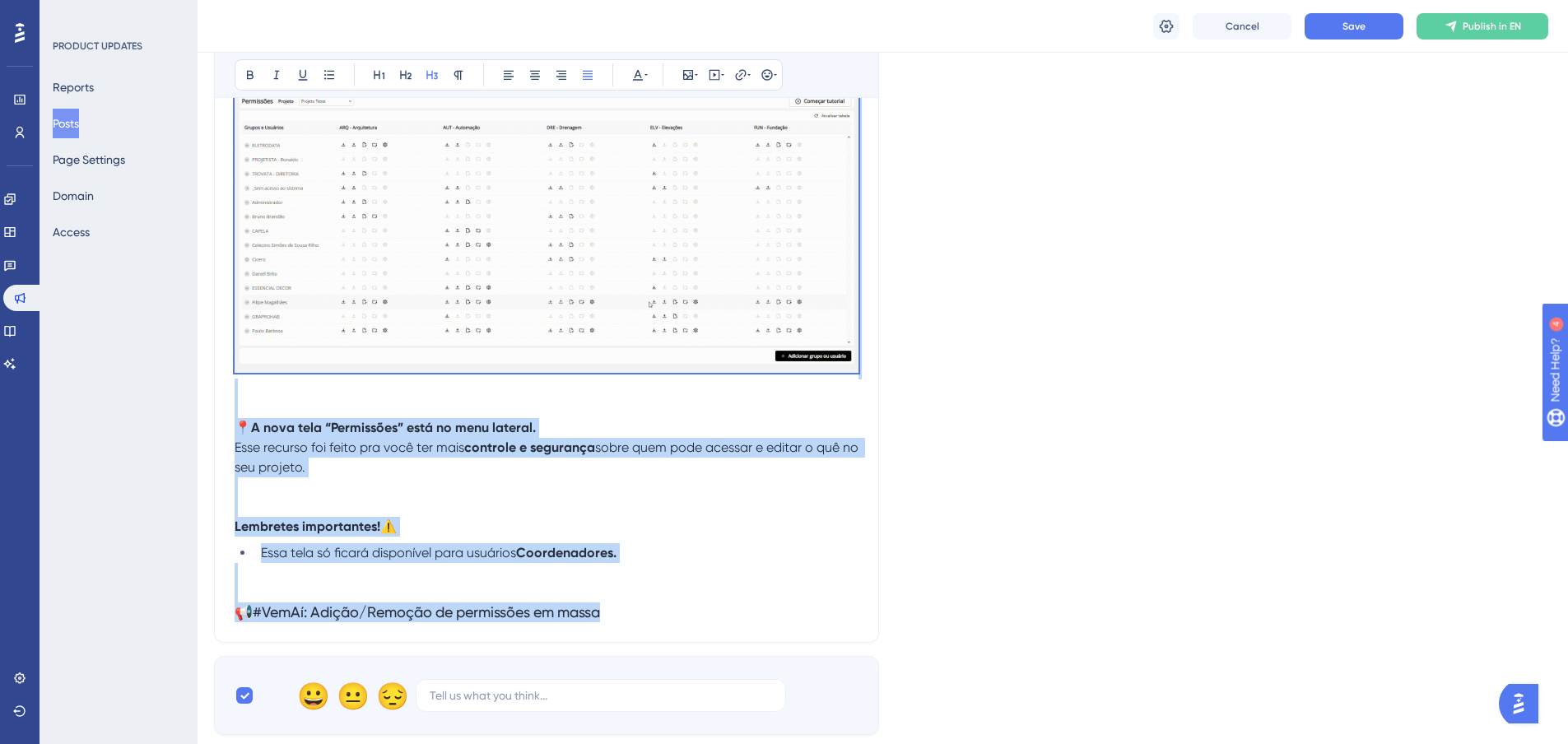
copy div "🔐 Novo módulo: Matriz de Acessos Gerencie permissões de forma mais rápida, visu…"
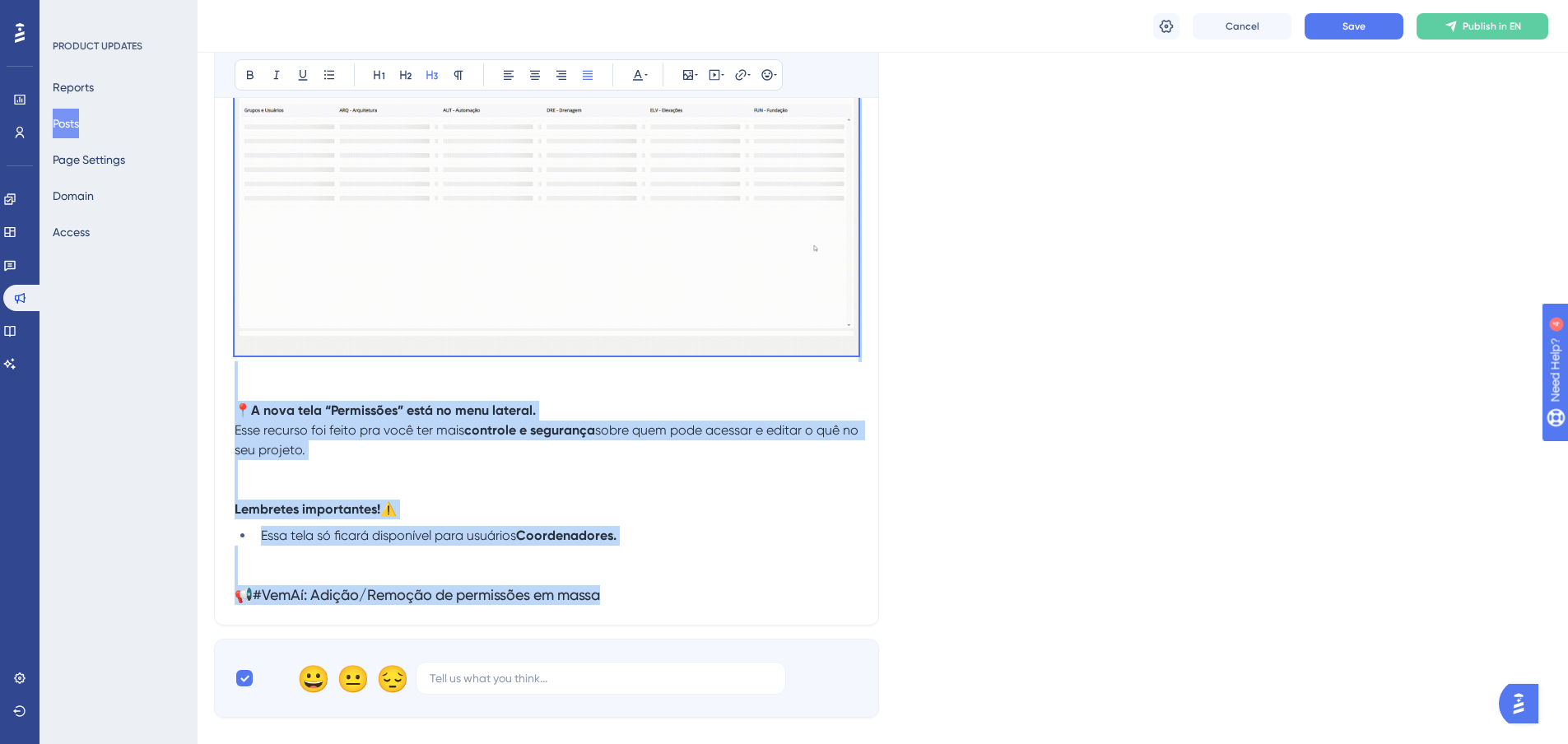
scroll to position [1646, 4]
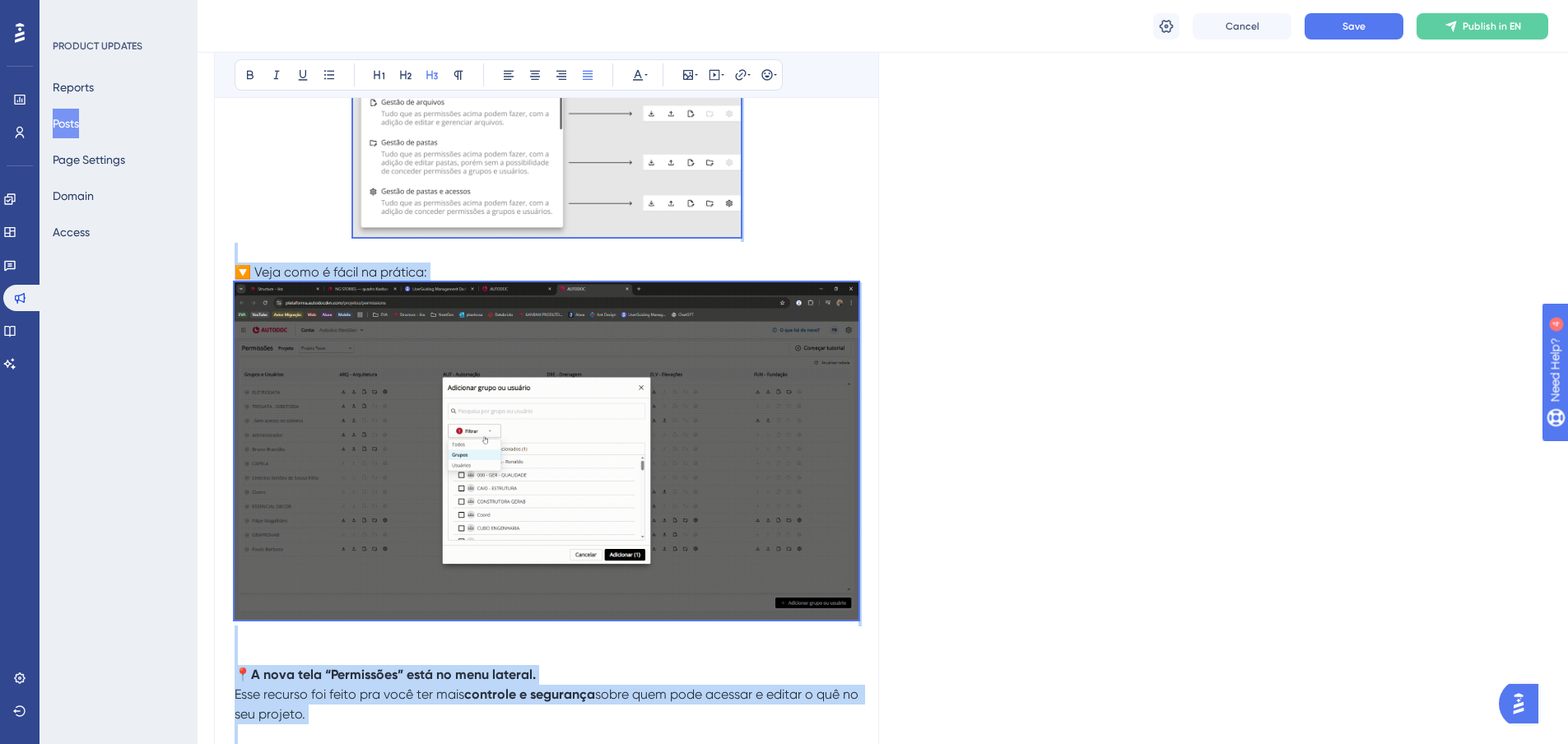
click at [631, 260] on p at bounding box center [547, 253] width 624 height 20
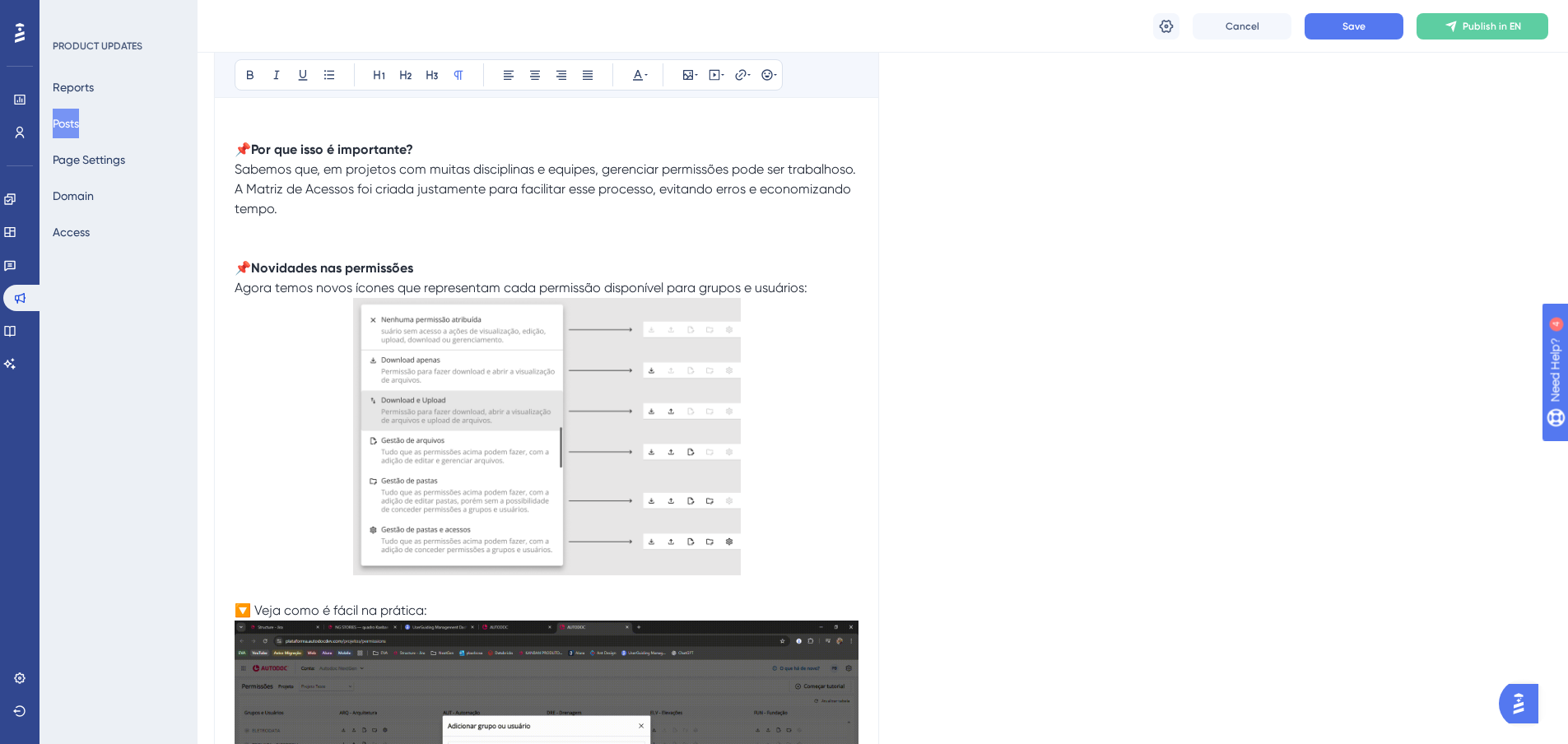
scroll to position [1399, 4]
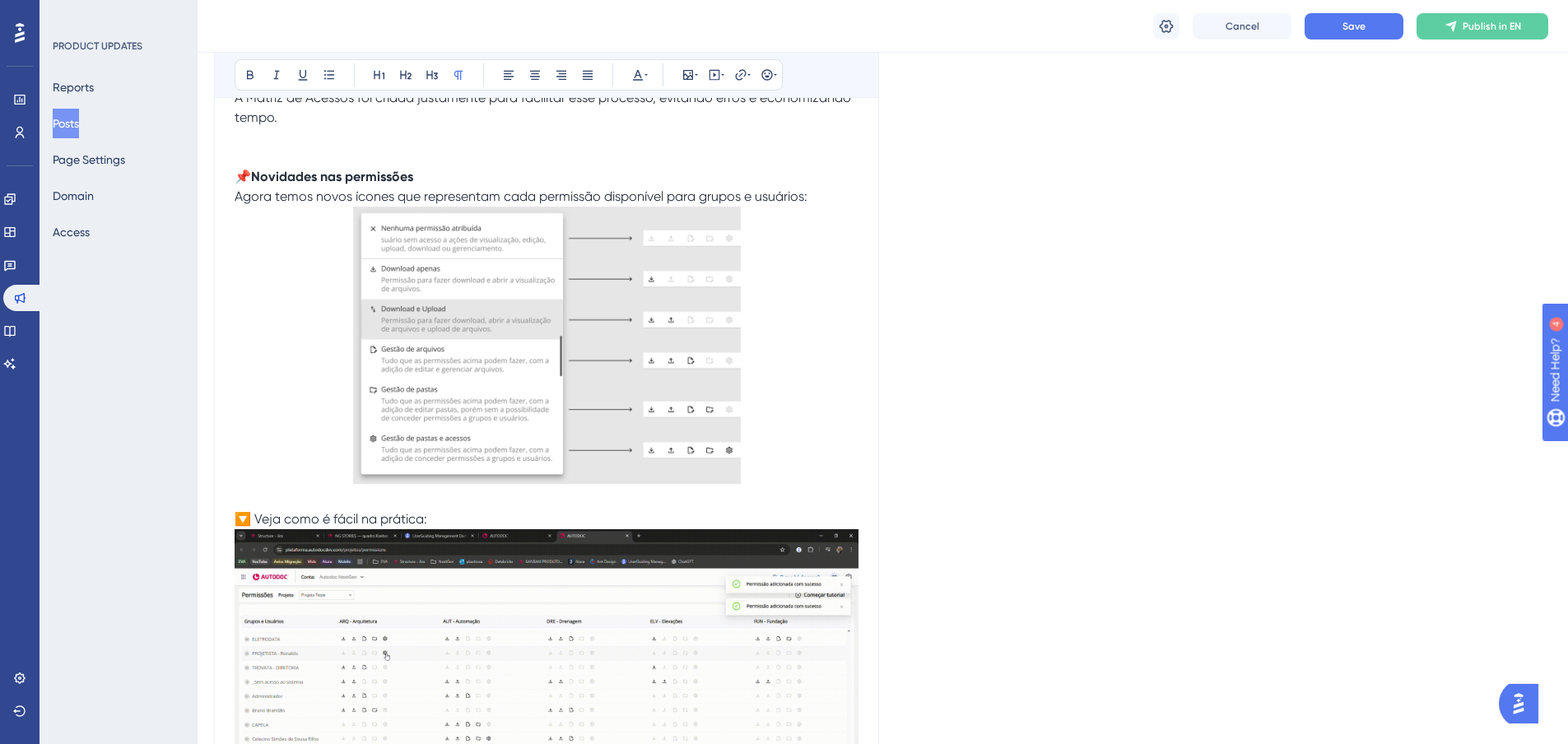
click at [785, 377] on p at bounding box center [547, 348] width 624 height 282
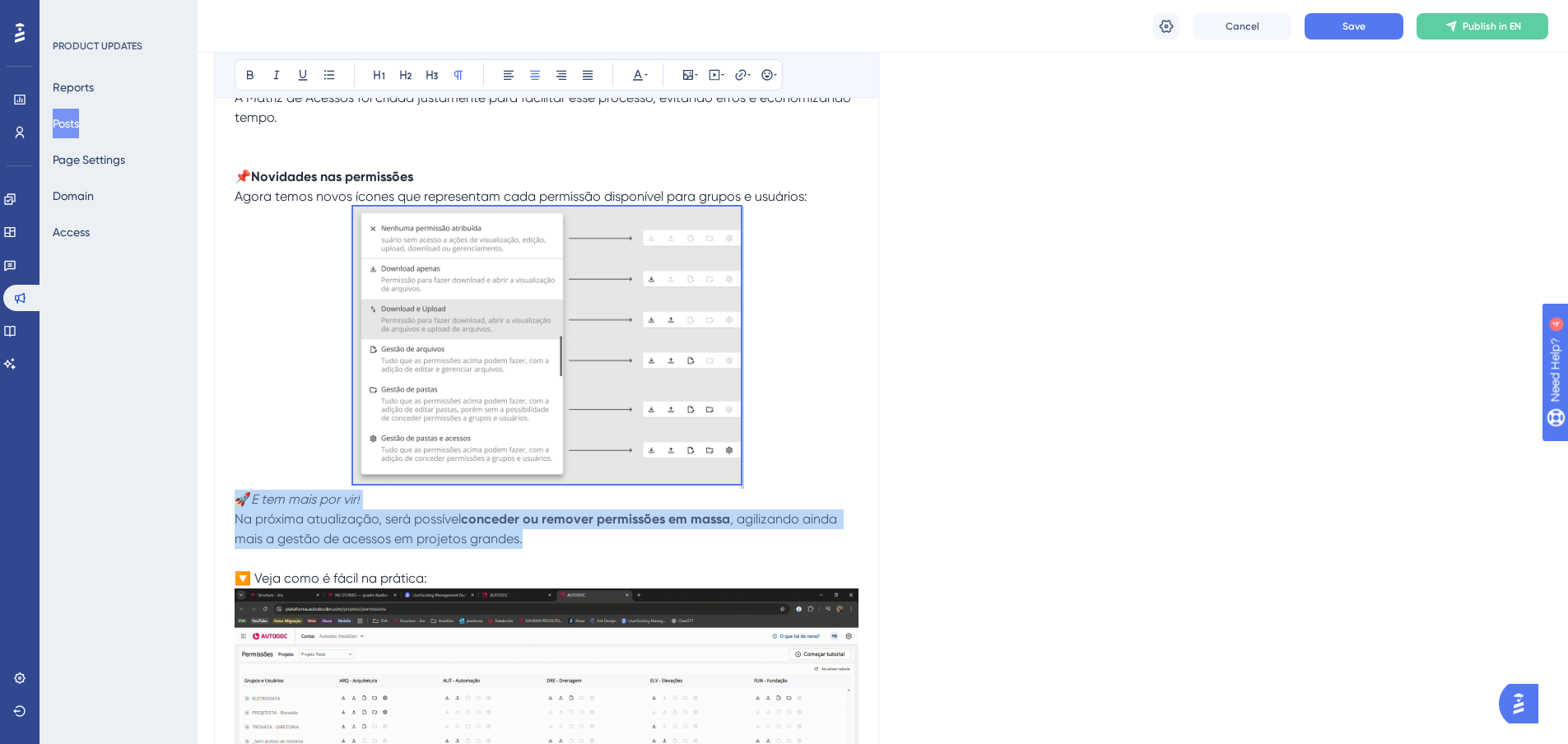
drag, startPoint x: 566, startPoint y: 538, endPoint x: 215, endPoint y: 484, distance: 355.1
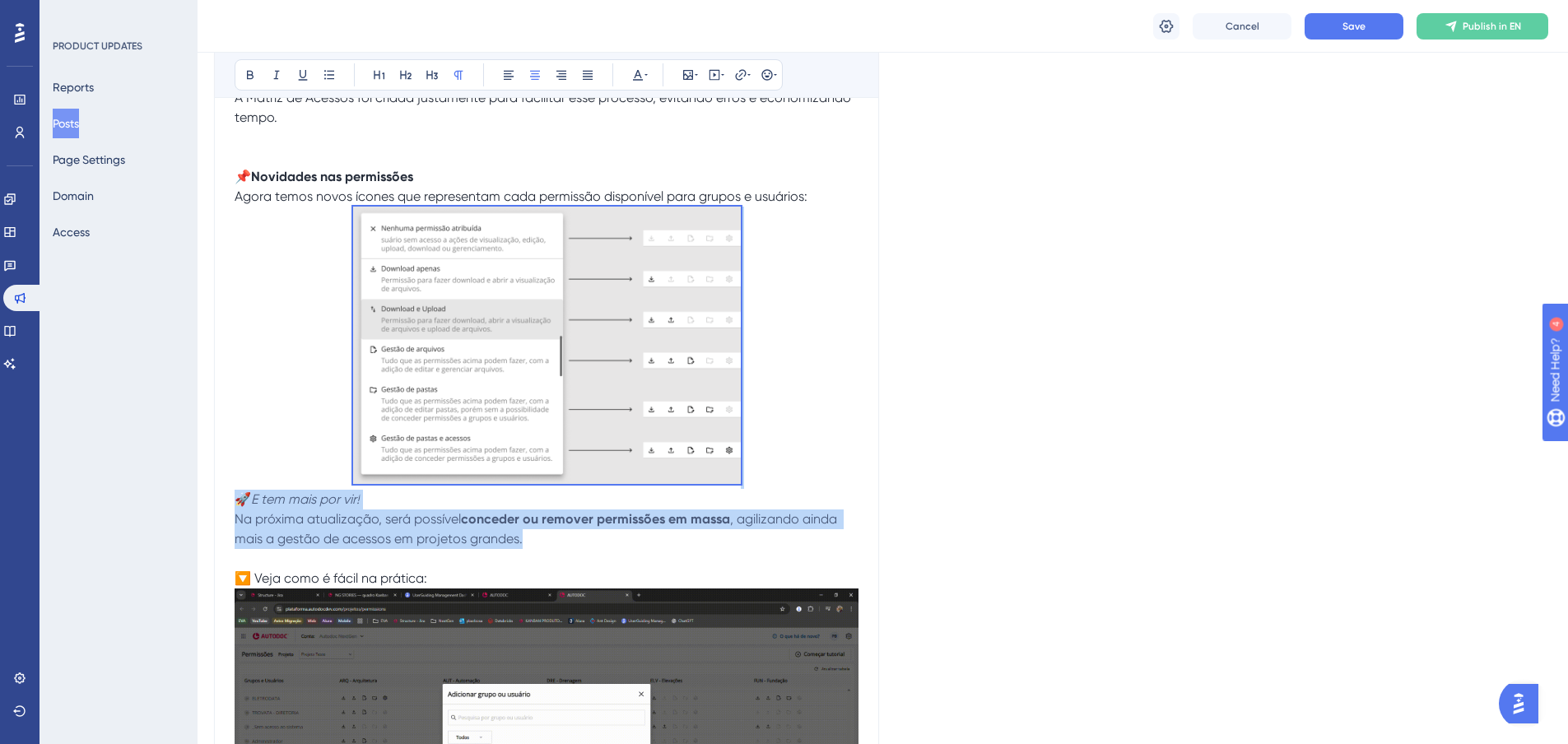
click at [215, 484] on div "Matriz de Permissões Bold Italic Underline Bullet Point Heading 1 Heading 2 Hea…" at bounding box center [546, 35] width 665 height 2322
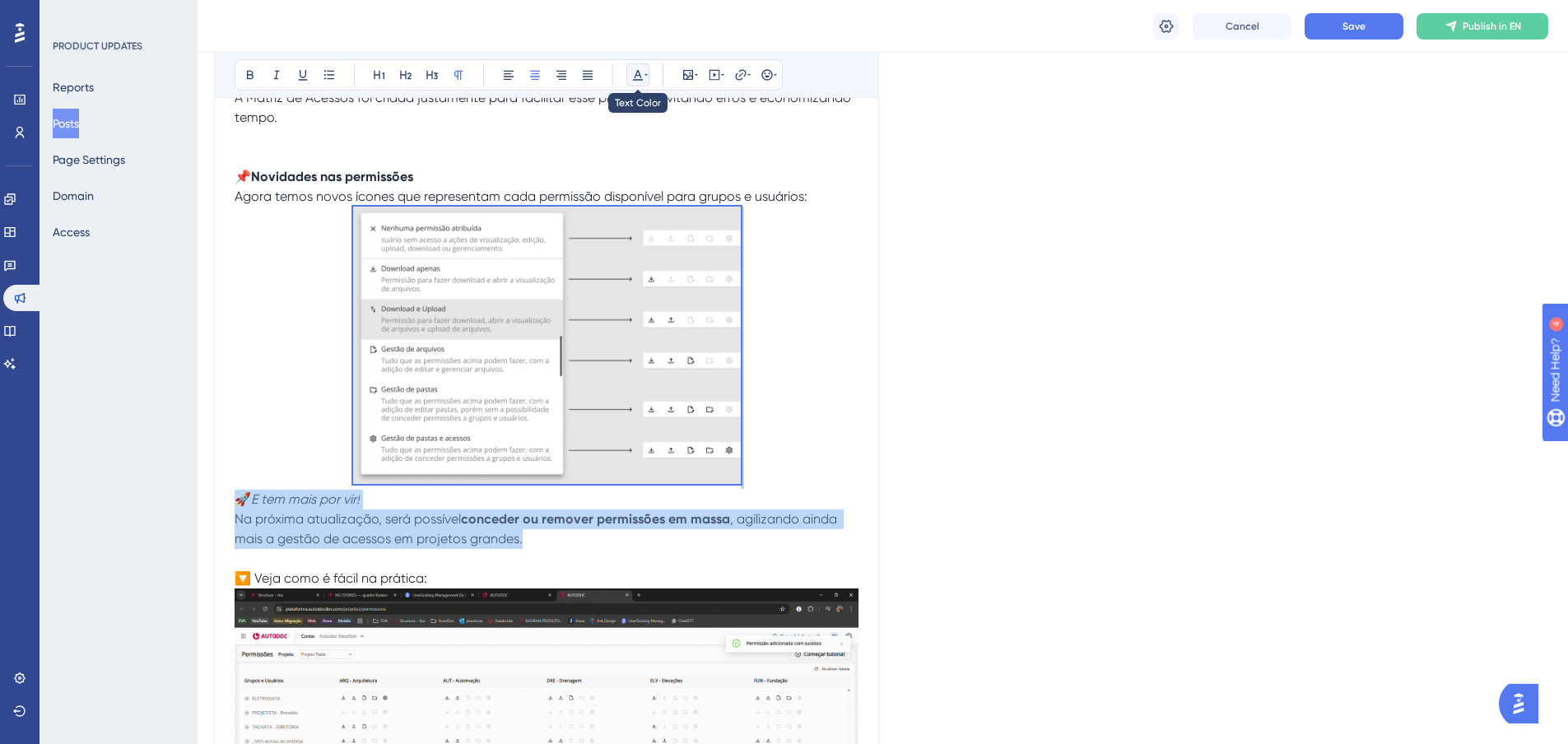
click at [638, 77] on icon at bounding box center [638, 74] width 13 height 13
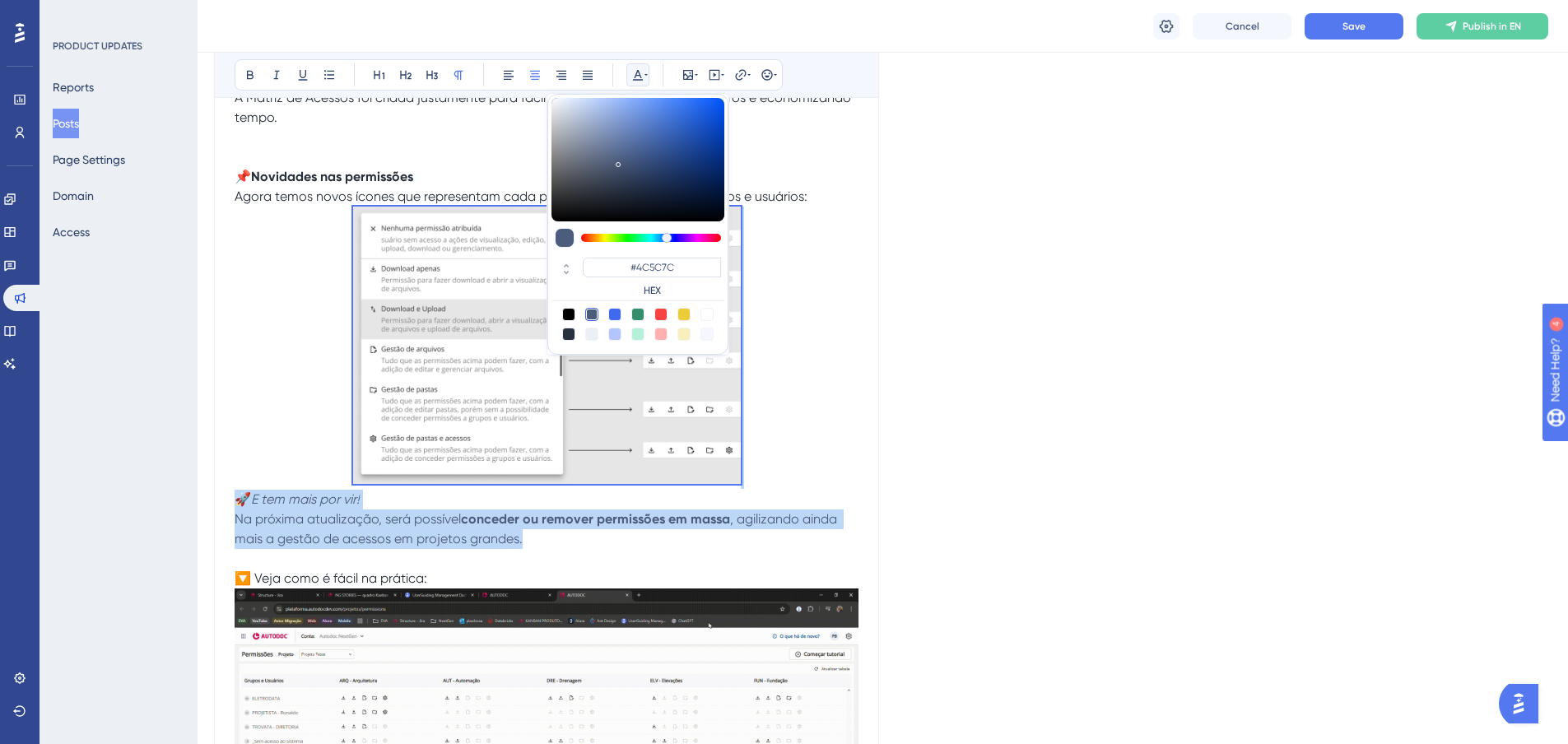
click at [569, 335] on div at bounding box center [568, 333] width 13 height 13
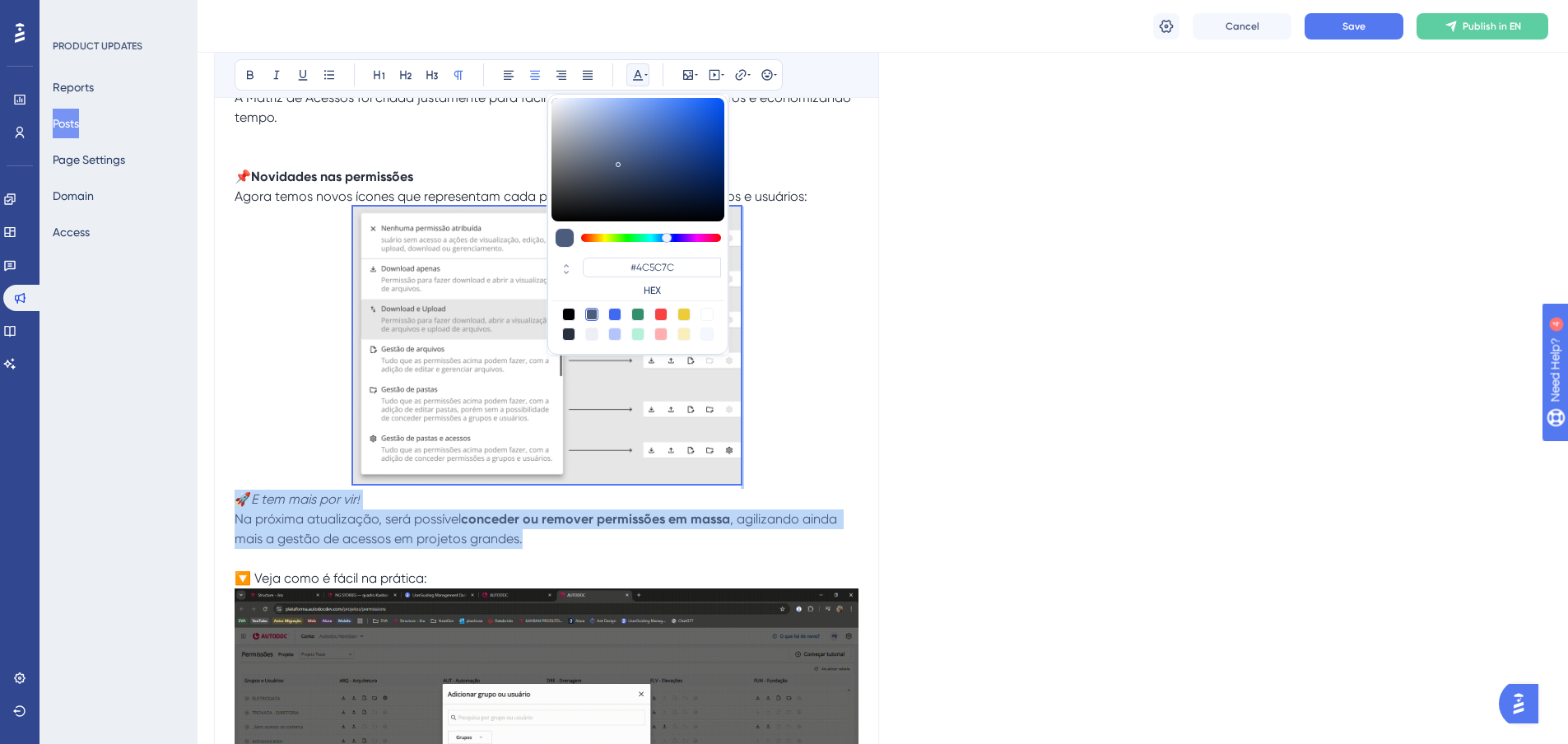
type input "#29303D"
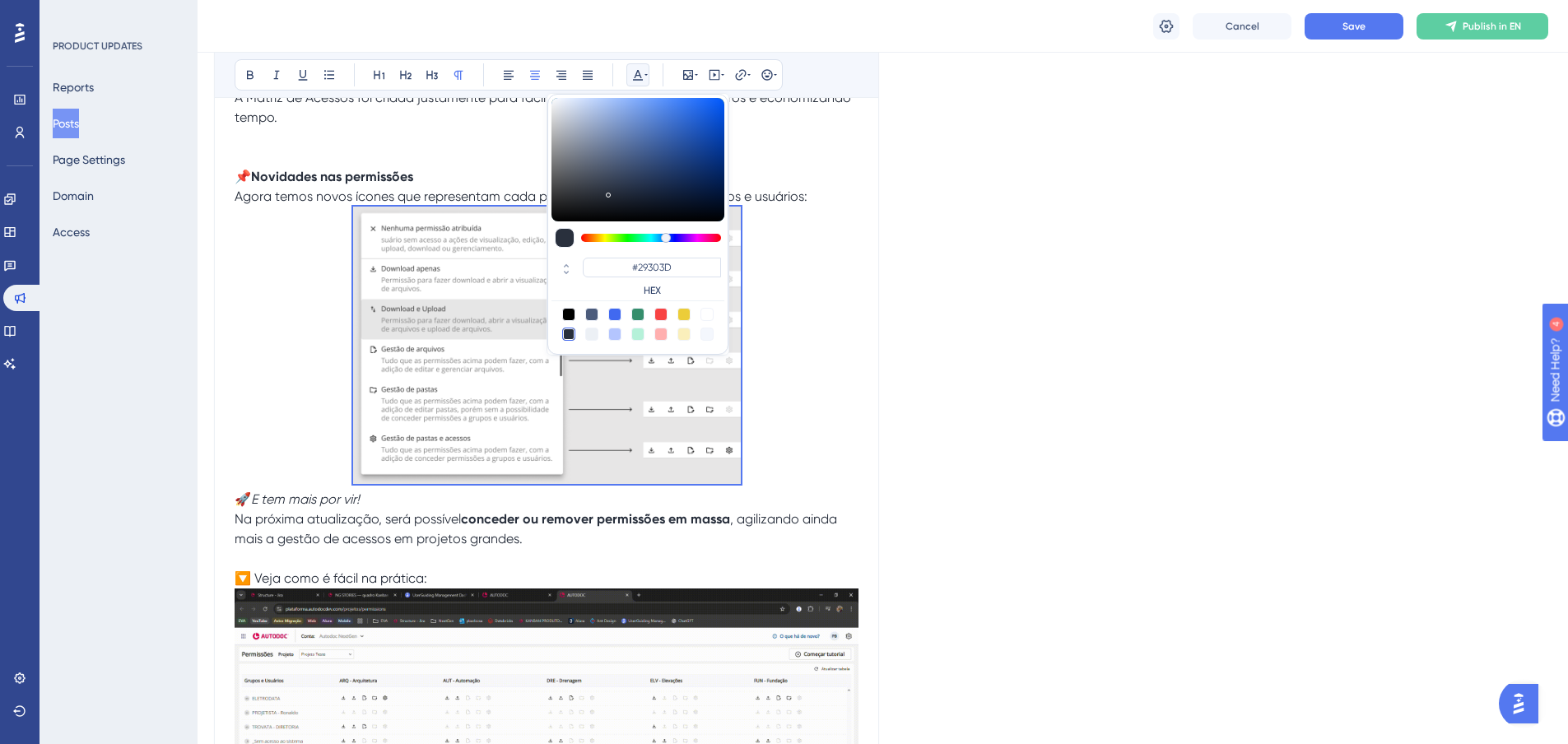
click at [574, 553] on p at bounding box center [547, 559] width 624 height 20
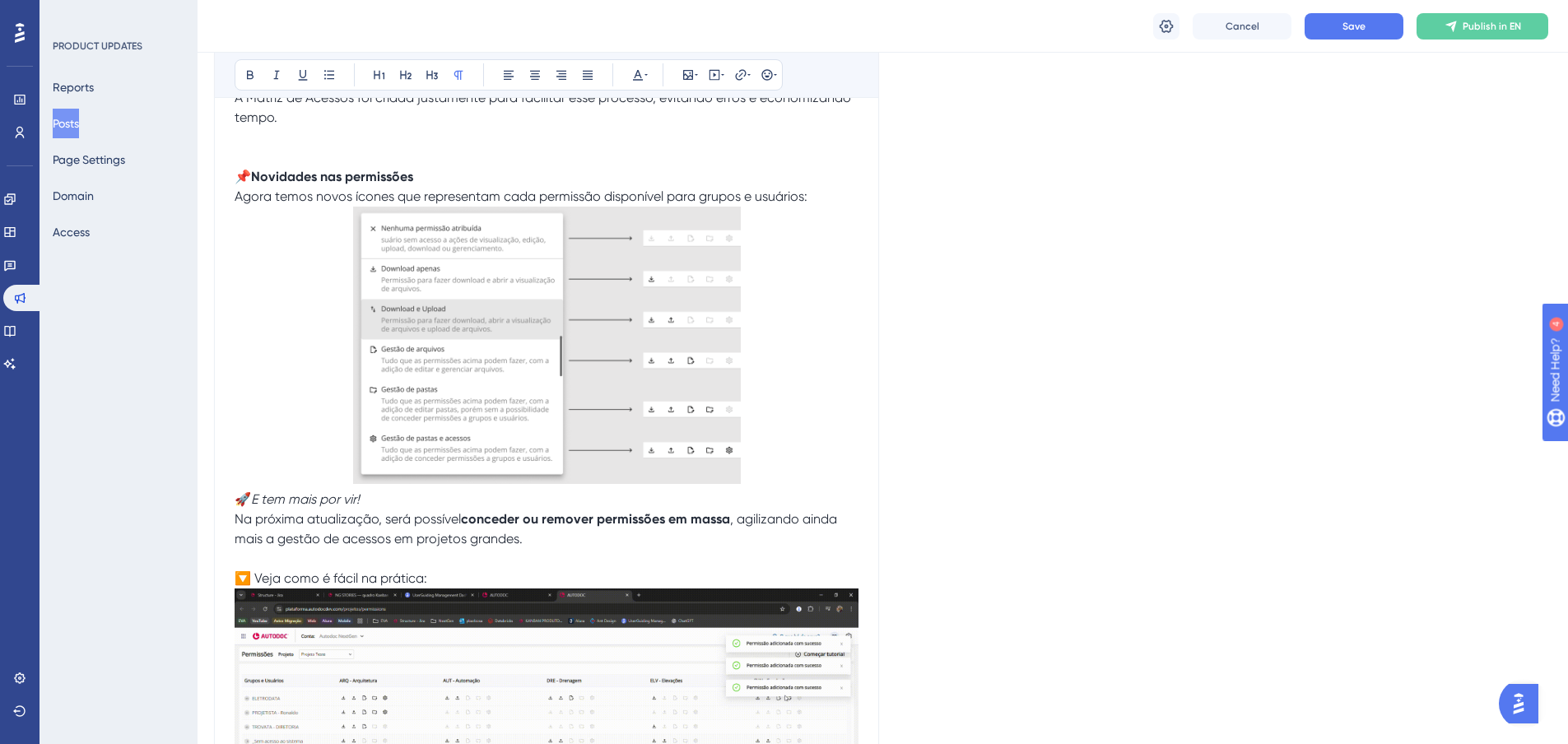
click at [560, 540] on p "🚀 E tem mais por vir! Na próxima atualização, será possível conceder ou remover…" at bounding box center [547, 519] width 624 height 59
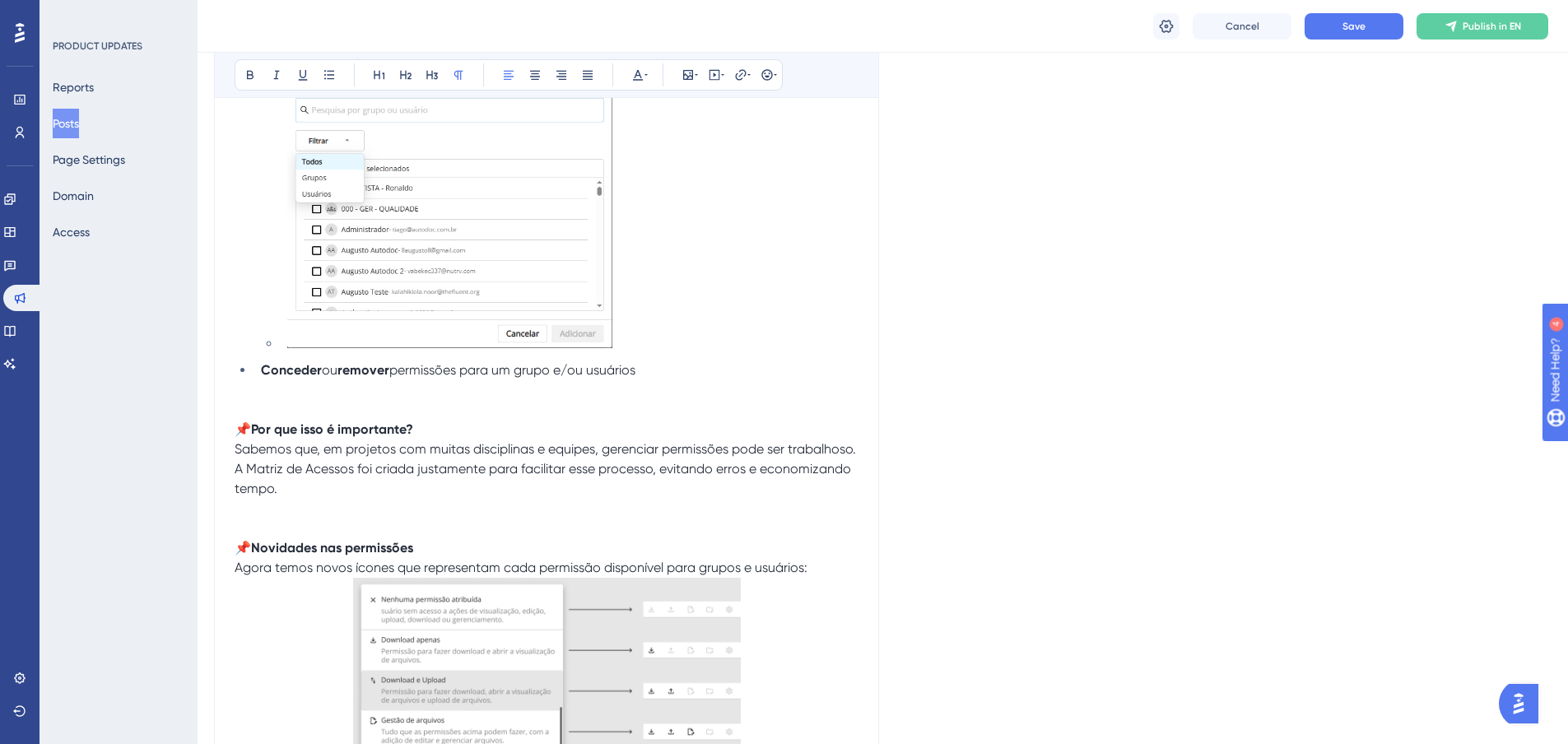
scroll to position [988, 4]
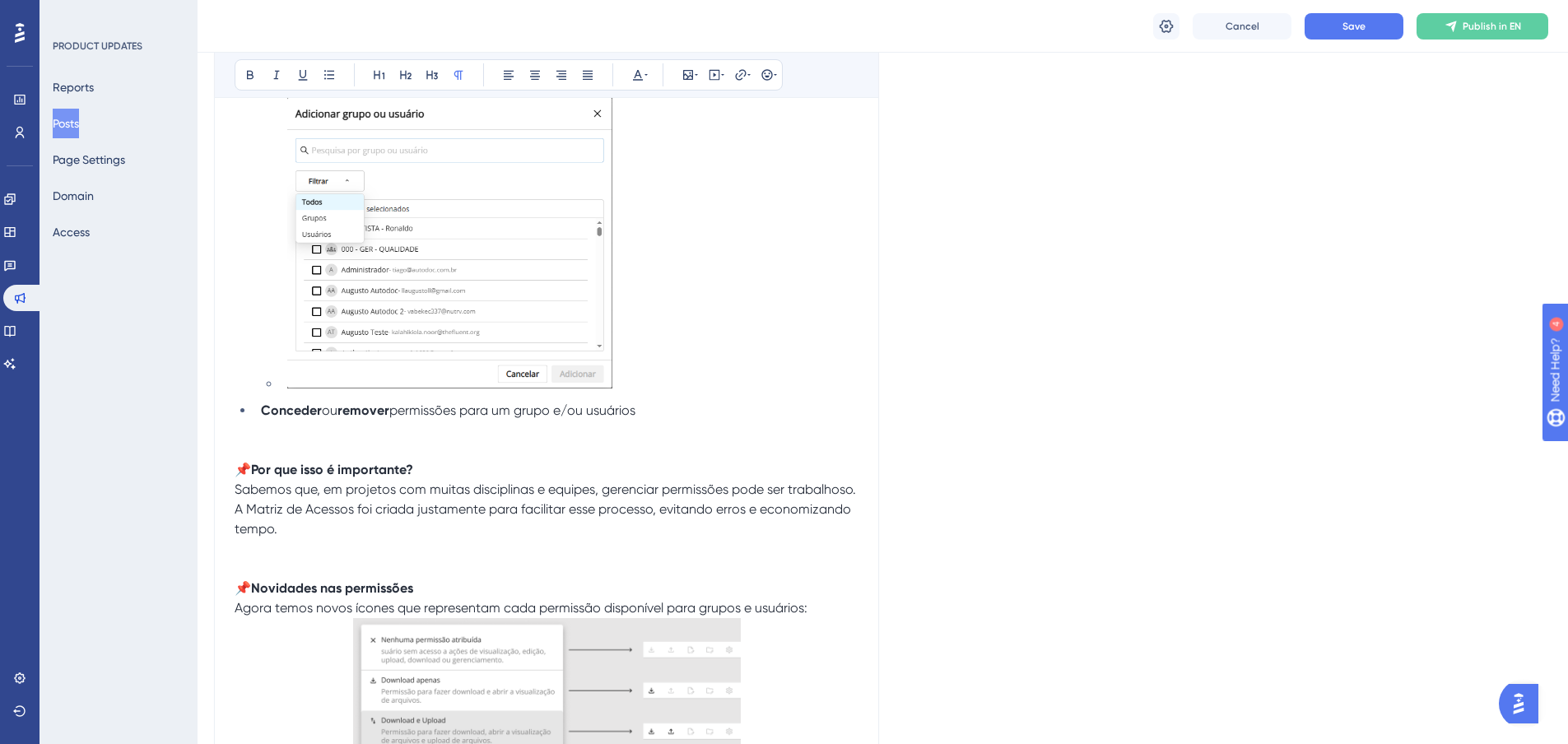
click at [313, 555] on p at bounding box center [547, 549] width 624 height 20
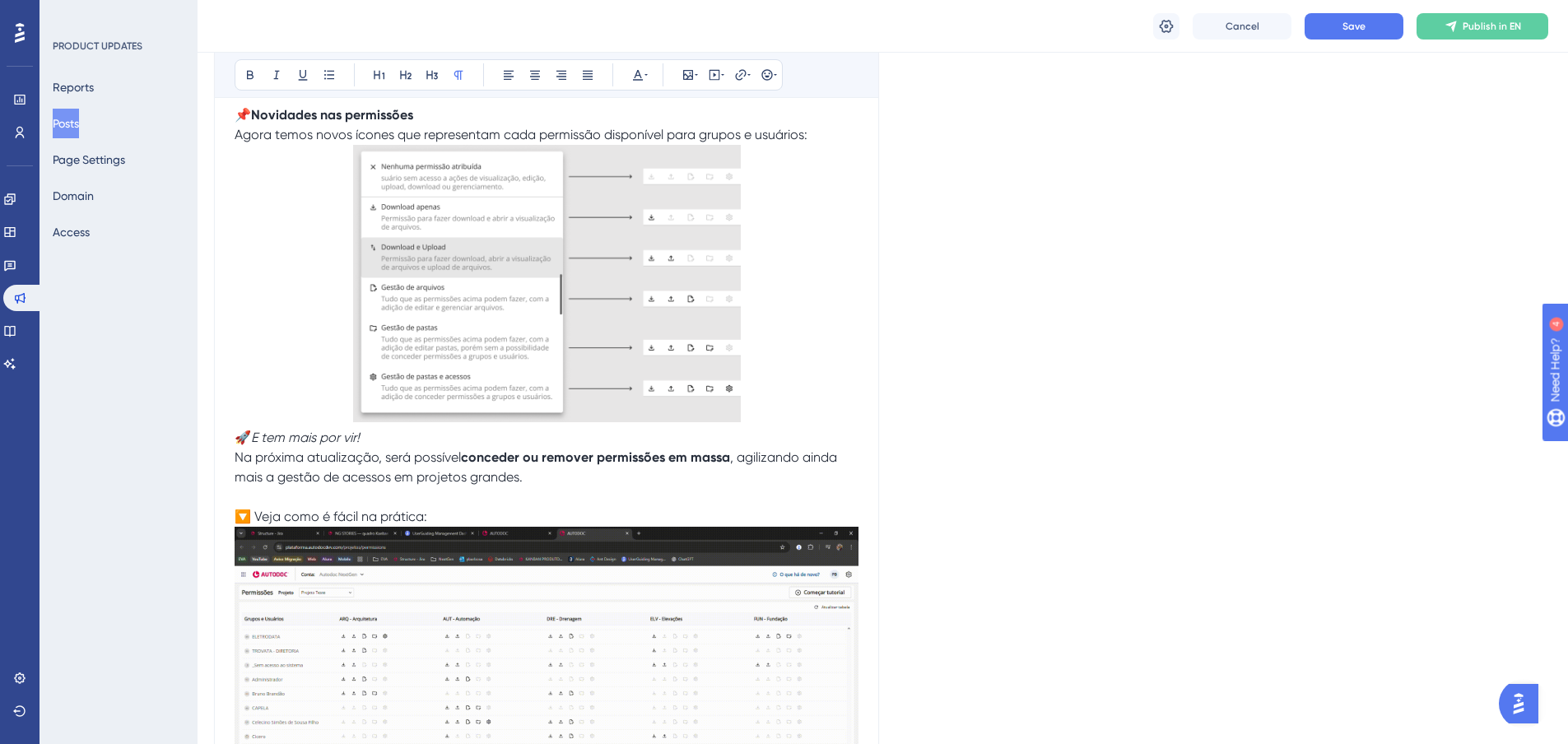
scroll to position [1482, 4]
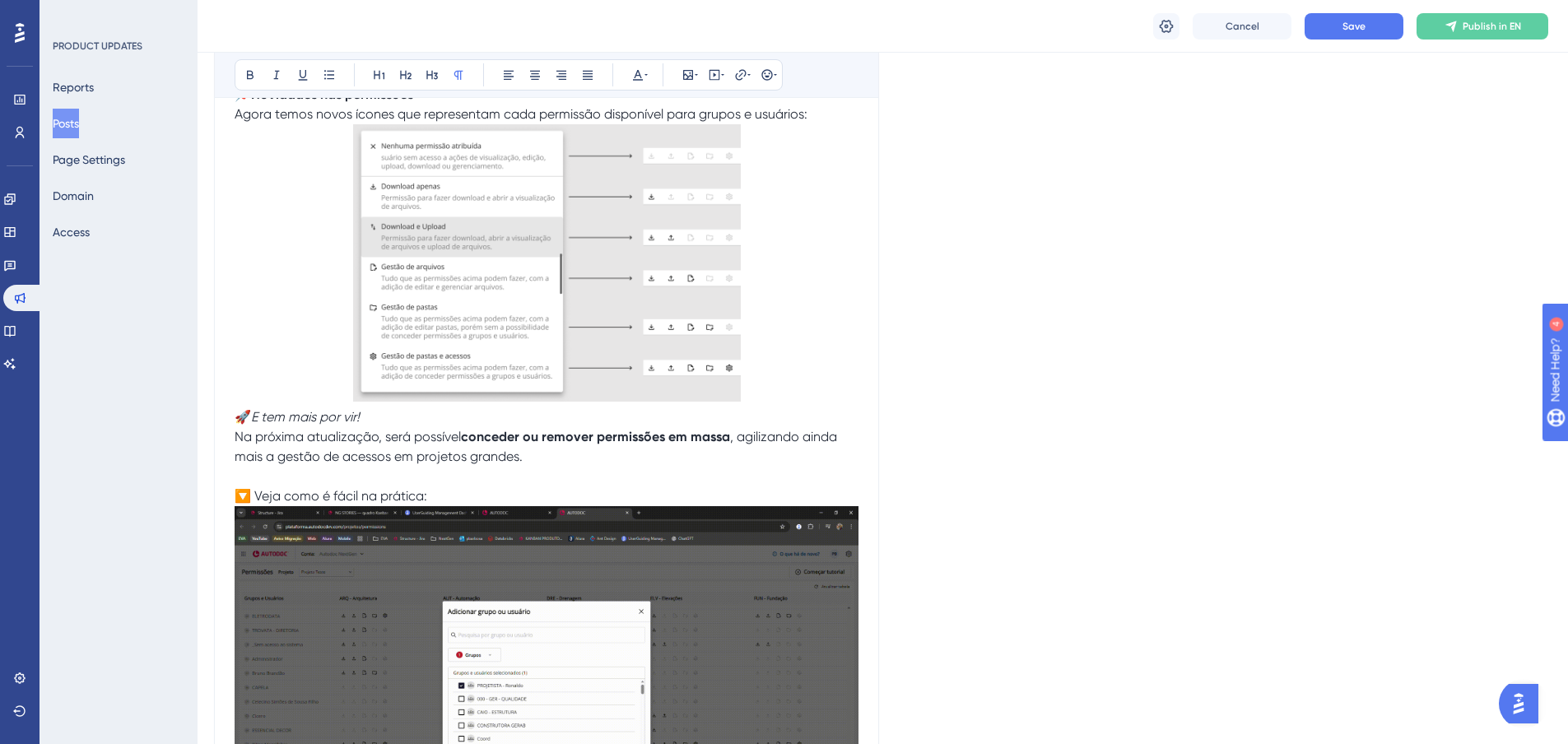
click at [270, 474] on p at bounding box center [547, 476] width 624 height 20
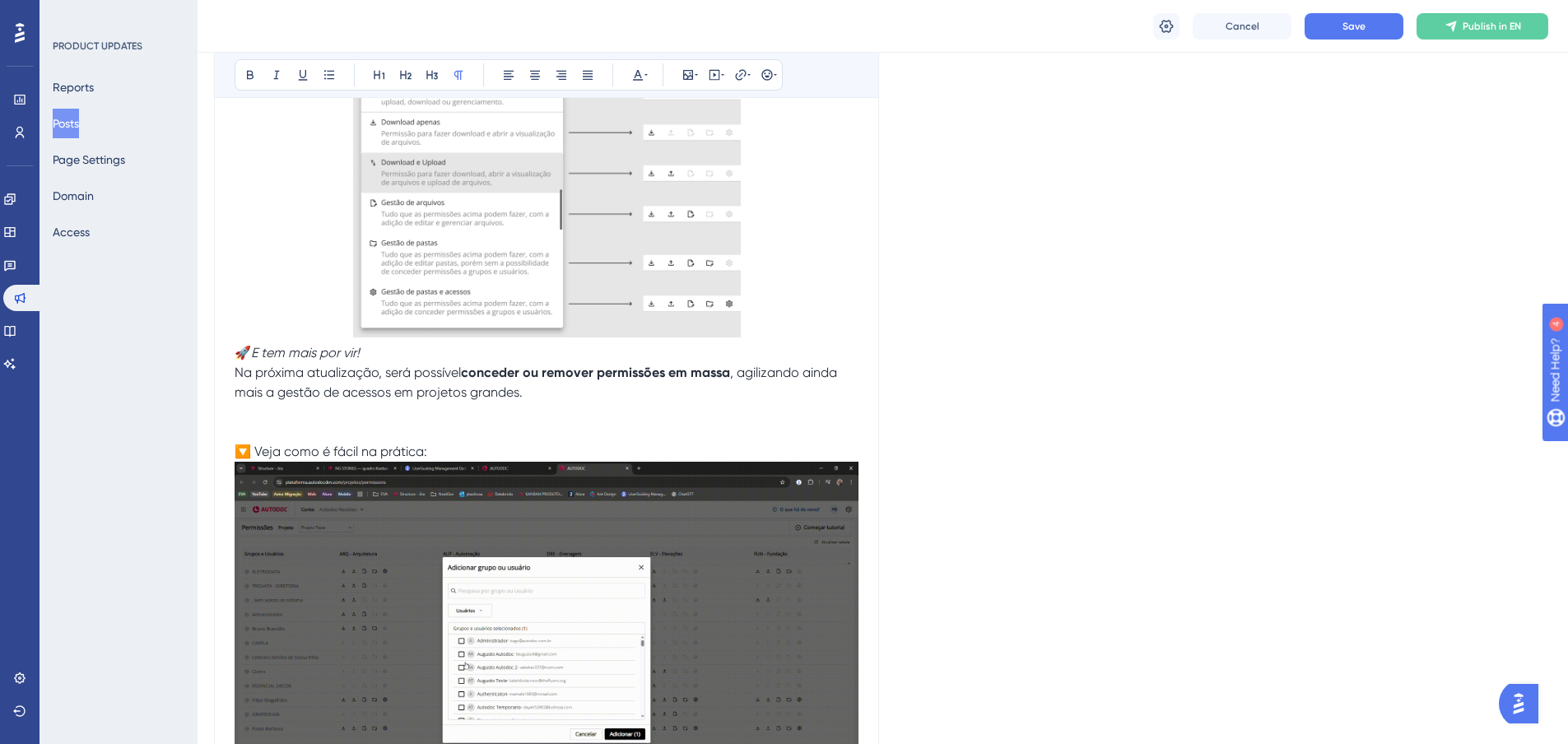
scroll to position [1646, 4]
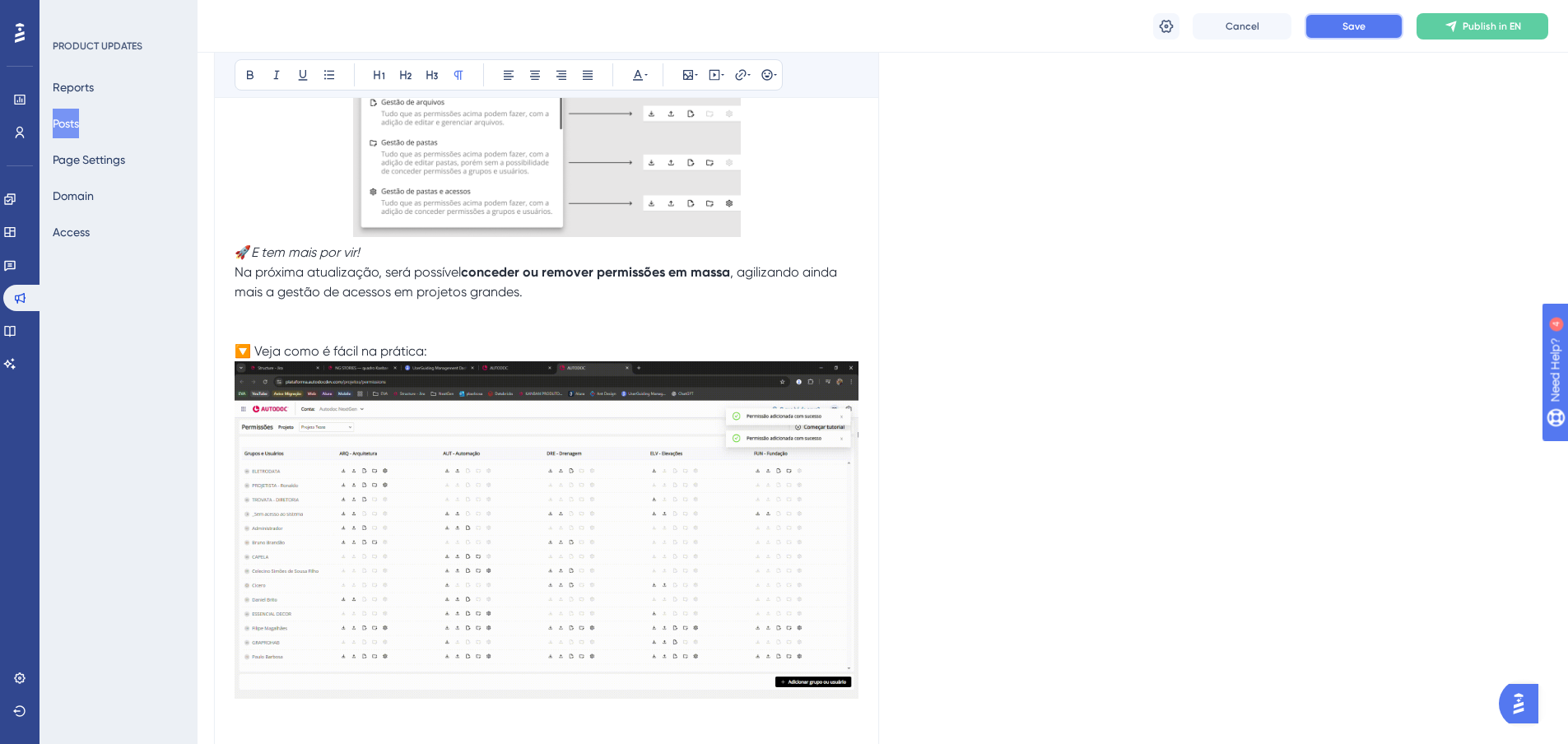
click at [1333, 22] on button "Save" at bounding box center [1353, 27] width 98 height 27
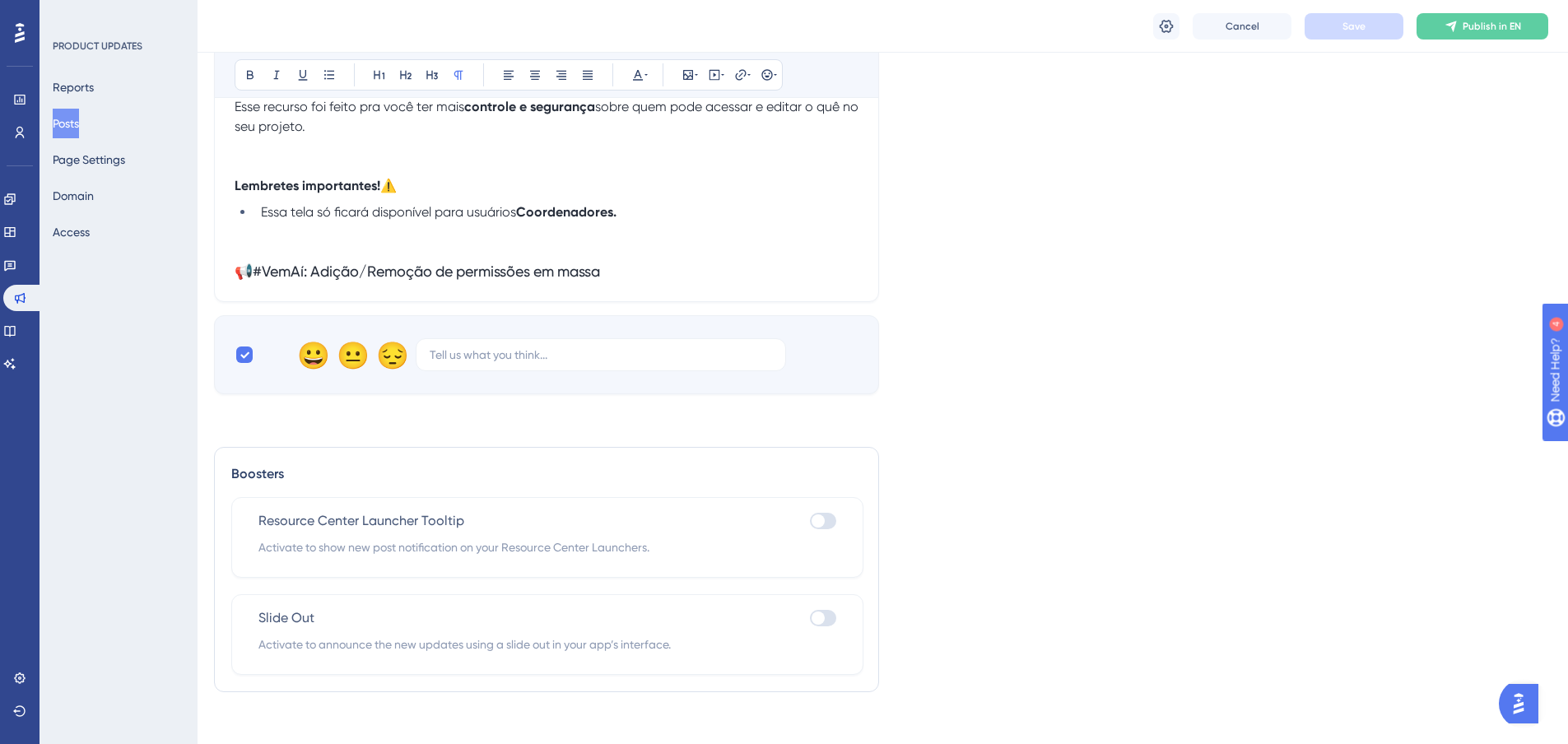
scroll to position [2327, 4]
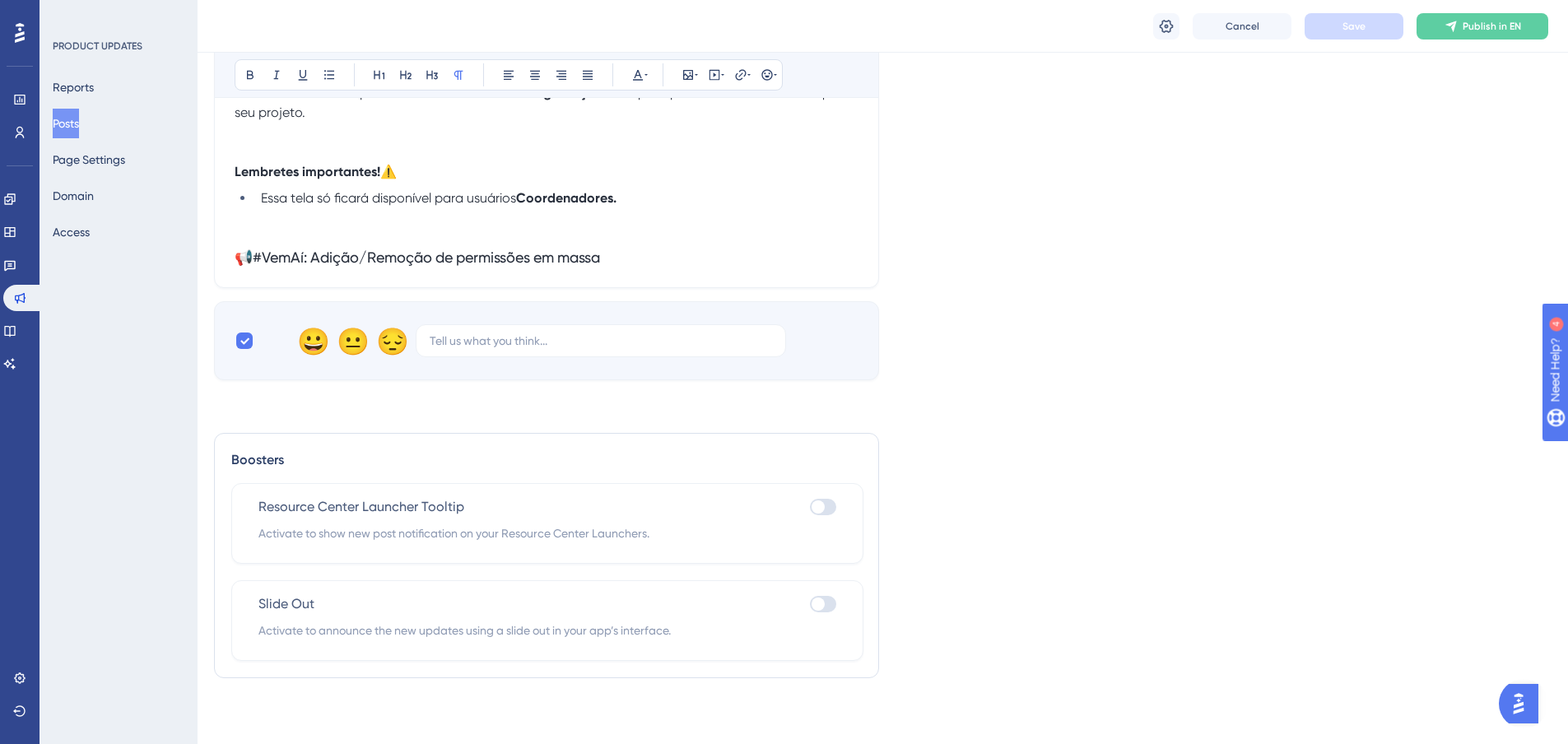
drag, startPoint x: 1283, startPoint y: 559, endPoint x: 1267, endPoint y: 547, distance: 20.0
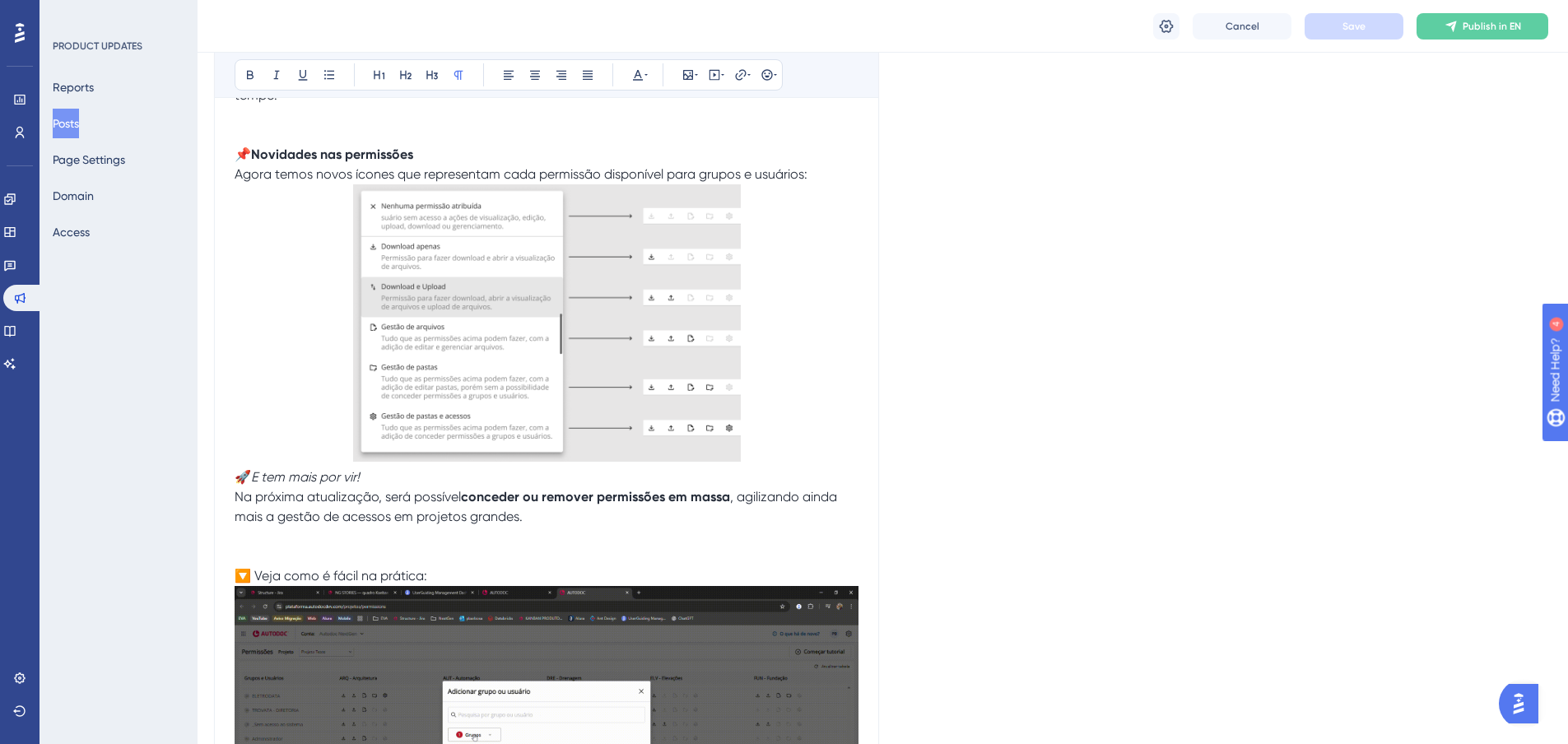
scroll to position [1257, 4]
